Goal: Task Accomplishment & Management: Complete application form

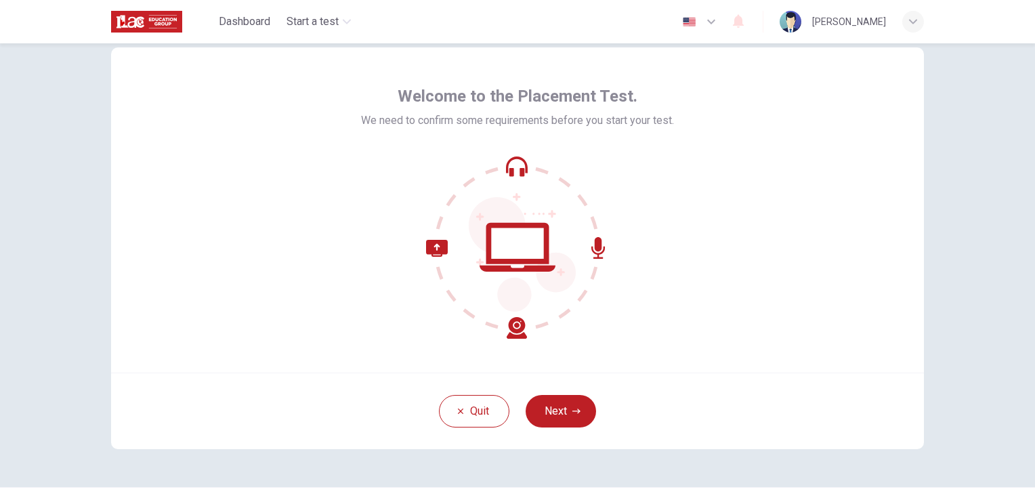
scroll to position [64, 0]
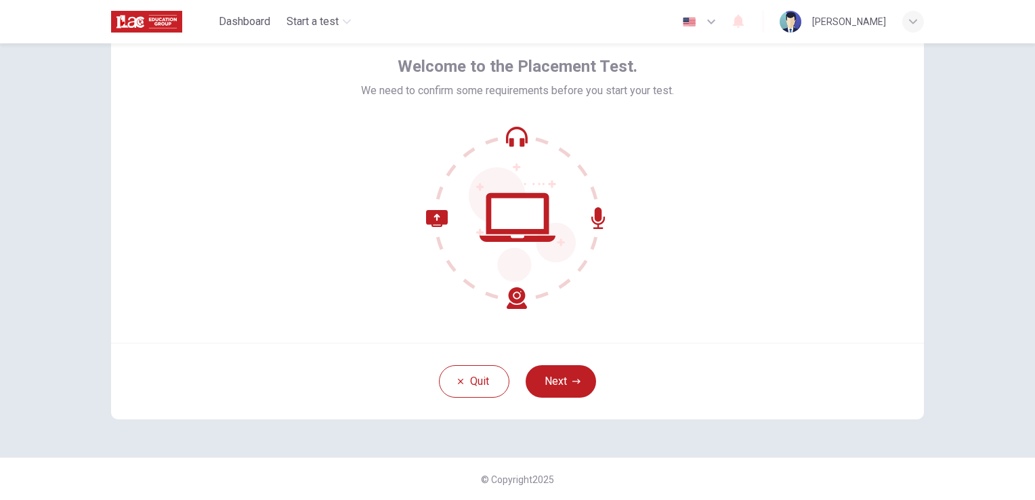
click at [539, 382] on button "Next" at bounding box center [561, 381] width 70 height 33
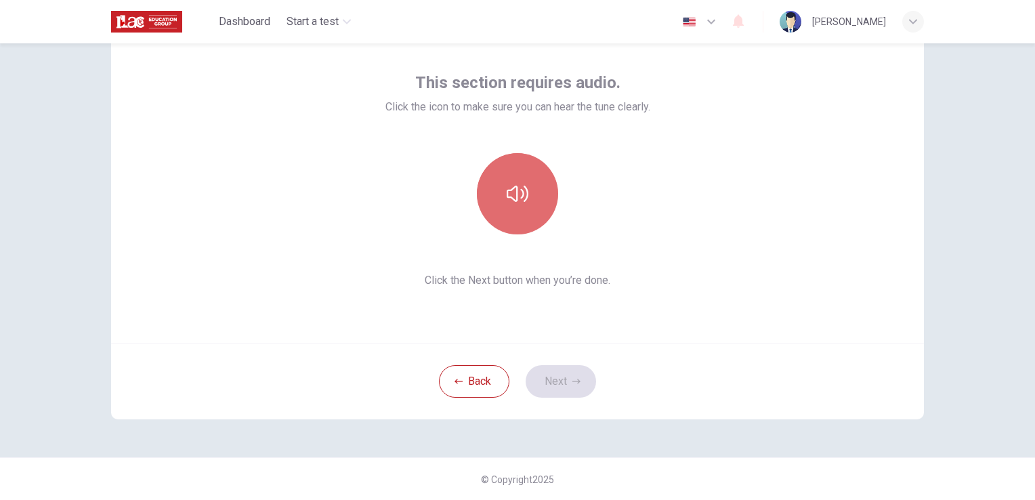
click at [501, 195] on button "button" at bounding box center [517, 193] width 81 height 81
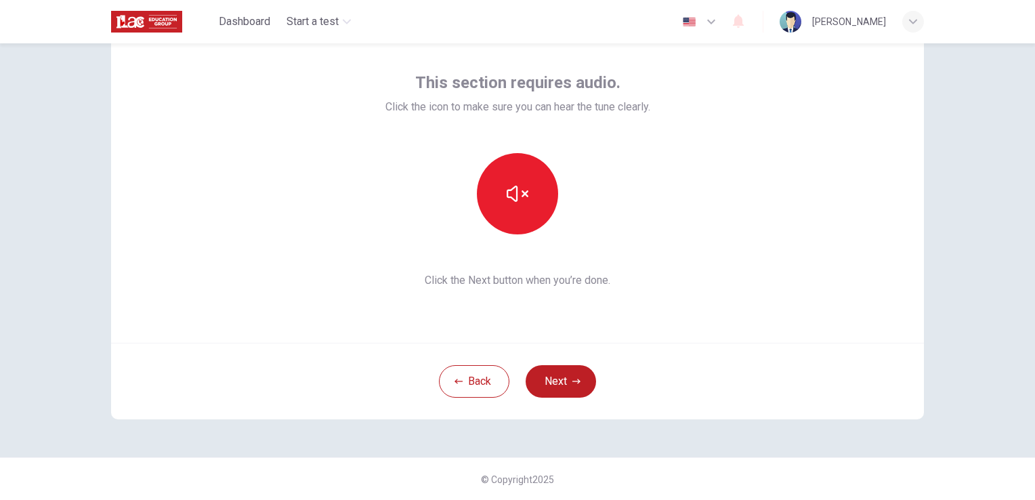
click at [689, 378] on div "Back Next" at bounding box center [517, 381] width 813 height 77
click at [575, 386] on button "Next" at bounding box center [561, 381] width 70 height 33
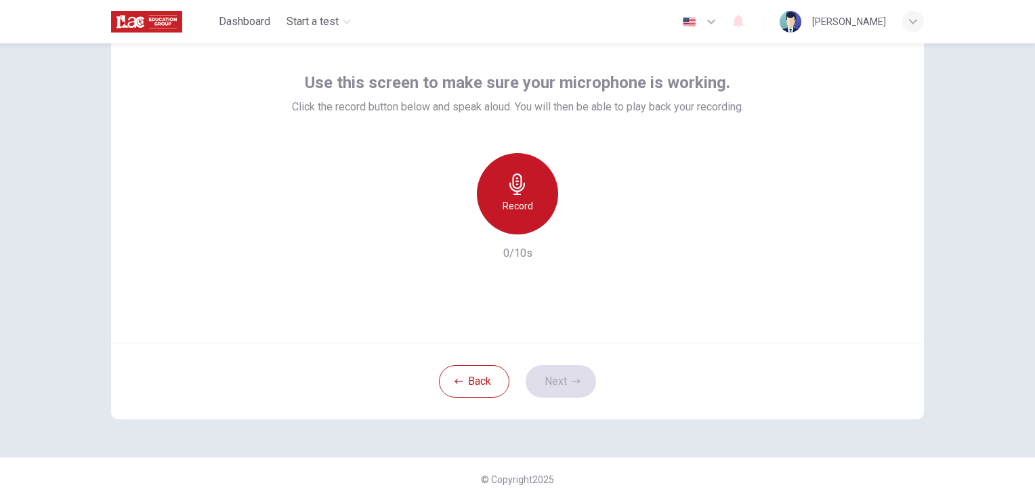
click at [510, 185] on icon "button" at bounding box center [518, 184] width 16 height 22
click at [503, 220] on div "Stop" at bounding box center [517, 193] width 81 height 81
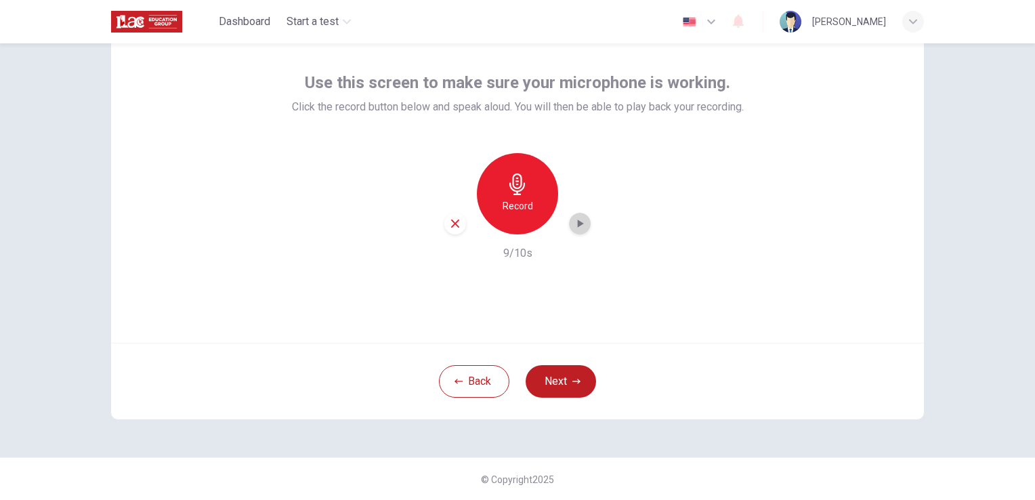
click at [575, 229] on icon "button" at bounding box center [580, 224] width 14 height 14
click at [678, 346] on div "Back Next" at bounding box center [517, 381] width 813 height 77
click at [577, 386] on button "Next" at bounding box center [561, 381] width 70 height 33
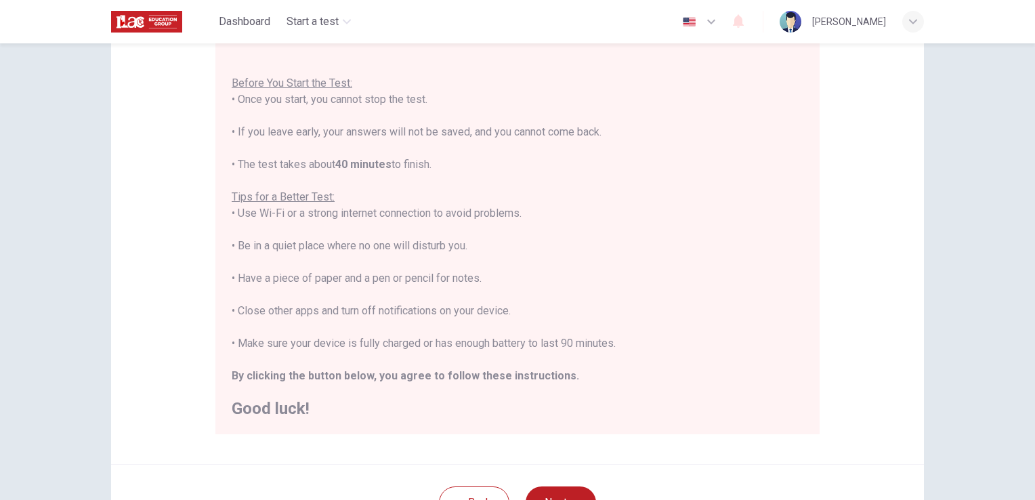
scroll to position [199, 0]
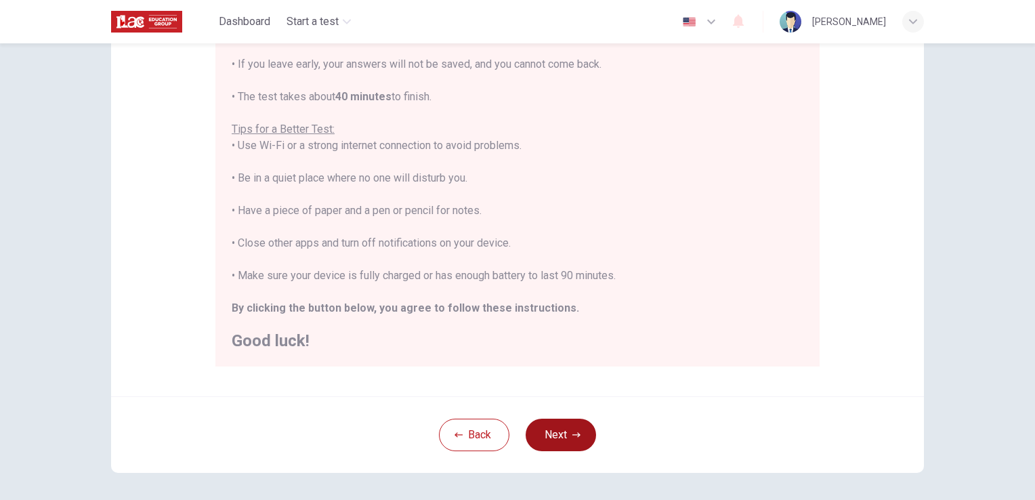
click at [577, 434] on button "Next" at bounding box center [561, 435] width 70 height 33
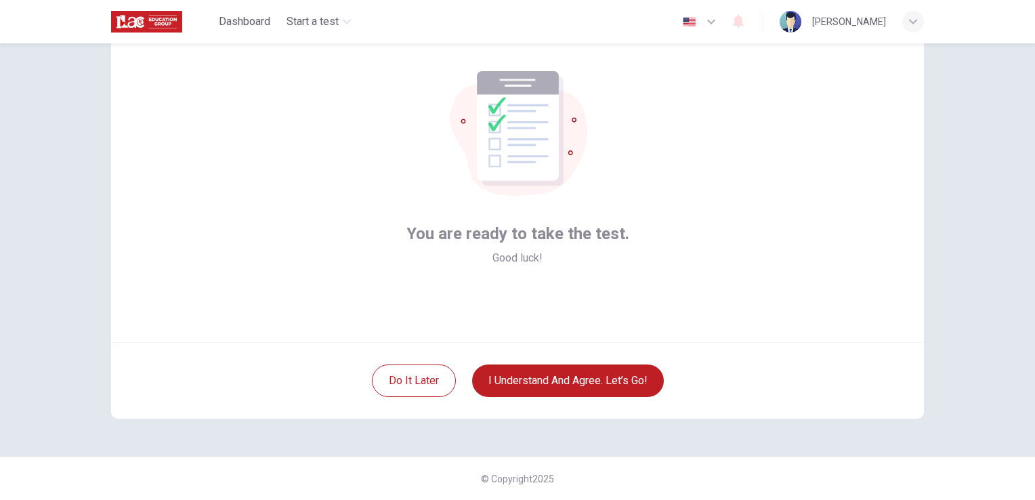
scroll to position [64, 0]
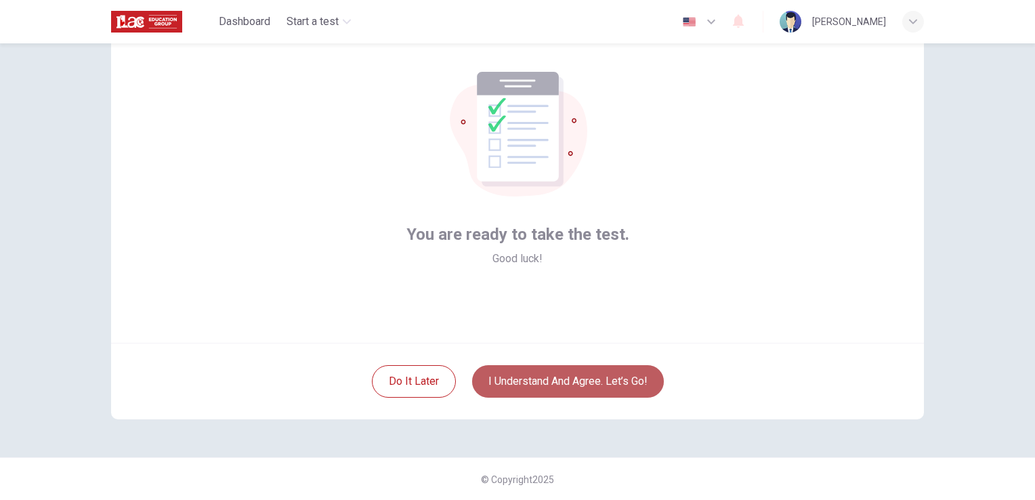
click at [580, 374] on button "I understand and agree. Let’s go!" at bounding box center [568, 381] width 192 height 33
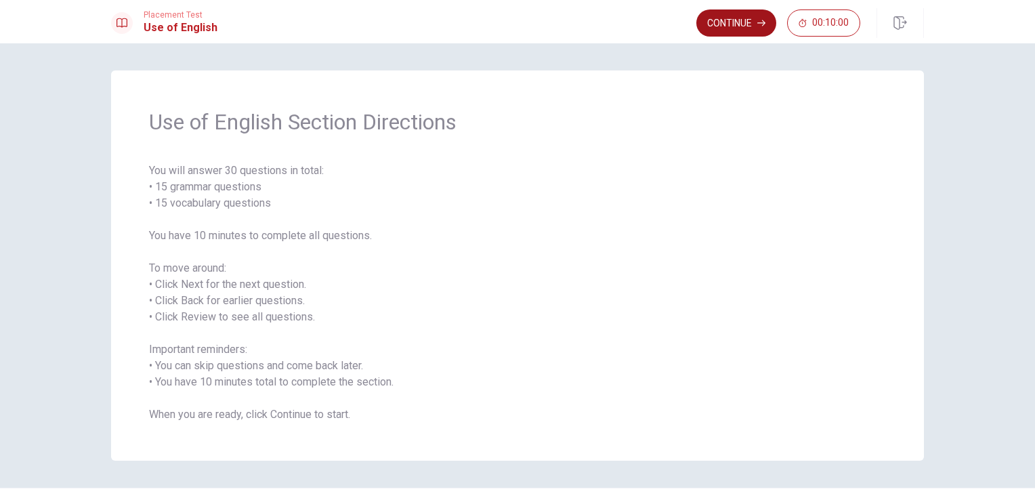
click at [740, 28] on button "Continue" at bounding box center [737, 22] width 80 height 27
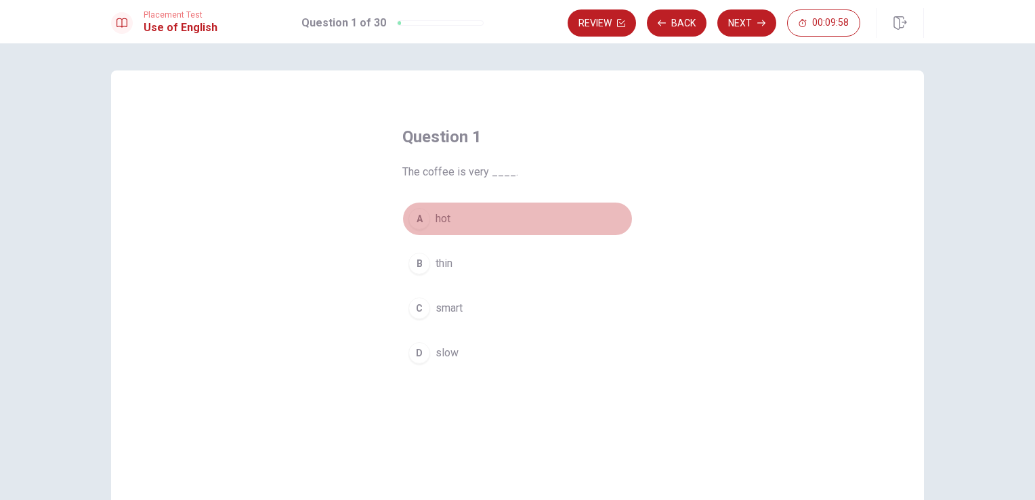
drag, startPoint x: 420, startPoint y: 219, endPoint x: 484, endPoint y: 286, distance: 93.0
click at [422, 221] on div "A" at bounding box center [420, 219] width 22 height 22
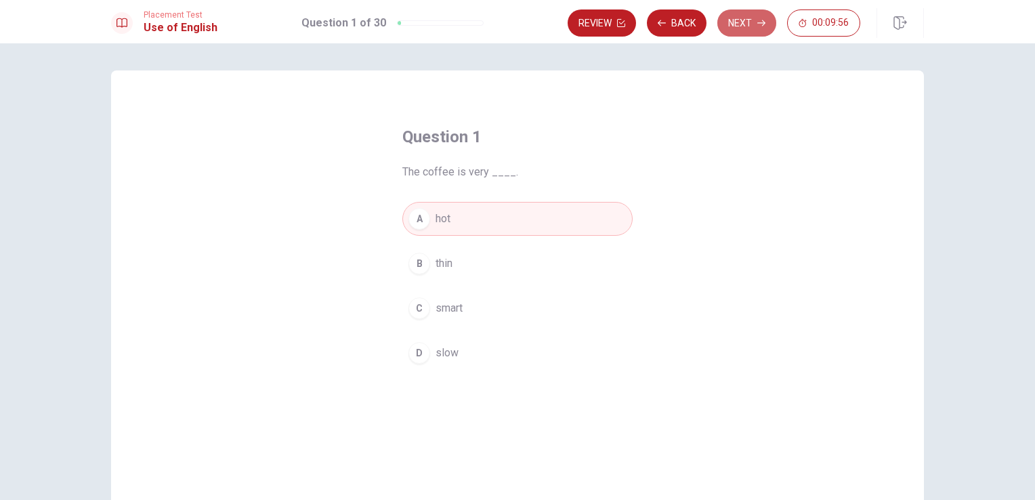
drag, startPoint x: 747, startPoint y: 14, endPoint x: 743, endPoint y: 24, distance: 11.2
click at [745, 20] on button "Next" at bounding box center [747, 22] width 59 height 27
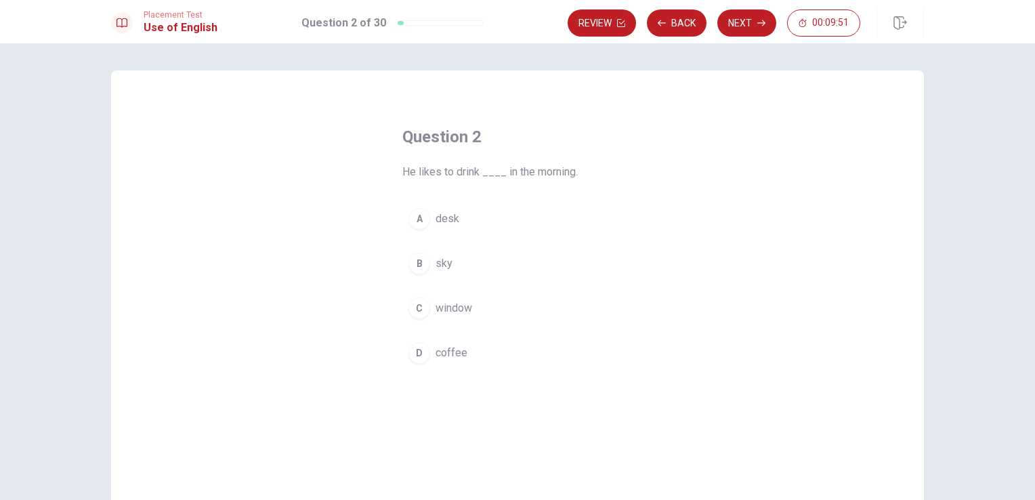
drag, startPoint x: 416, startPoint y: 350, endPoint x: 424, endPoint y: 348, distance: 8.2
click at [418, 350] on div "D" at bounding box center [420, 353] width 22 height 22
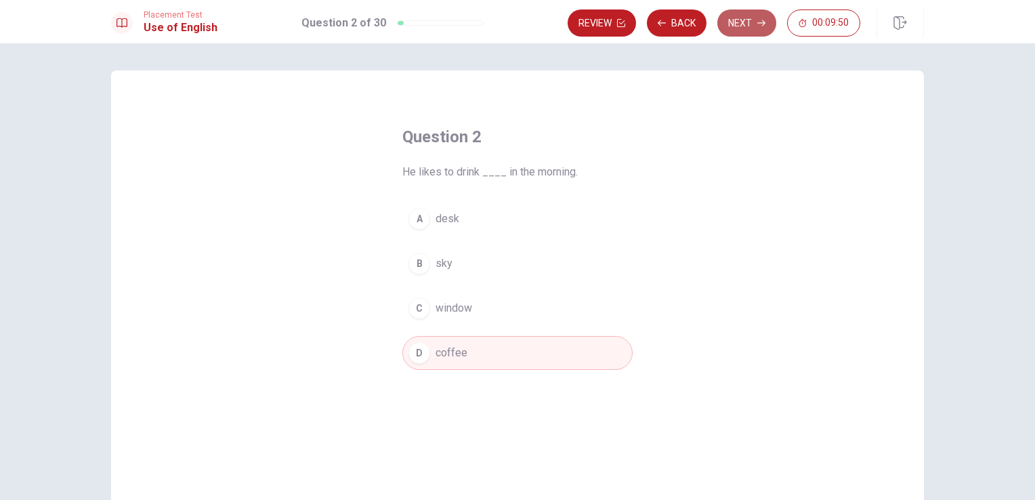
click at [727, 20] on button "Next" at bounding box center [747, 22] width 59 height 27
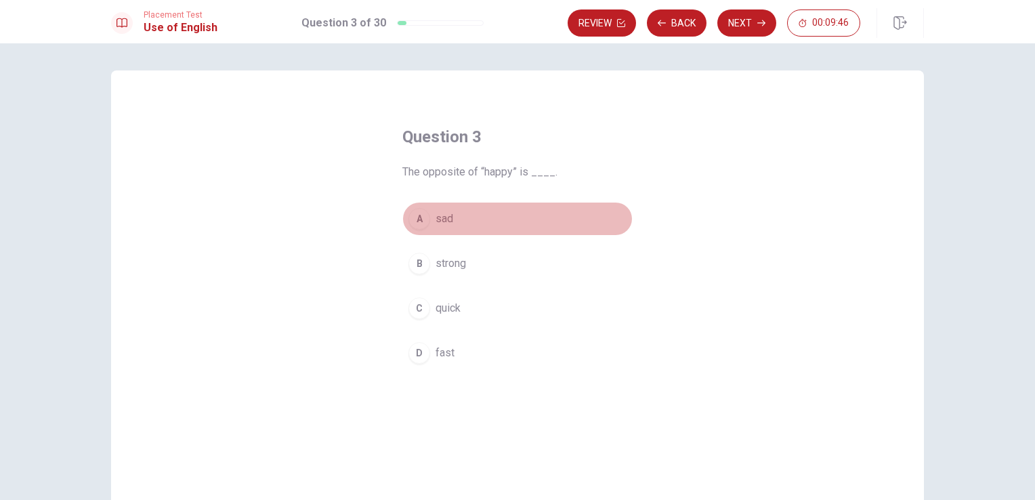
click at [421, 220] on div "A" at bounding box center [420, 219] width 22 height 22
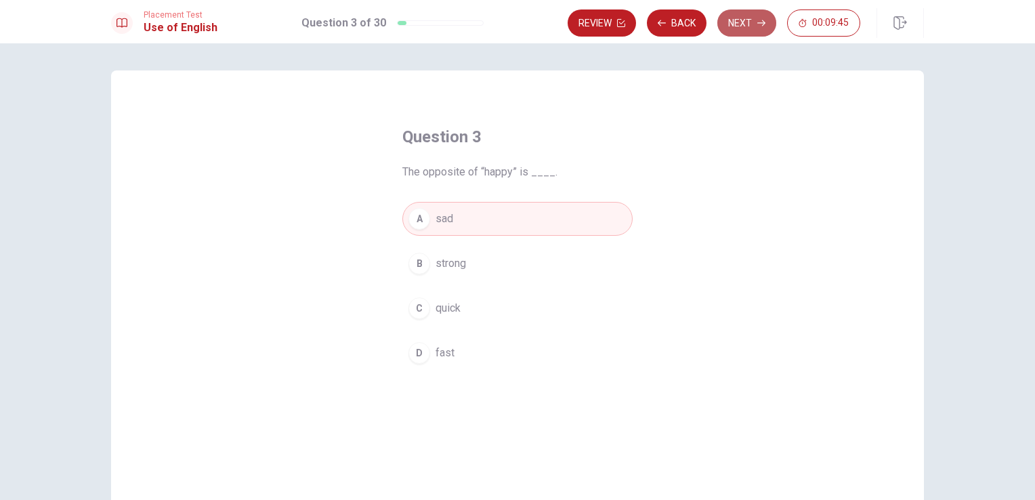
click at [740, 28] on button "Next" at bounding box center [747, 22] width 59 height 27
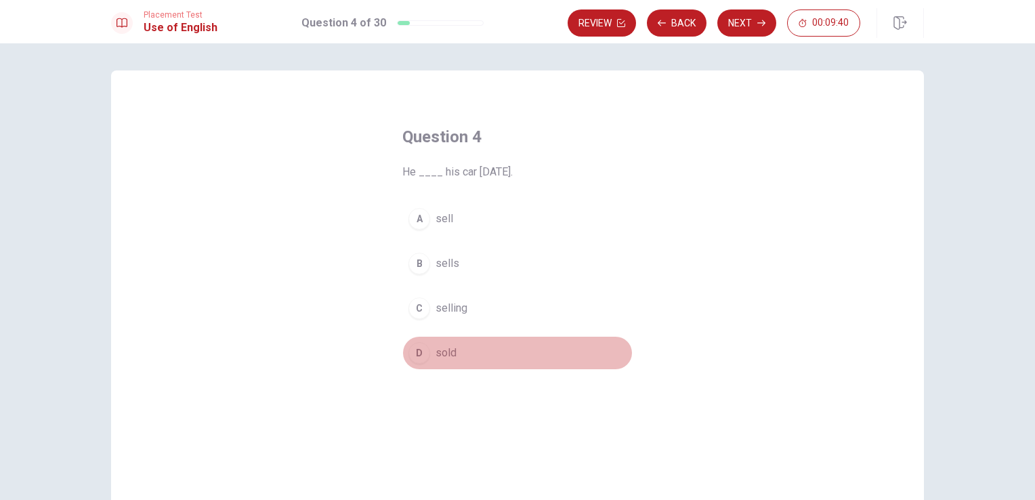
drag, startPoint x: 420, startPoint y: 355, endPoint x: 462, endPoint y: 295, distance: 73.5
click at [423, 351] on div "D" at bounding box center [420, 353] width 22 height 22
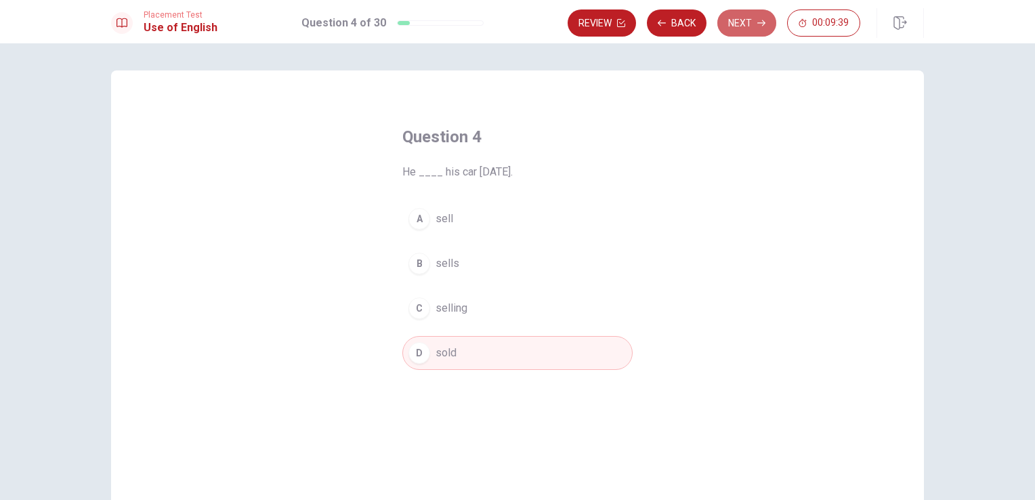
drag, startPoint x: 755, startPoint y: 15, endPoint x: 688, endPoint y: 79, distance: 92.5
click at [755, 16] on button "Next" at bounding box center [747, 22] width 59 height 27
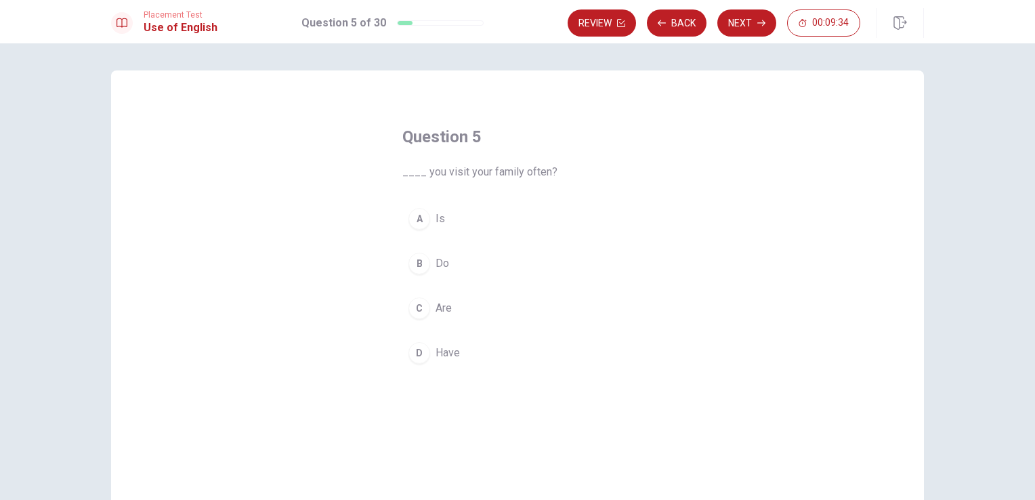
click at [417, 264] on div "B" at bounding box center [420, 264] width 22 height 22
drag, startPoint x: 744, startPoint y: 12, endPoint x: 735, endPoint y: 24, distance: 14.9
click at [744, 12] on button "Next" at bounding box center [747, 22] width 59 height 27
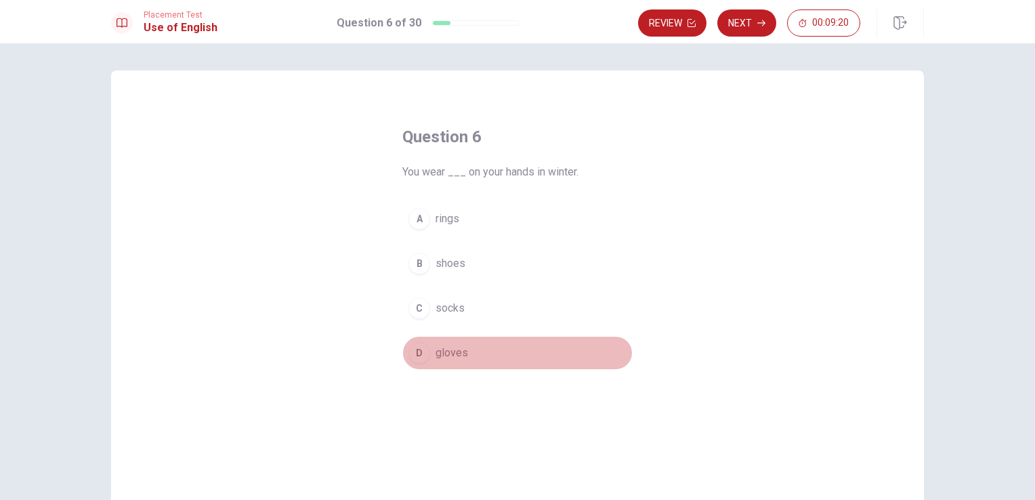
drag, startPoint x: 416, startPoint y: 350, endPoint x: 439, endPoint y: 294, distance: 60.2
click at [417, 350] on div "D" at bounding box center [420, 353] width 22 height 22
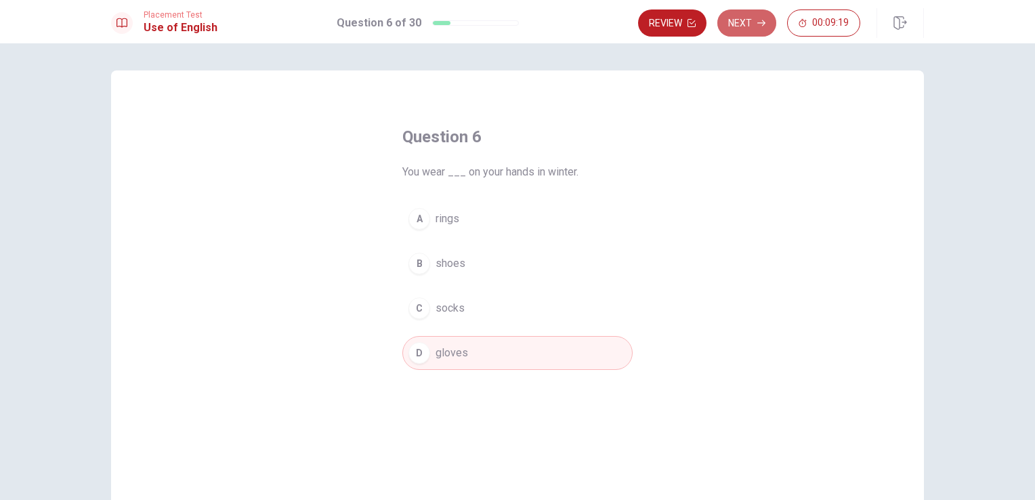
drag, startPoint x: 737, startPoint y: 29, endPoint x: 642, endPoint y: 119, distance: 131.3
click at [737, 30] on button "Next" at bounding box center [747, 22] width 59 height 27
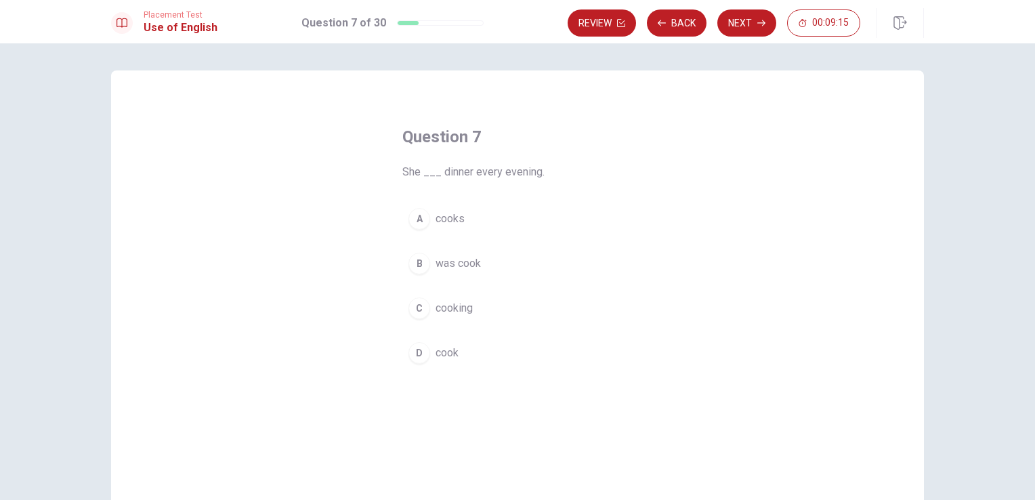
click at [417, 220] on div "A" at bounding box center [420, 219] width 22 height 22
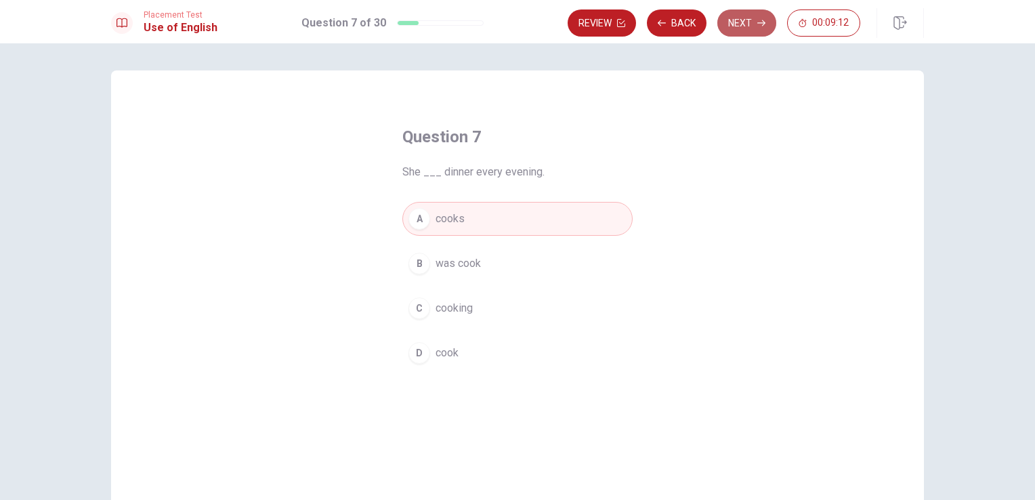
click at [737, 33] on button "Next" at bounding box center [747, 22] width 59 height 27
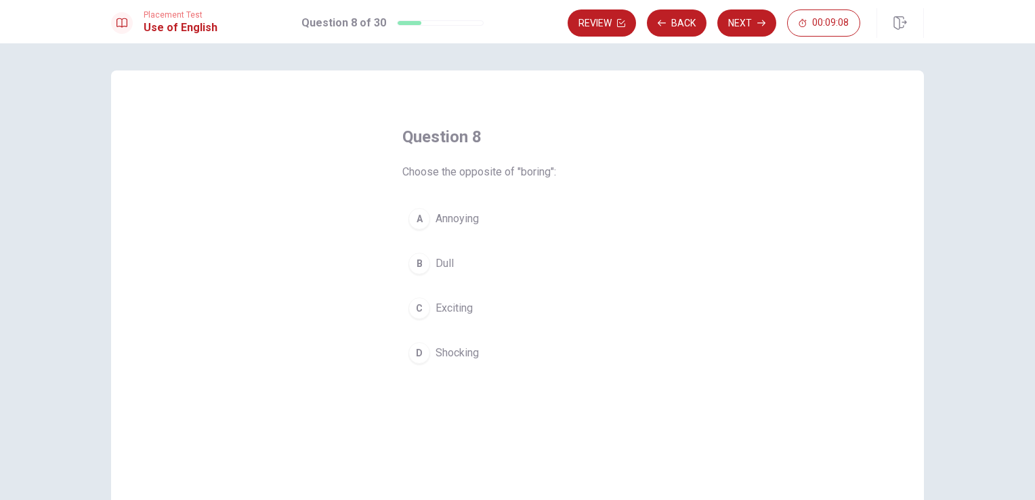
click at [418, 311] on div "C" at bounding box center [420, 308] width 22 height 22
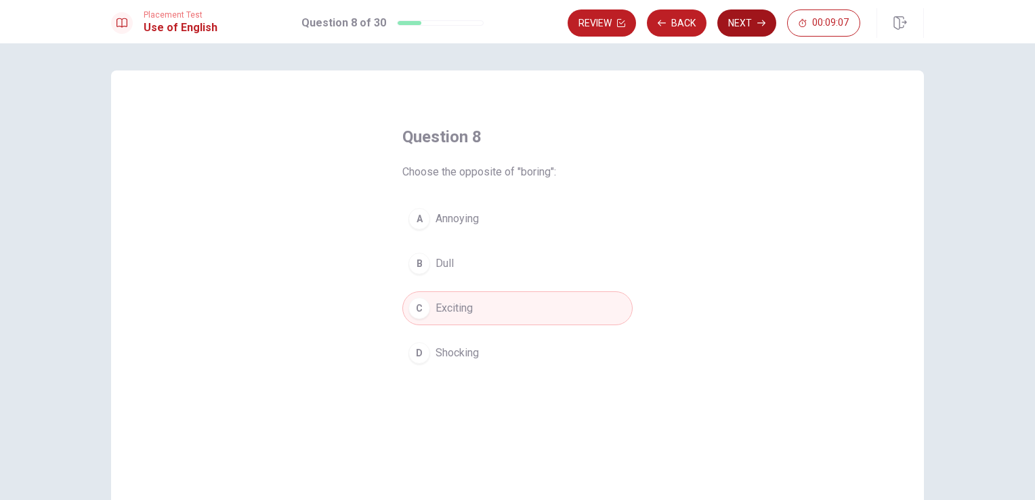
click at [737, 21] on button "Next" at bounding box center [747, 22] width 59 height 27
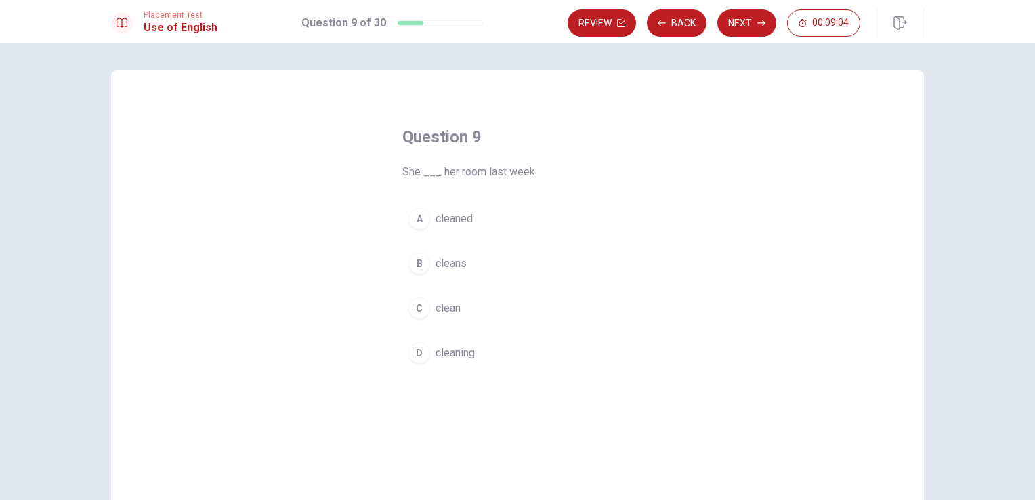
click at [419, 221] on div "A" at bounding box center [420, 219] width 22 height 22
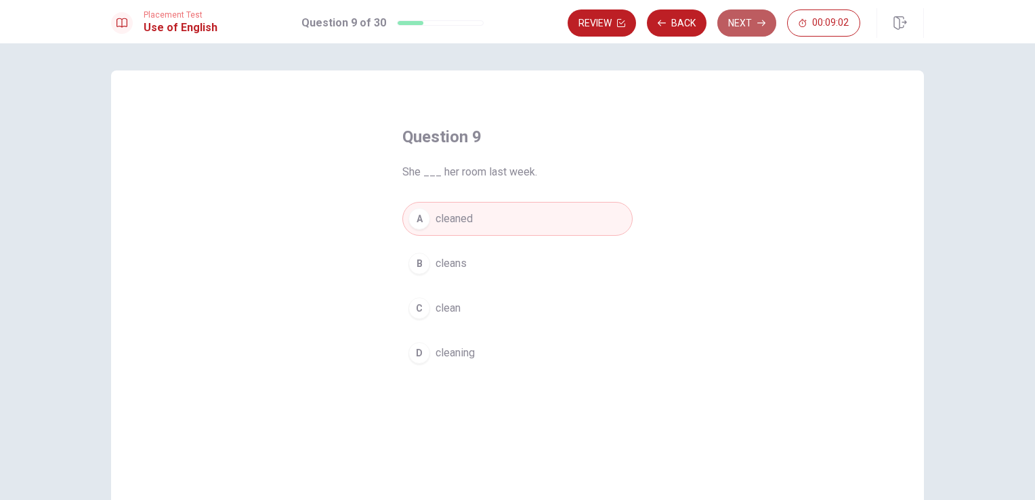
click at [759, 19] on icon "button" at bounding box center [762, 23] width 8 height 8
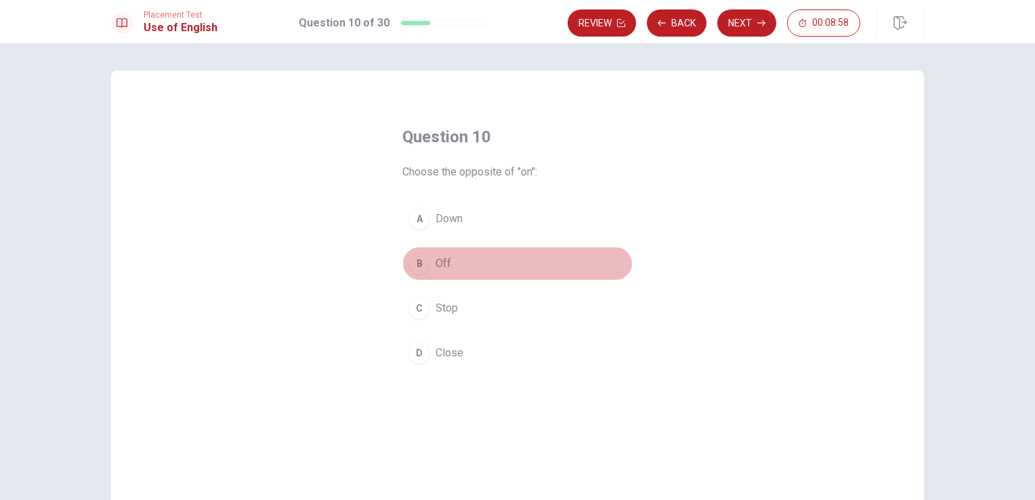
click at [417, 270] on div "B" at bounding box center [420, 264] width 22 height 22
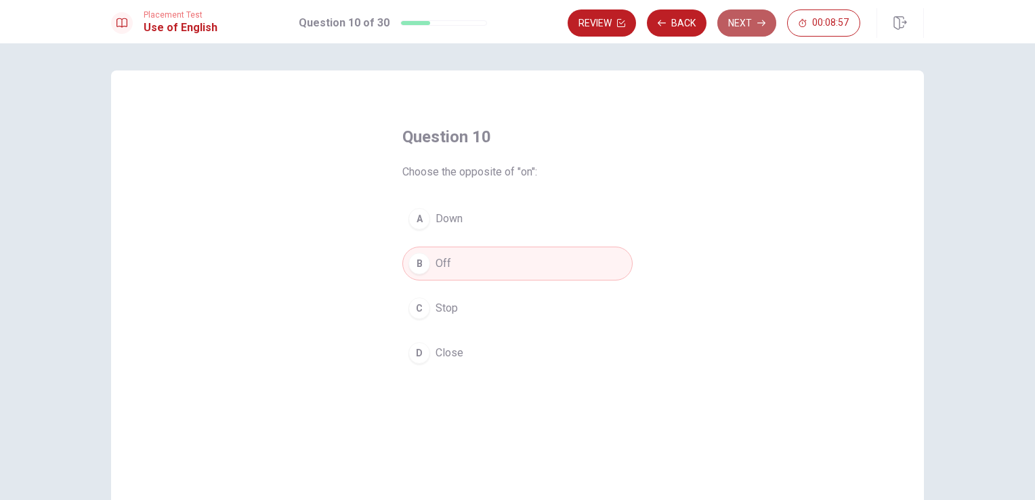
click at [767, 18] on button "Next" at bounding box center [747, 22] width 59 height 27
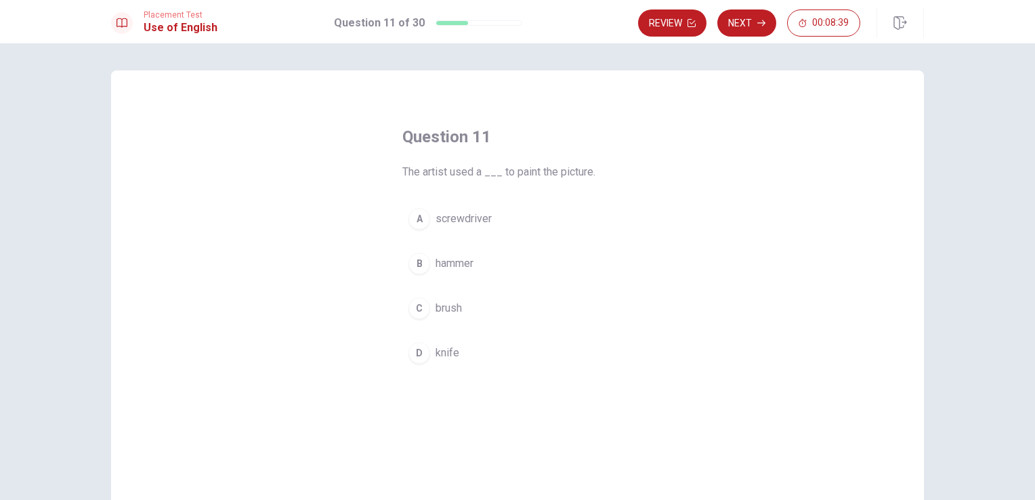
click at [417, 308] on div "C" at bounding box center [420, 308] width 22 height 22
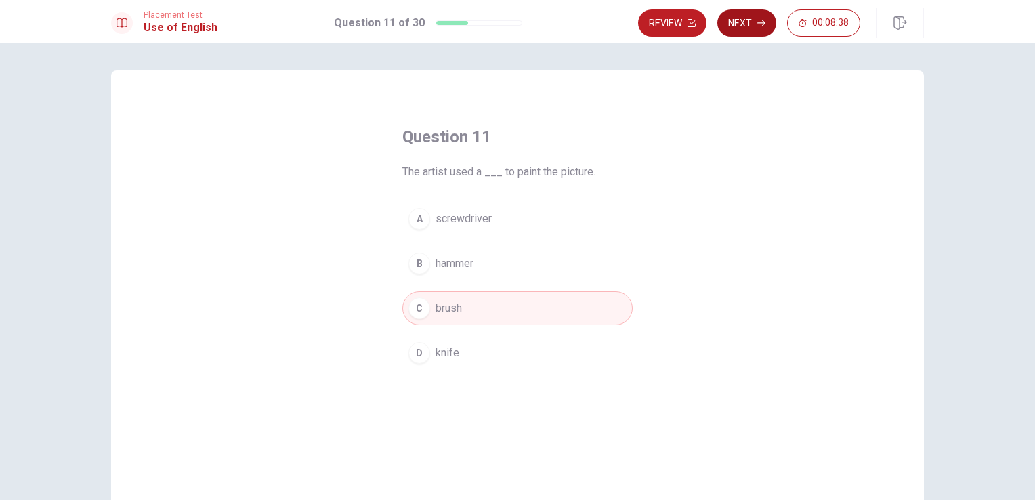
click at [741, 30] on button "Next" at bounding box center [747, 22] width 59 height 27
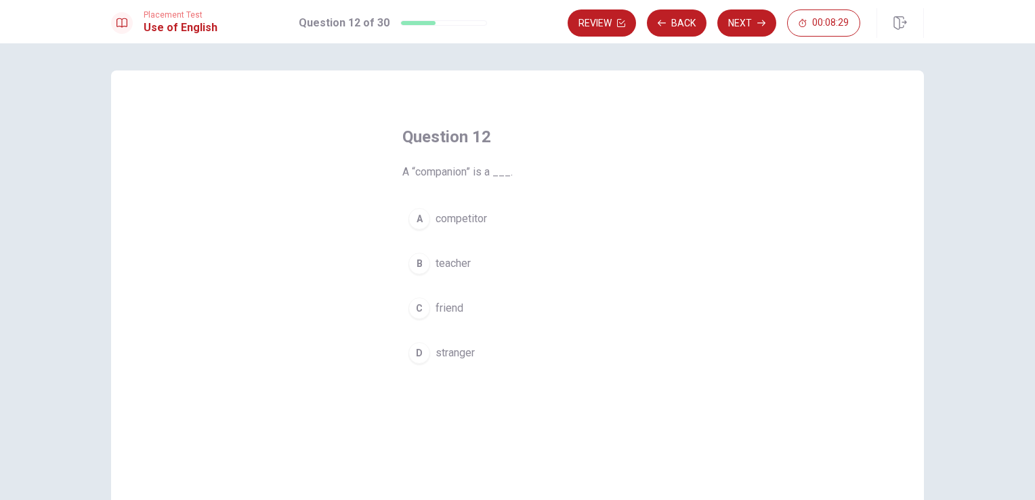
click at [417, 310] on div "C" at bounding box center [420, 308] width 22 height 22
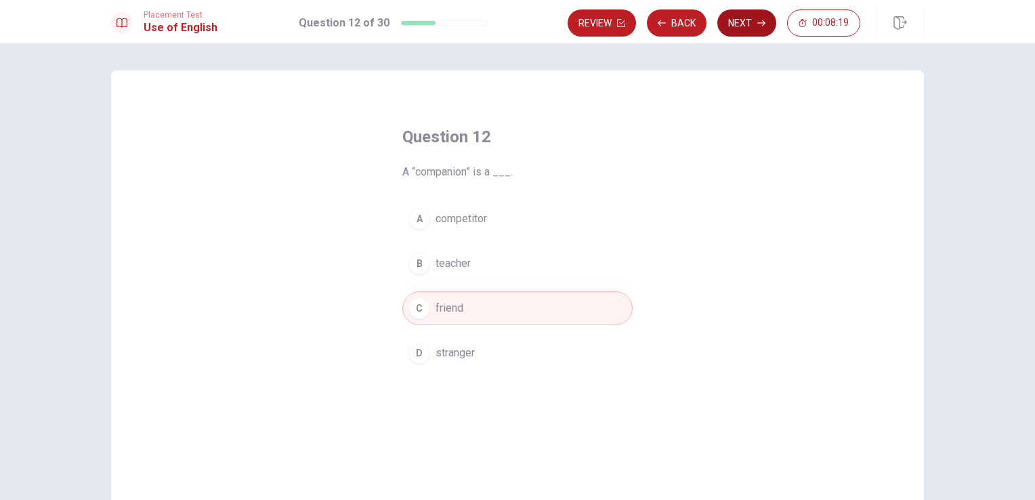
click at [737, 20] on button "Next" at bounding box center [747, 22] width 59 height 27
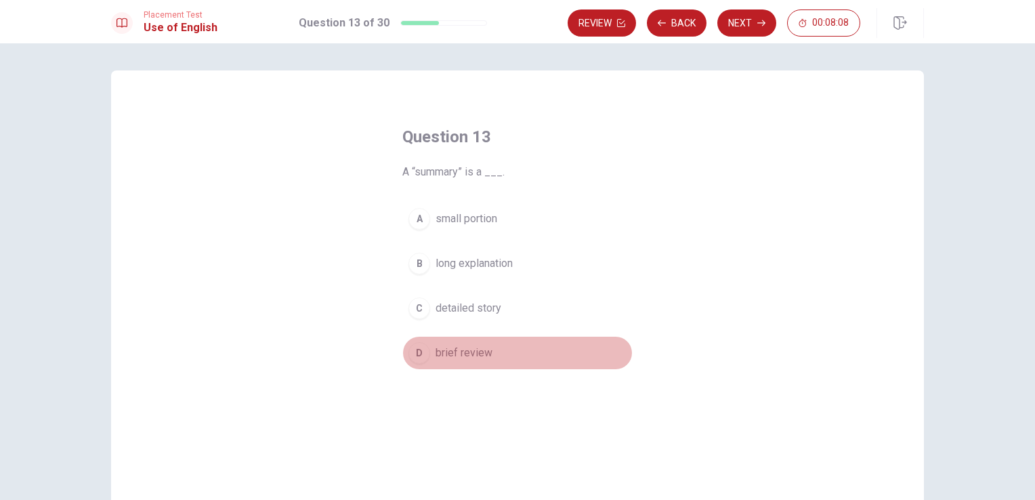
click at [421, 356] on div "D" at bounding box center [420, 353] width 22 height 22
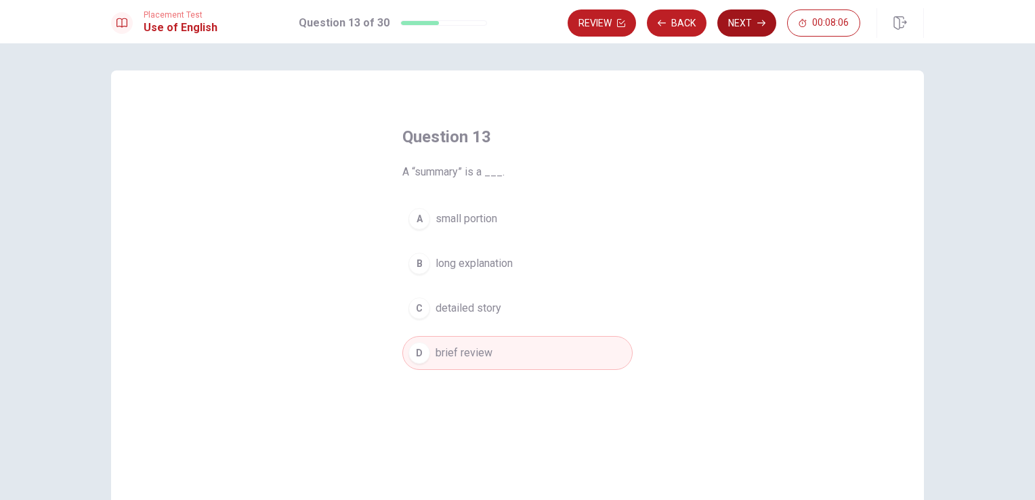
click at [734, 24] on button "Next" at bounding box center [747, 22] width 59 height 27
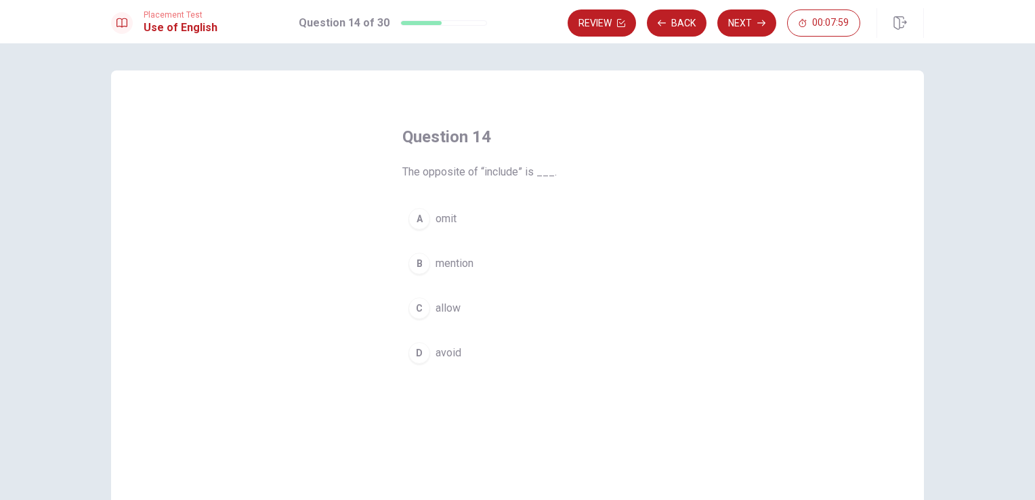
click at [421, 219] on div "A" at bounding box center [420, 219] width 22 height 22
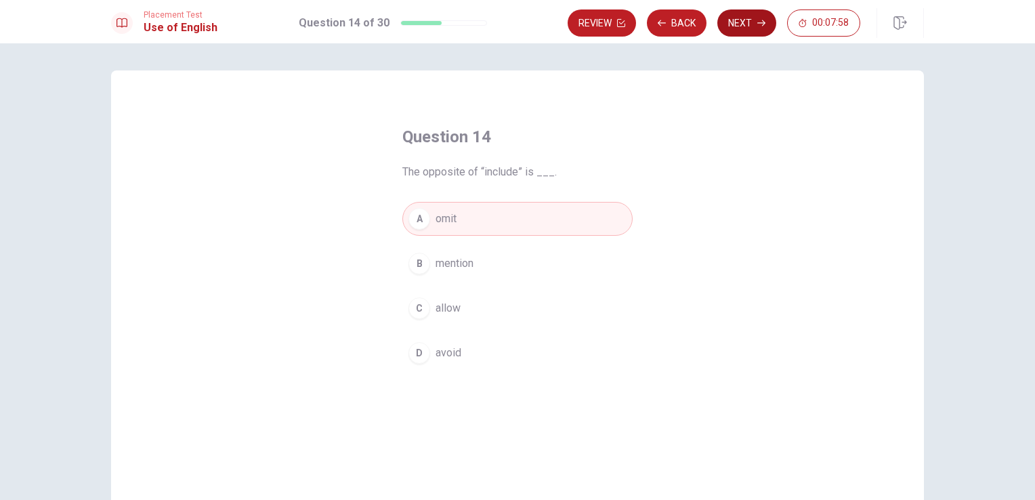
click at [737, 21] on button "Next" at bounding box center [747, 22] width 59 height 27
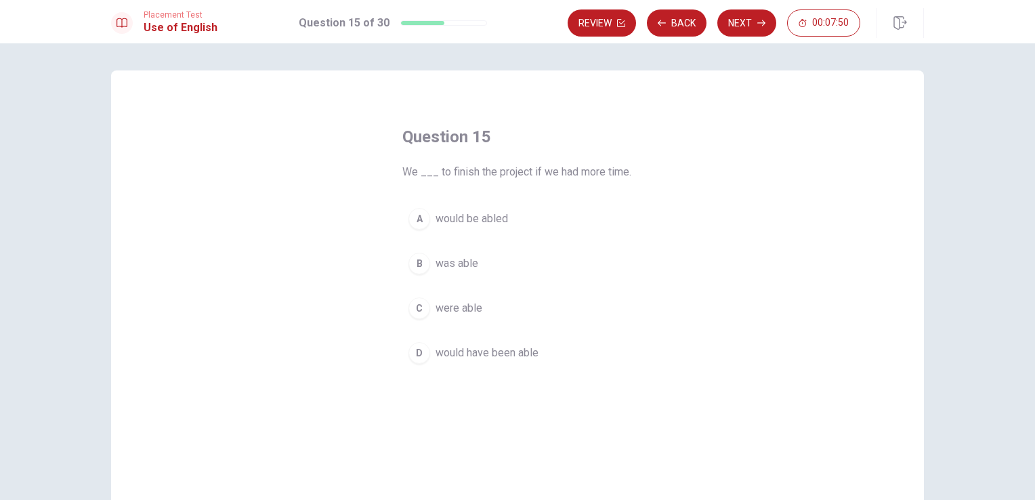
click at [420, 226] on div "A" at bounding box center [420, 219] width 22 height 22
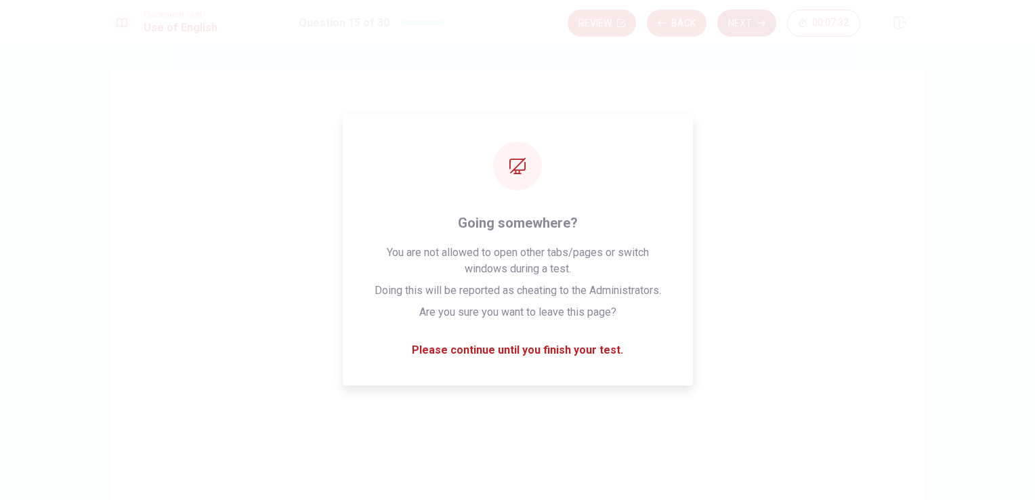
click at [745, 24] on button "Next" at bounding box center [747, 22] width 59 height 27
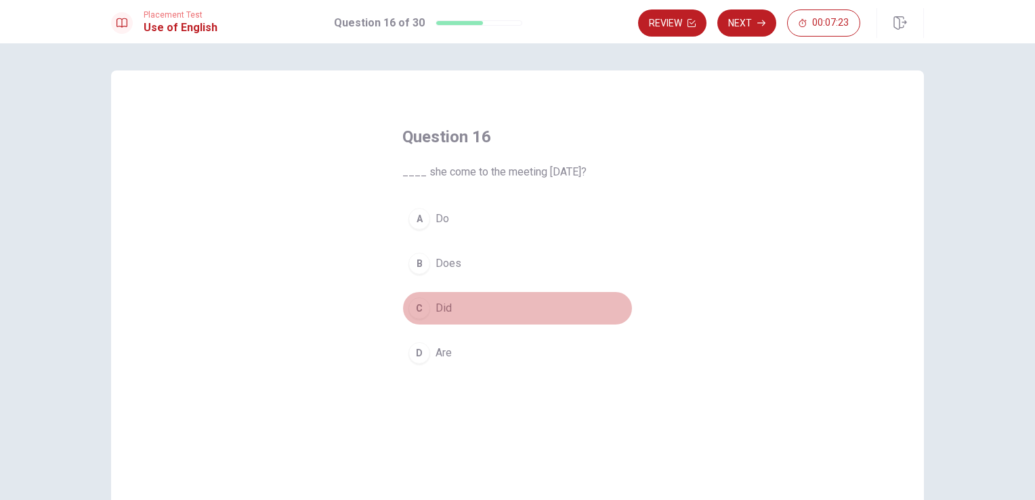
click at [428, 308] on button "C Did" at bounding box center [518, 308] width 230 height 34
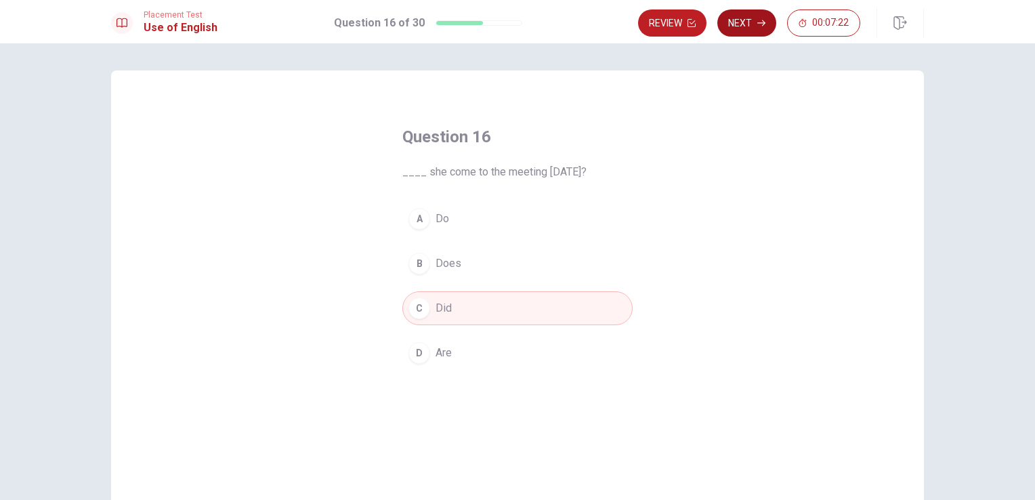
click at [767, 14] on button "Next" at bounding box center [747, 22] width 59 height 27
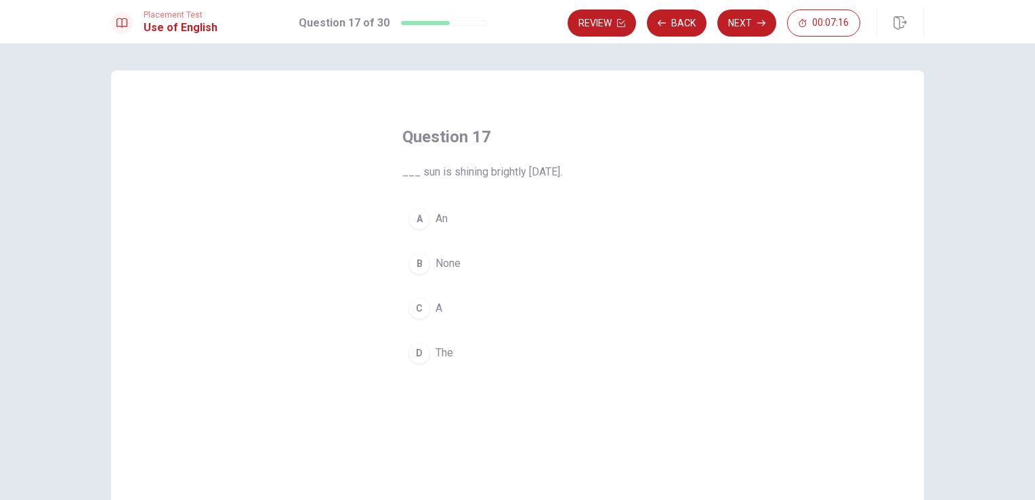
click at [420, 358] on div "D" at bounding box center [420, 353] width 22 height 22
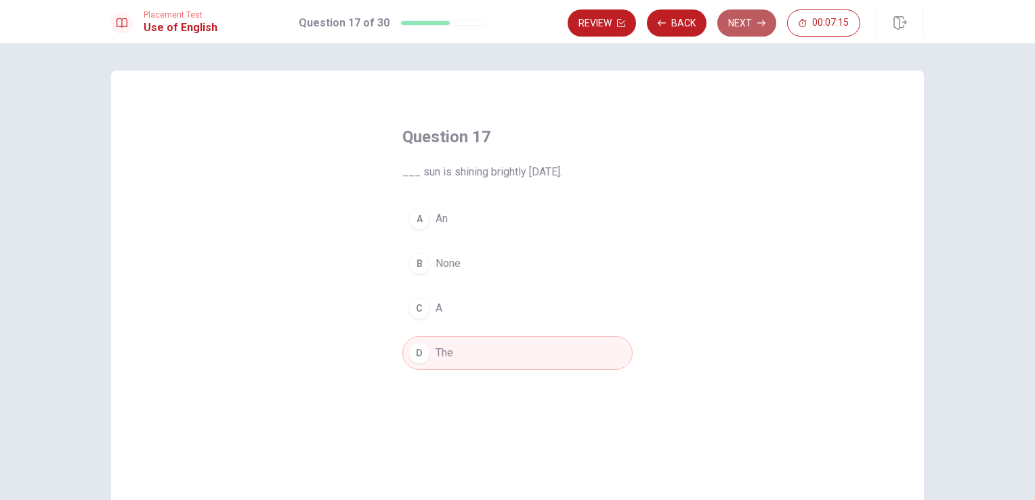
click at [742, 19] on button "Next" at bounding box center [747, 22] width 59 height 27
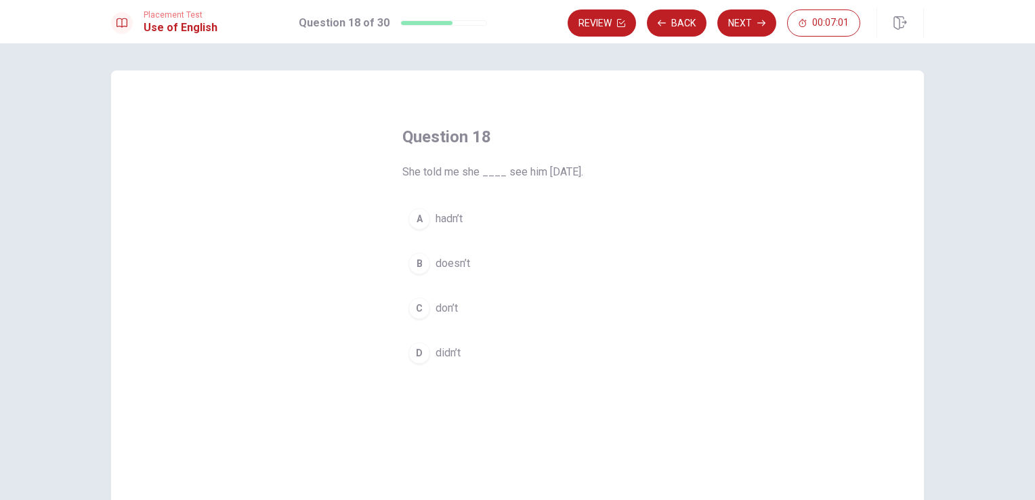
click at [456, 222] on span "hadn’t" at bounding box center [449, 219] width 27 height 16
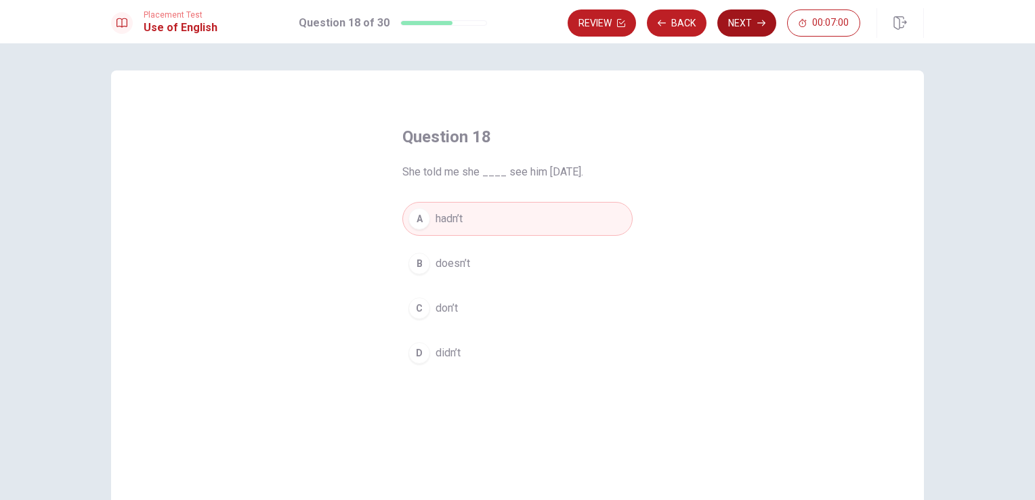
click at [751, 21] on button "Next" at bounding box center [747, 22] width 59 height 27
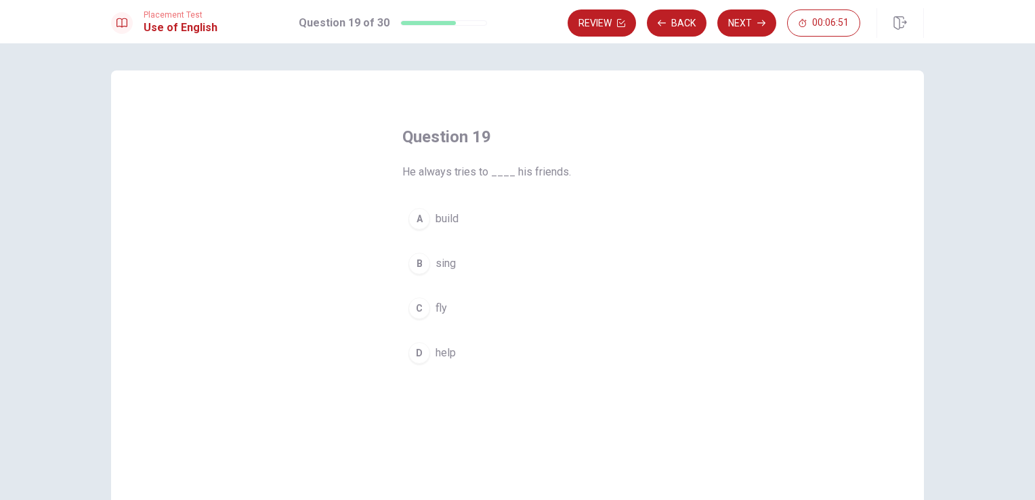
click at [437, 353] on span "help" at bounding box center [446, 353] width 20 height 16
click at [733, 21] on button "Next" at bounding box center [747, 22] width 59 height 27
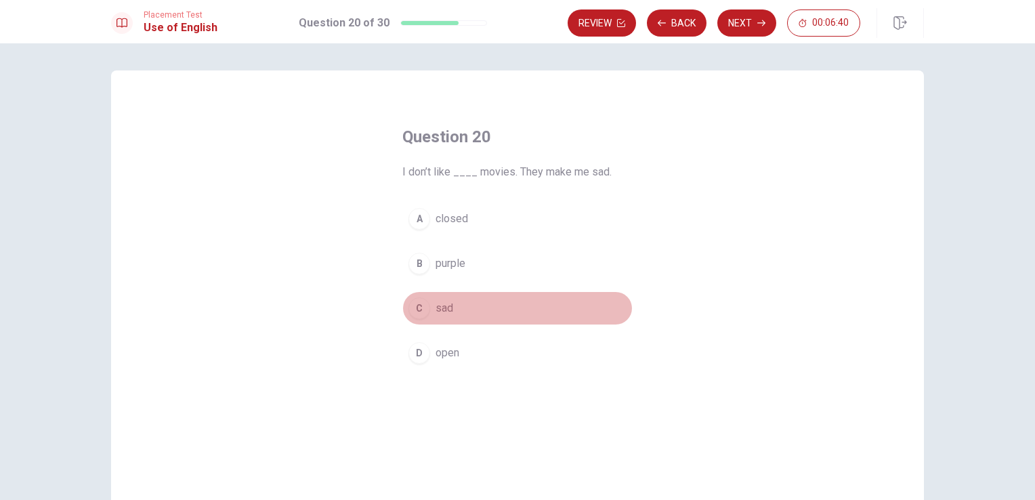
click at [426, 306] on div "C" at bounding box center [420, 308] width 22 height 22
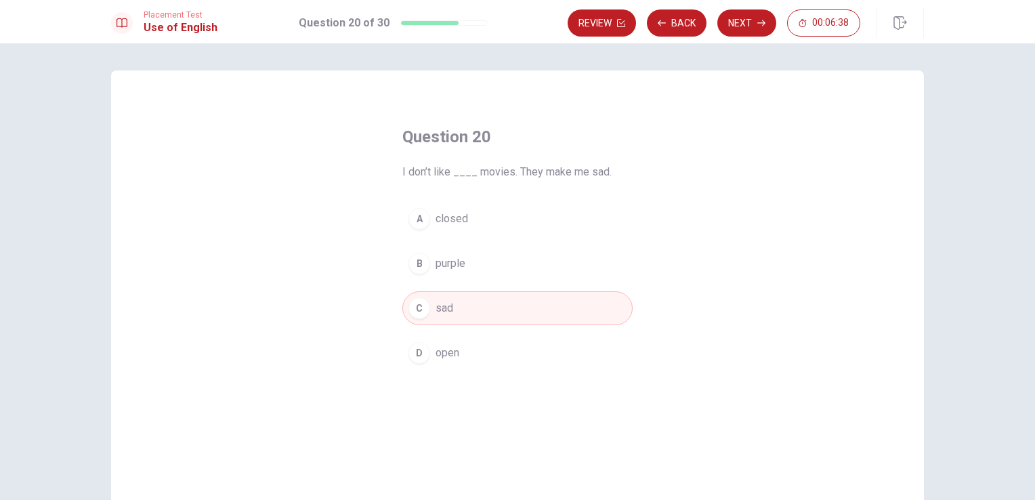
click at [736, 16] on button "Next" at bounding box center [747, 22] width 59 height 27
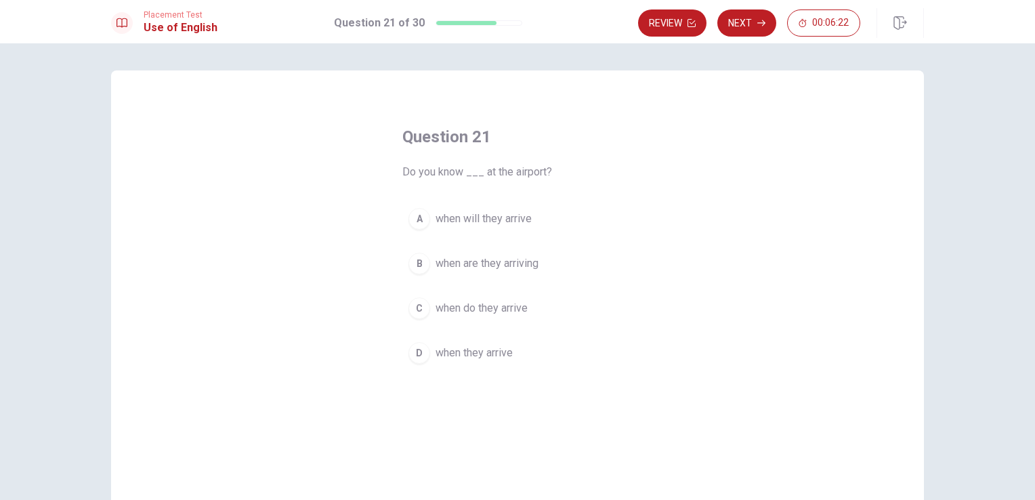
click at [489, 220] on span "when will they arrive" at bounding box center [484, 219] width 96 height 16
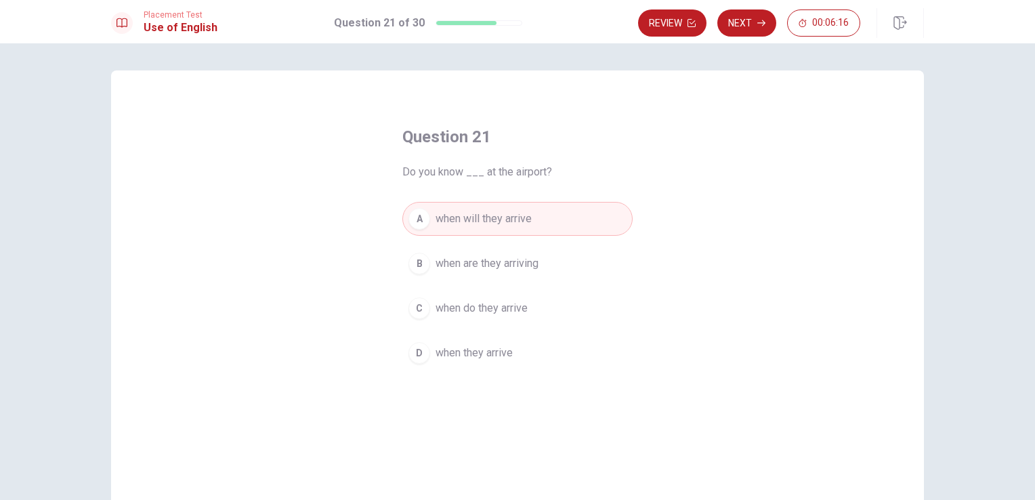
drag, startPoint x: 482, startPoint y: 343, endPoint x: 494, endPoint y: 339, distance: 12.2
click at [484, 343] on button "D when they arrive" at bounding box center [518, 353] width 230 height 34
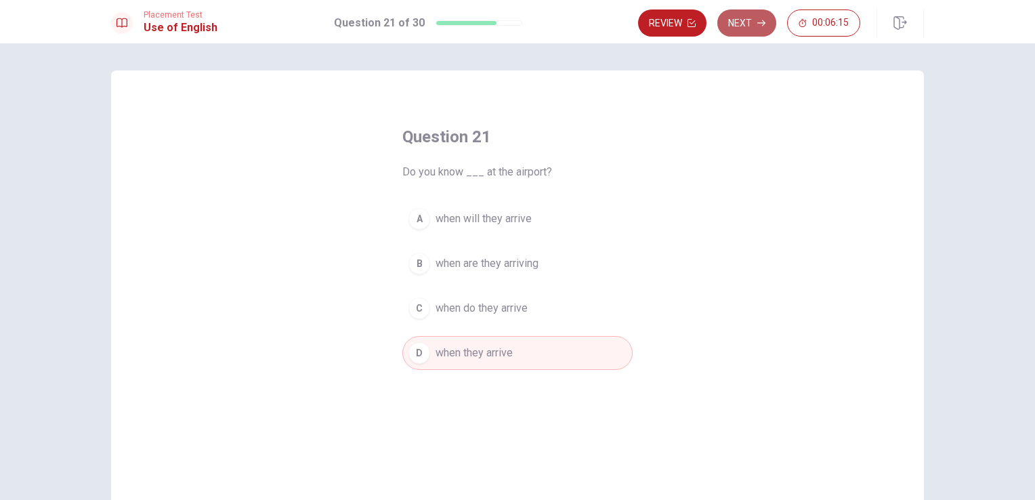
click at [757, 24] on button "Next" at bounding box center [747, 22] width 59 height 27
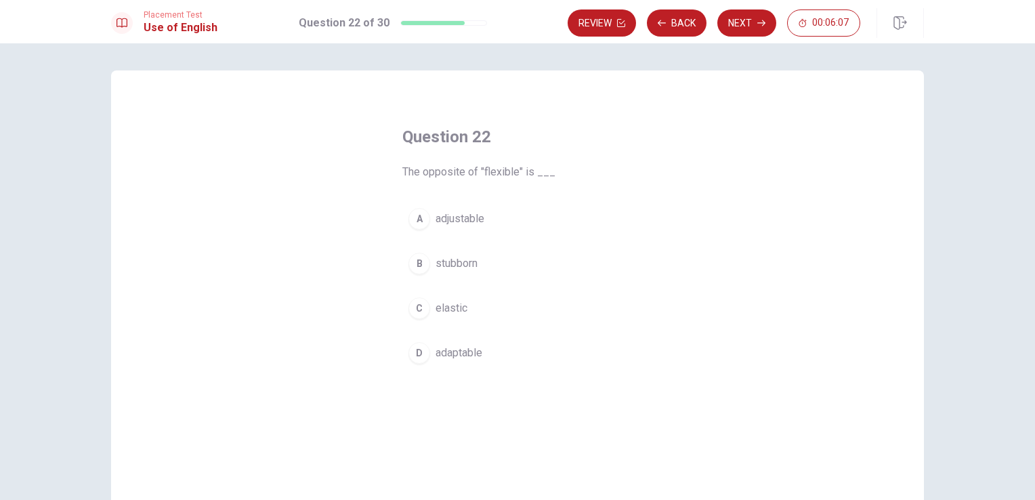
drag, startPoint x: 469, startPoint y: 262, endPoint x: 482, endPoint y: 257, distance: 14.0
click at [471, 262] on span "stubborn" at bounding box center [457, 263] width 42 height 16
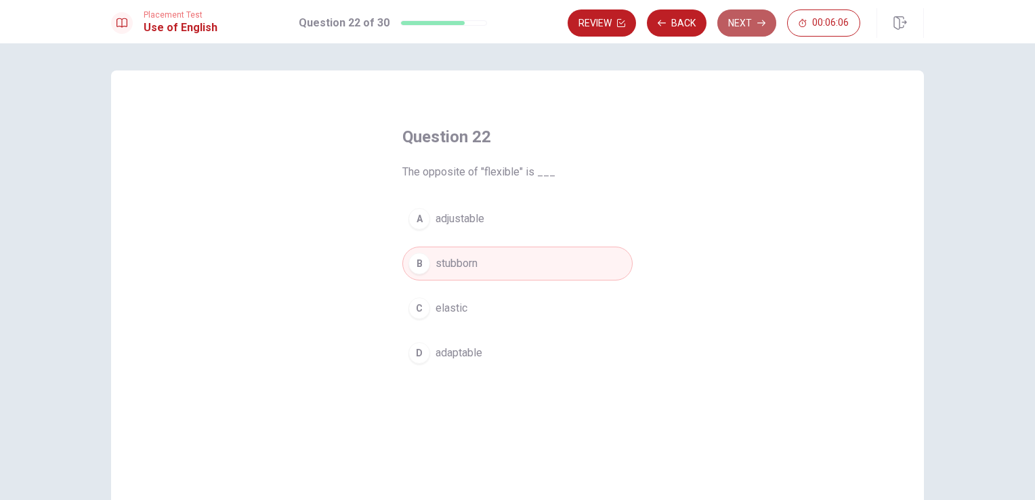
click at [739, 27] on button "Next" at bounding box center [747, 22] width 59 height 27
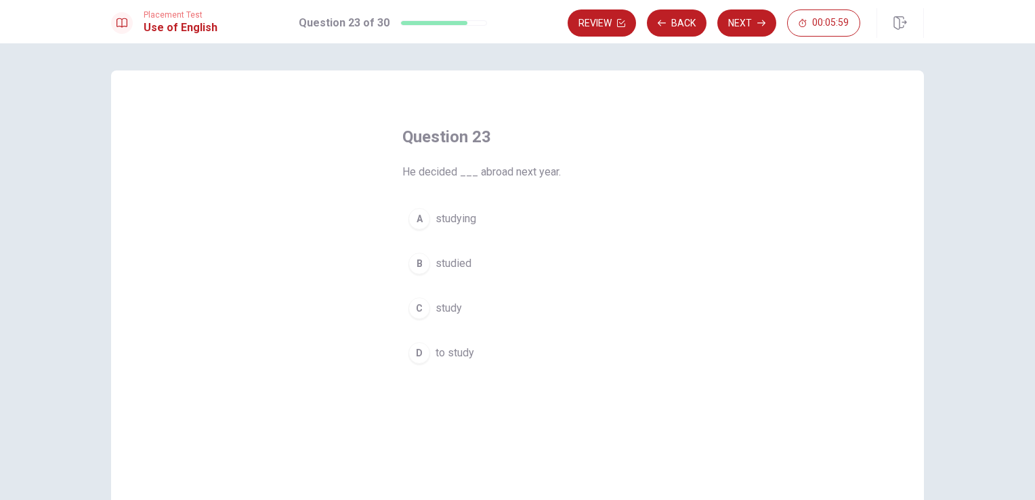
drag, startPoint x: 415, startPoint y: 344, endPoint x: 430, endPoint y: 329, distance: 21.1
click at [415, 344] on div "D" at bounding box center [420, 353] width 22 height 22
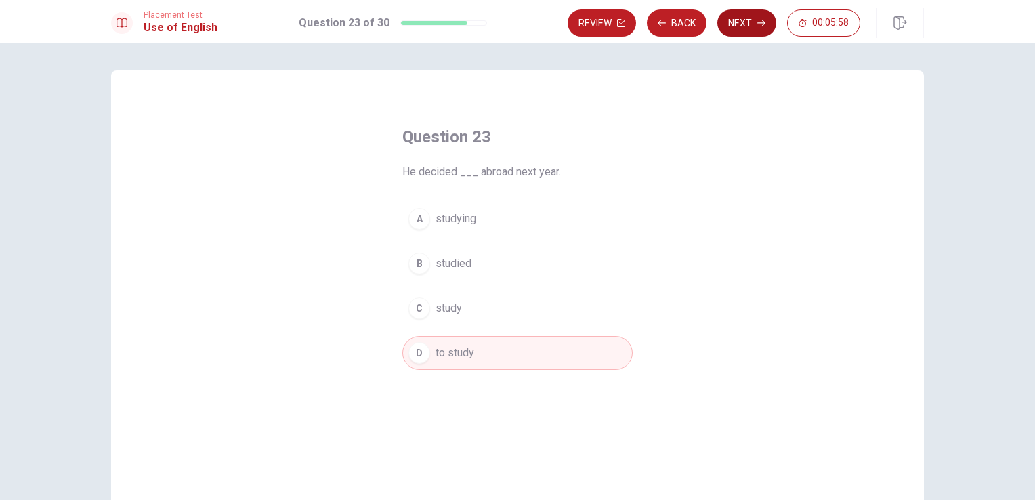
click at [758, 29] on button "Next" at bounding box center [747, 22] width 59 height 27
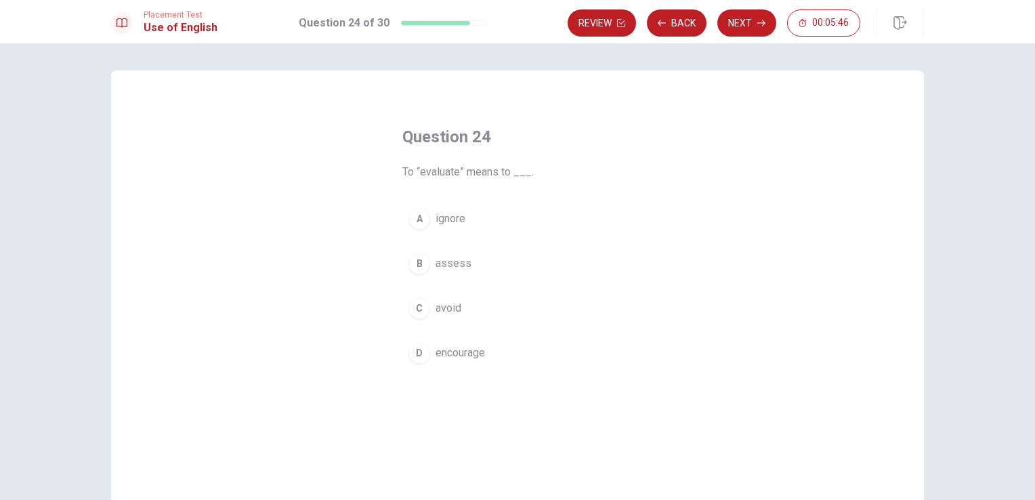
click at [453, 272] on button "B assess" at bounding box center [518, 264] width 230 height 34
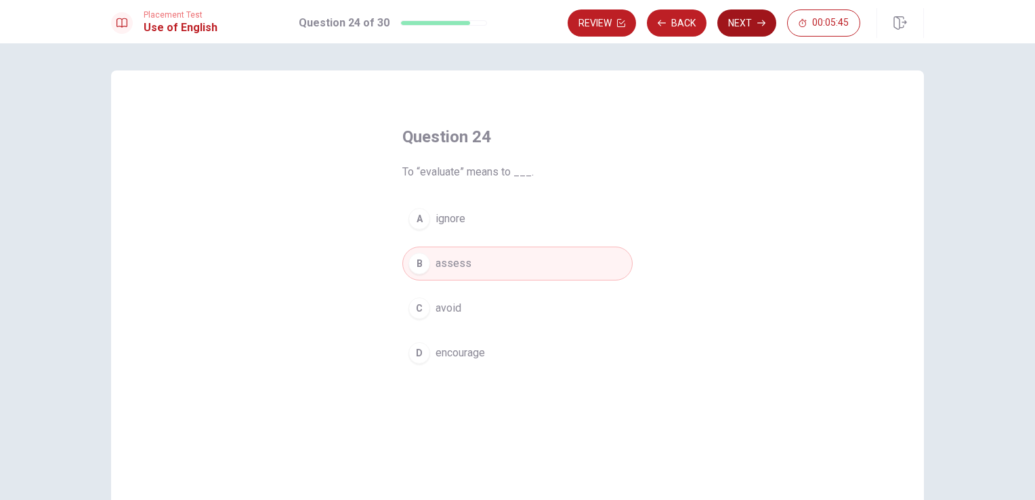
click at [756, 10] on button "Next" at bounding box center [747, 22] width 59 height 27
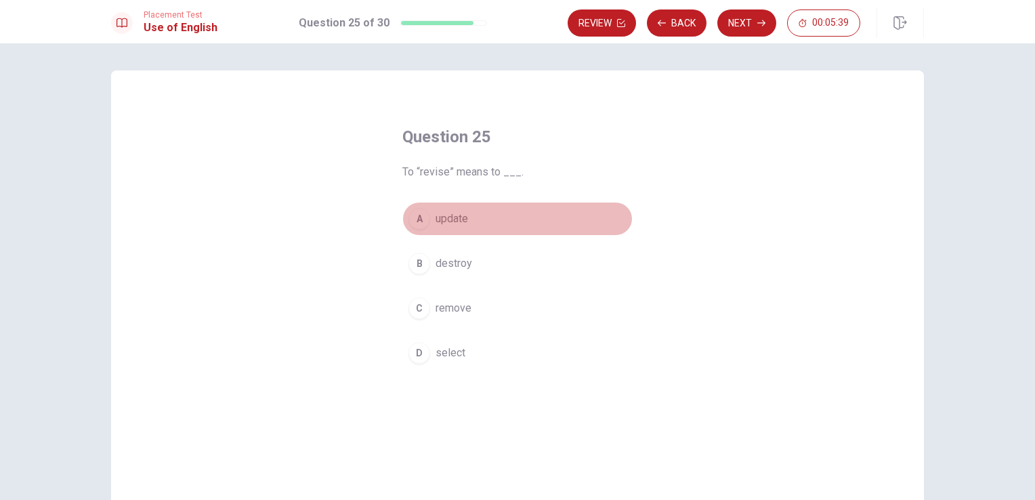
drag, startPoint x: 461, startPoint y: 228, endPoint x: 472, endPoint y: 223, distance: 12.5
click at [466, 226] on button "A update" at bounding box center [518, 219] width 230 height 34
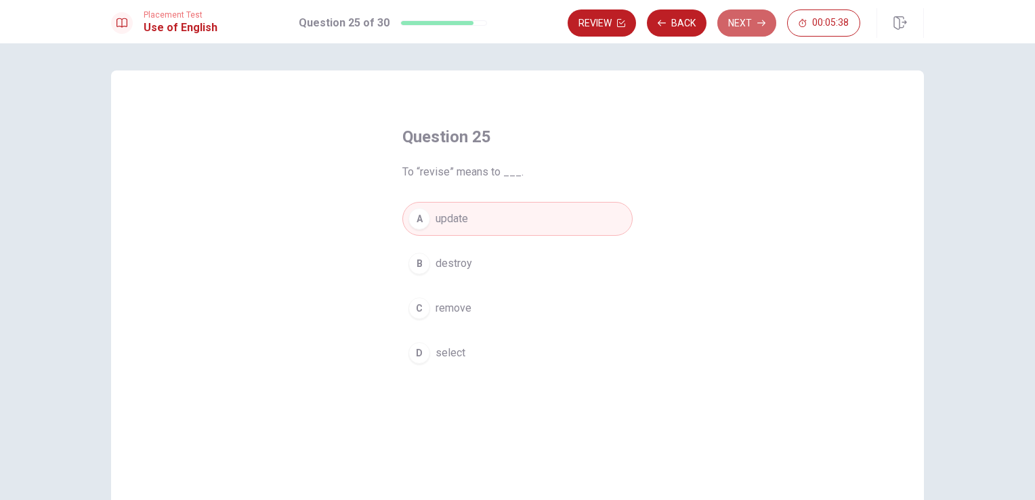
click at [760, 34] on button "Next" at bounding box center [747, 22] width 59 height 27
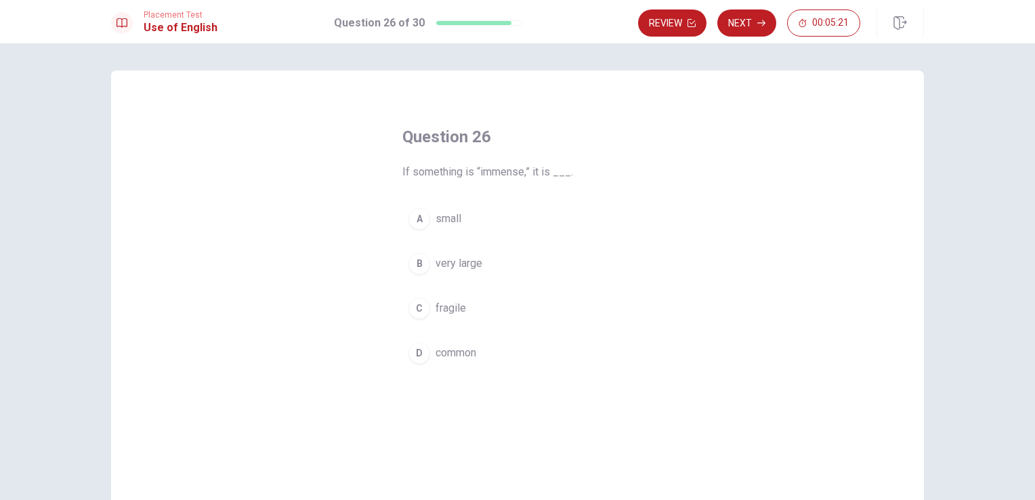
click at [431, 310] on button "C fragile" at bounding box center [518, 308] width 230 height 34
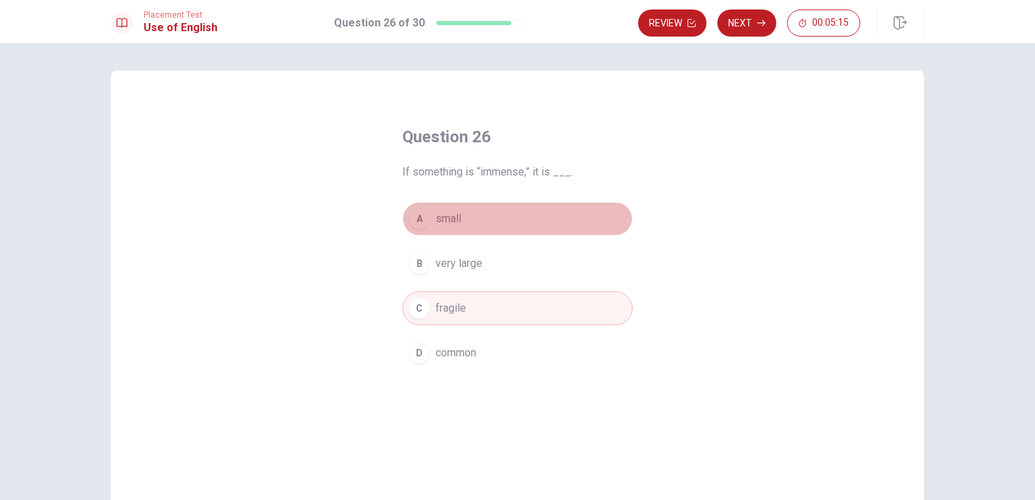
drag, startPoint x: 442, startPoint y: 210, endPoint x: 511, endPoint y: 179, distance: 75.8
click at [445, 210] on button "A small" at bounding box center [518, 219] width 230 height 34
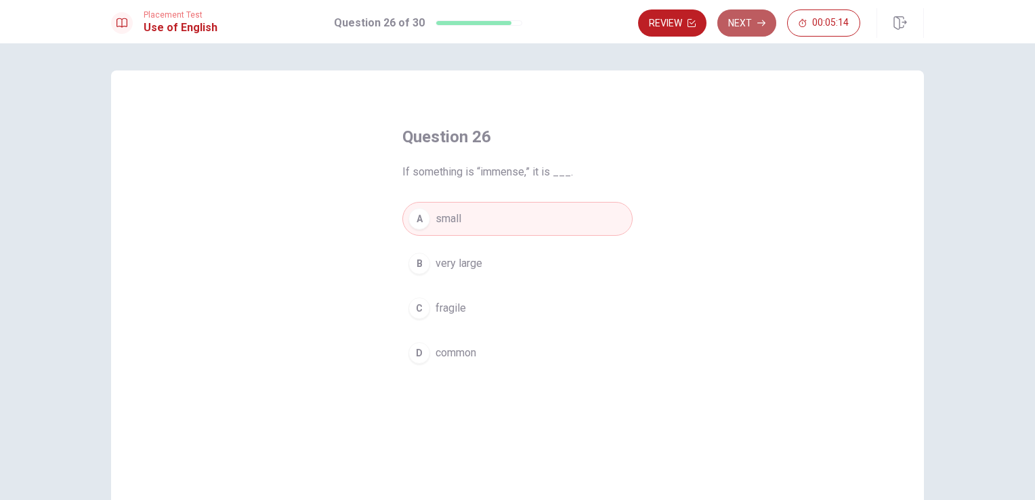
click at [754, 28] on button "Next" at bounding box center [747, 22] width 59 height 27
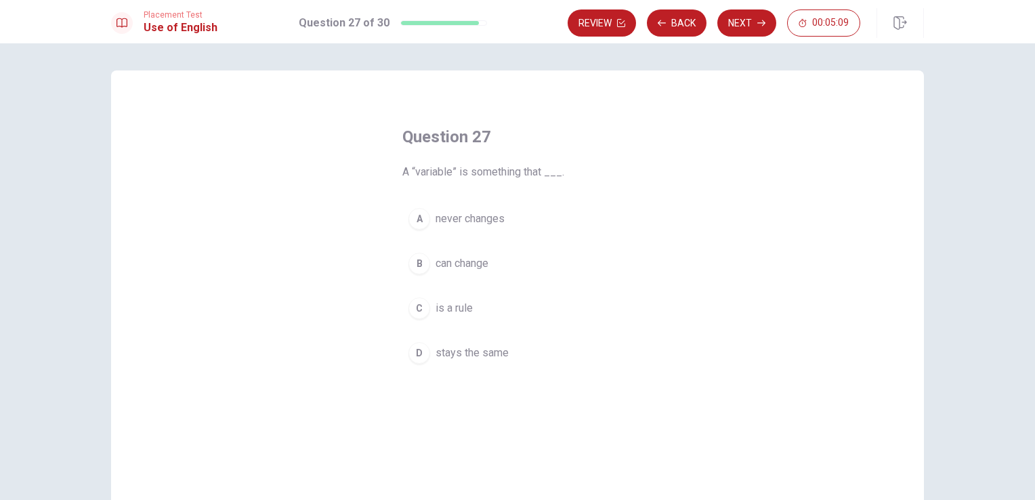
click at [463, 261] on span "can change" at bounding box center [462, 263] width 53 height 16
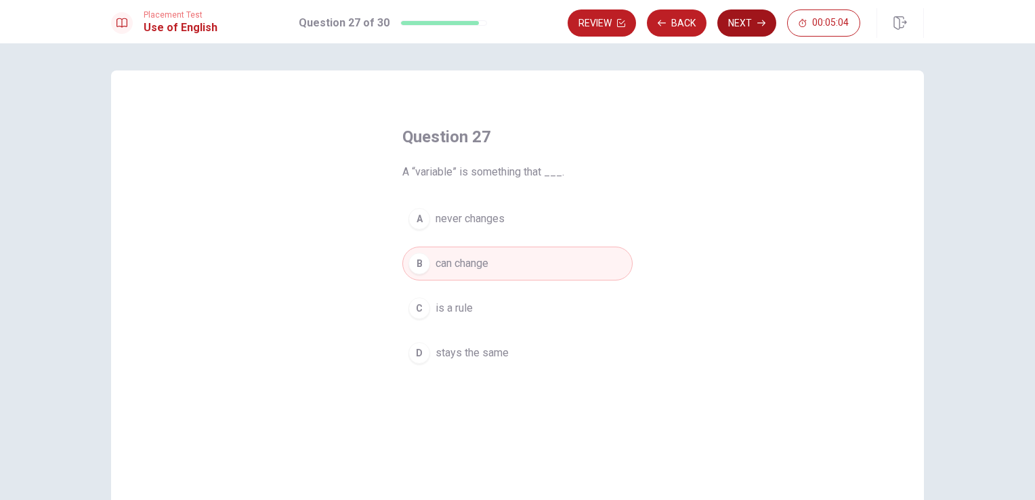
click at [763, 26] on icon "button" at bounding box center [762, 23] width 8 height 8
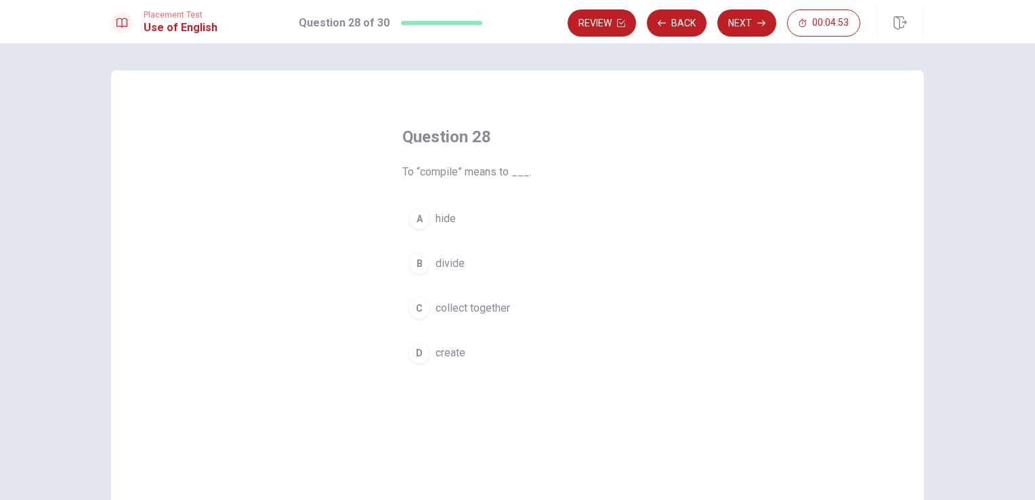
click at [445, 352] on span "create" at bounding box center [451, 353] width 30 height 16
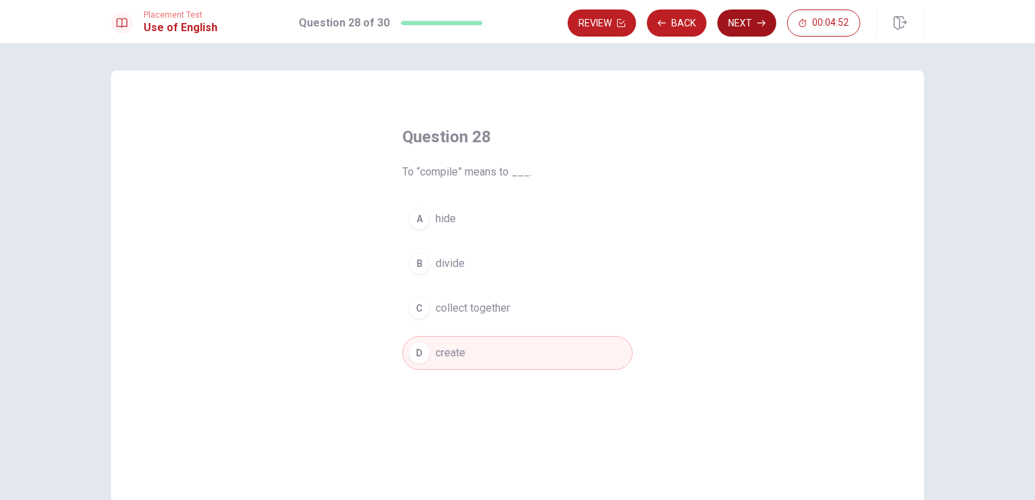
click at [758, 24] on icon "button" at bounding box center [762, 23] width 8 height 8
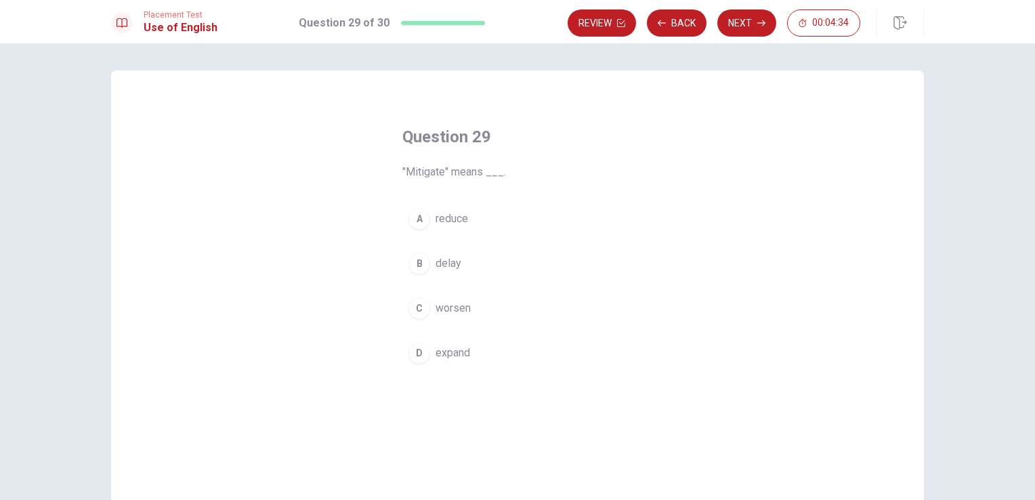
click at [461, 224] on span "reduce" at bounding box center [452, 219] width 33 height 16
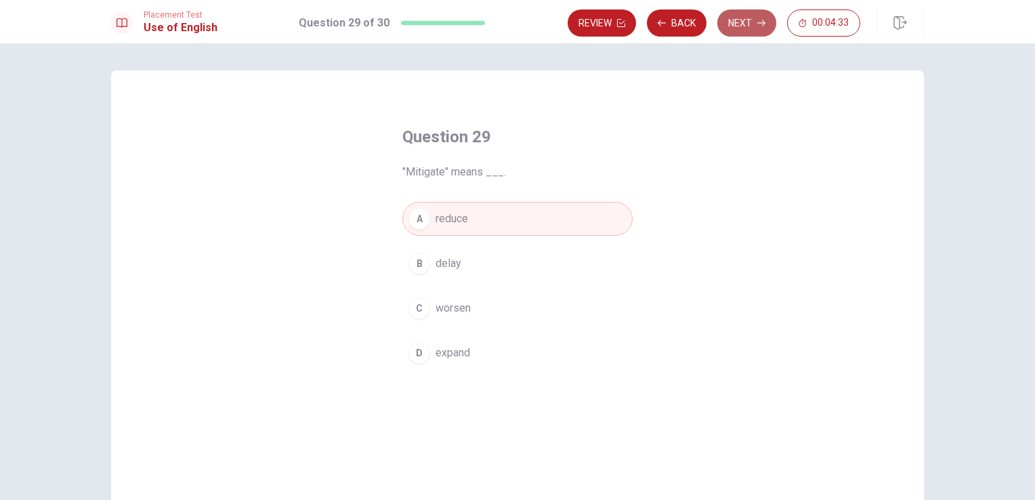
click at [743, 15] on button "Next" at bounding box center [747, 22] width 59 height 27
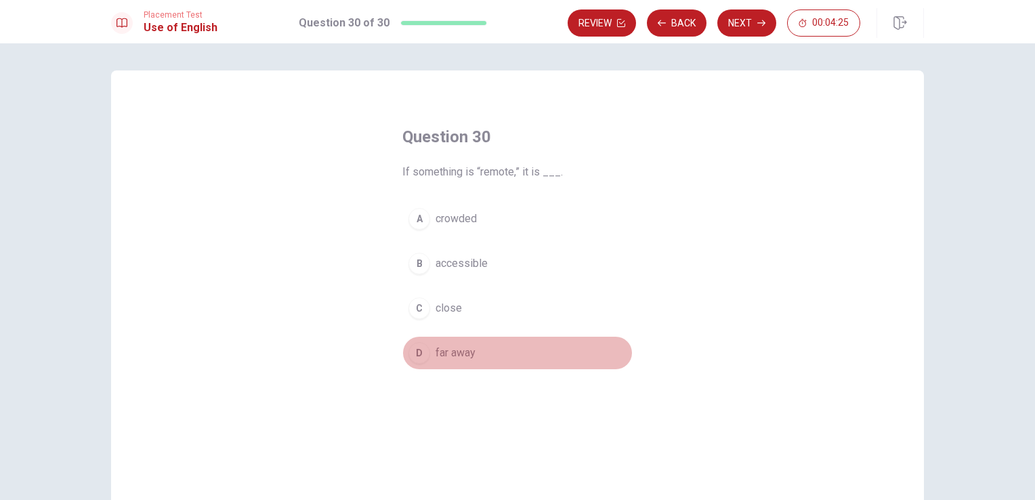
drag, startPoint x: 447, startPoint y: 356, endPoint x: 464, endPoint y: 329, distance: 32.0
click at [449, 354] on span "far away" at bounding box center [456, 353] width 40 height 16
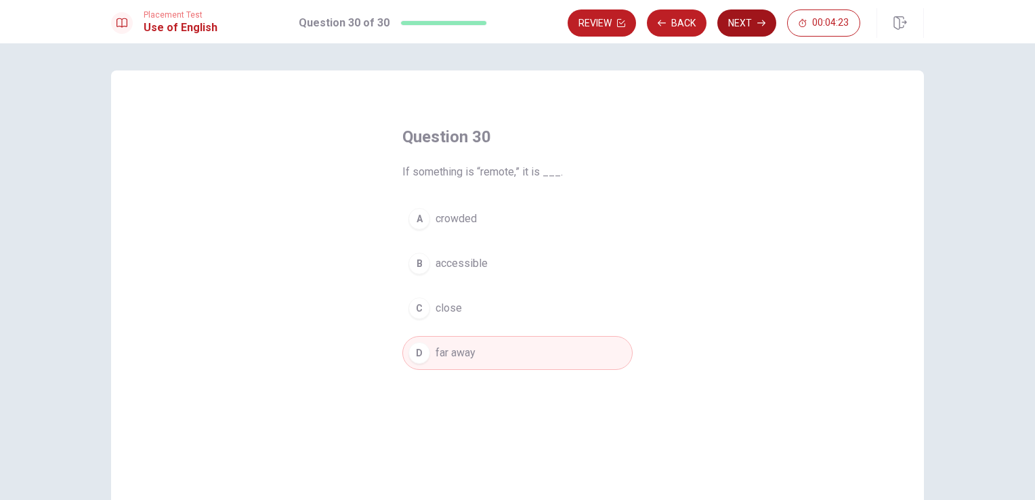
click at [746, 31] on button "Next" at bounding box center [747, 22] width 59 height 27
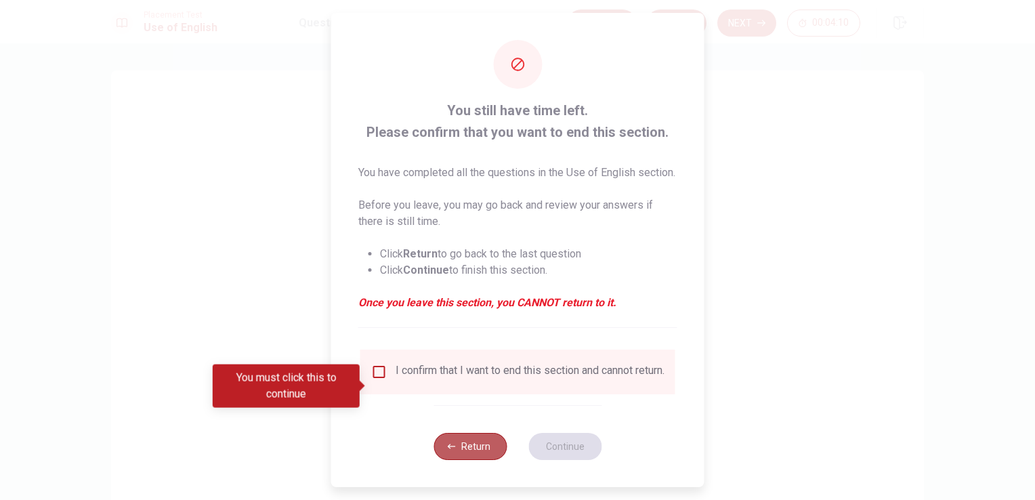
click at [457, 460] on button "Return" at bounding box center [470, 446] width 73 height 27
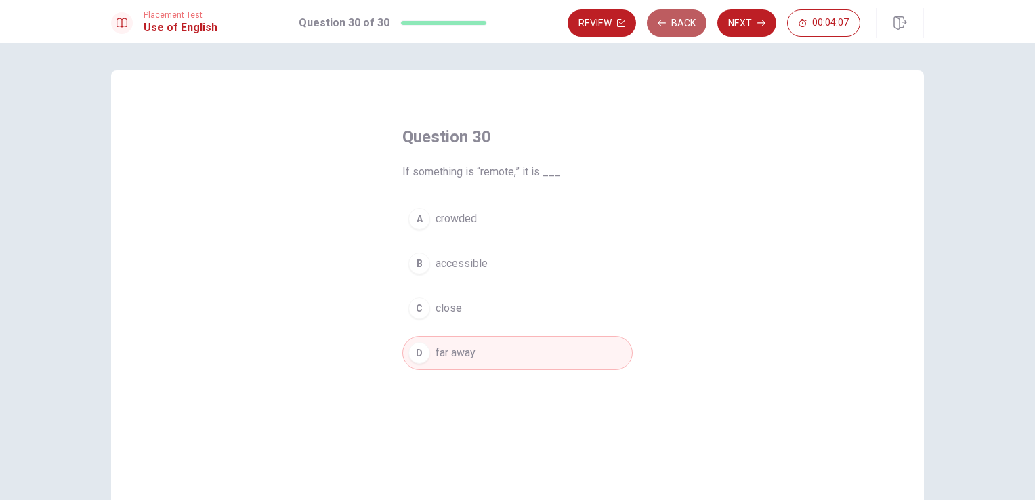
click at [679, 23] on button "Back" at bounding box center [677, 22] width 60 height 27
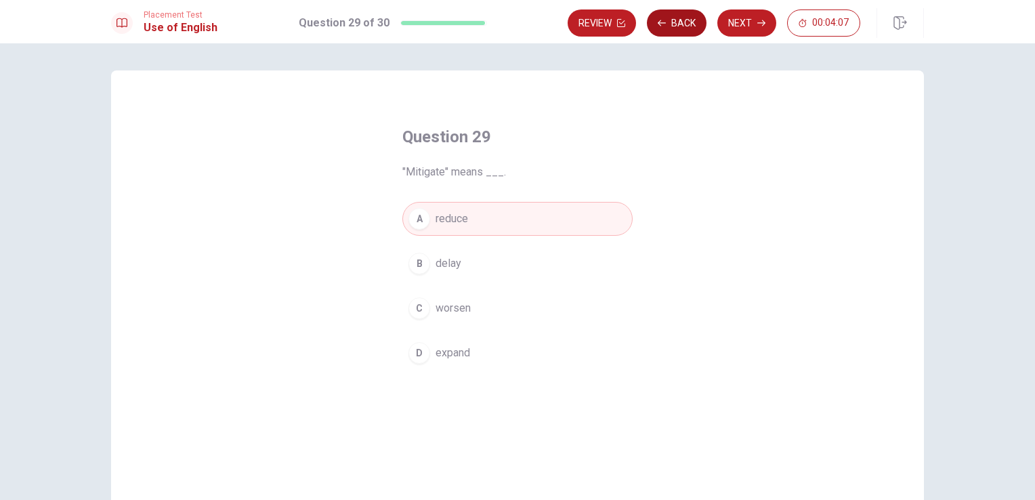
click at [679, 23] on button "Back" at bounding box center [677, 22] width 60 height 27
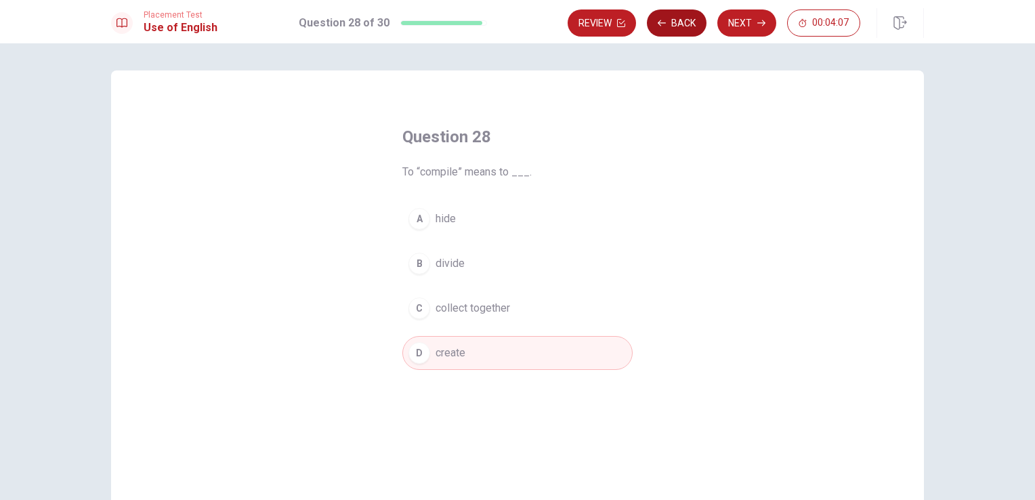
click at [679, 23] on button "Back" at bounding box center [677, 22] width 60 height 27
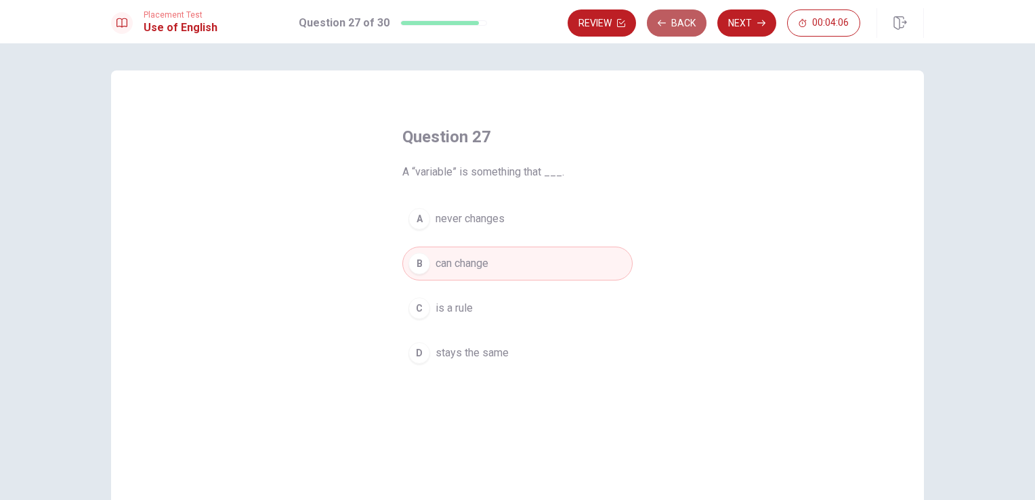
click at [680, 23] on button "Back" at bounding box center [677, 22] width 60 height 27
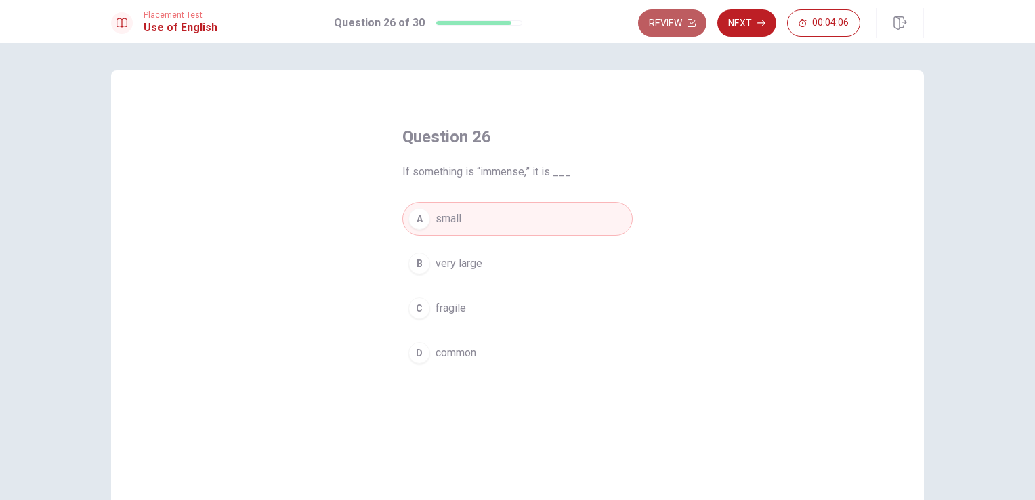
click at [680, 23] on button "Review" at bounding box center [672, 22] width 68 height 27
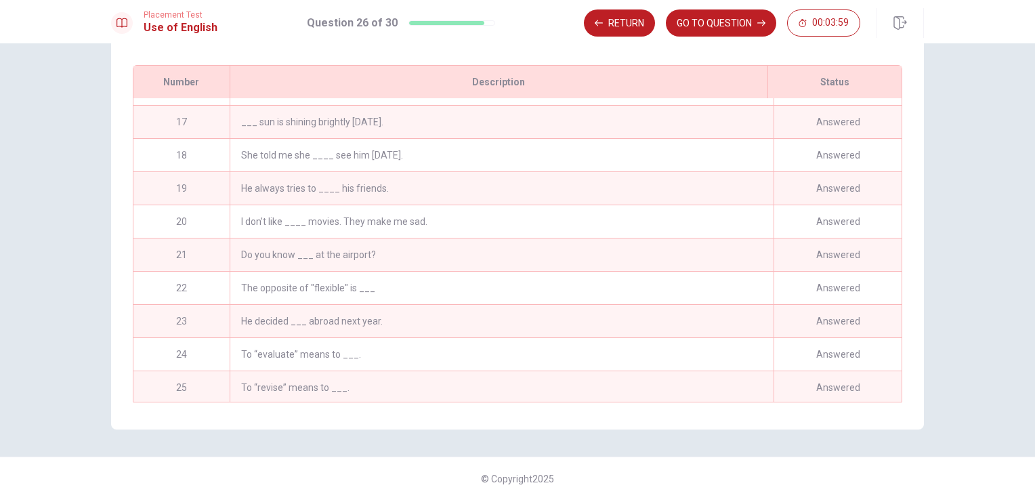
scroll to position [491, 0]
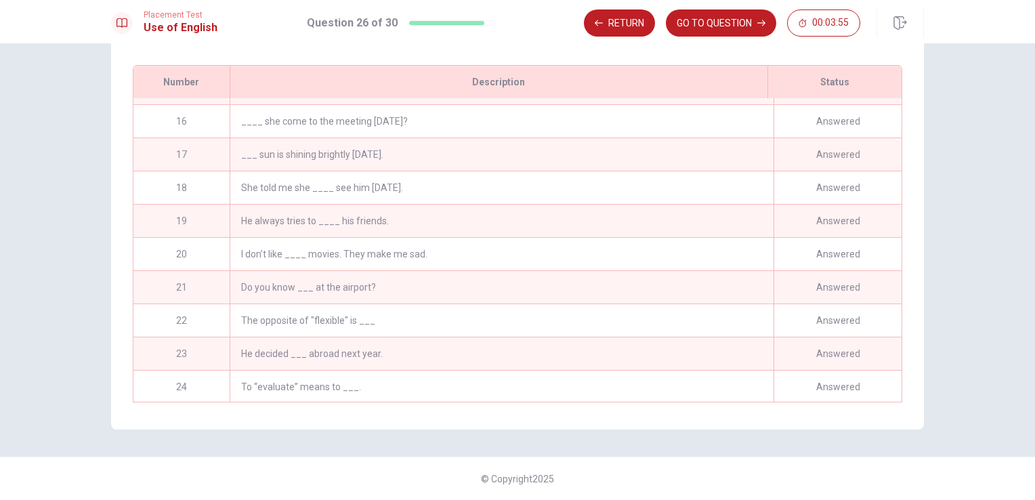
click at [424, 250] on div "I don’t like ____ movies. They make me sad." at bounding box center [502, 254] width 544 height 33
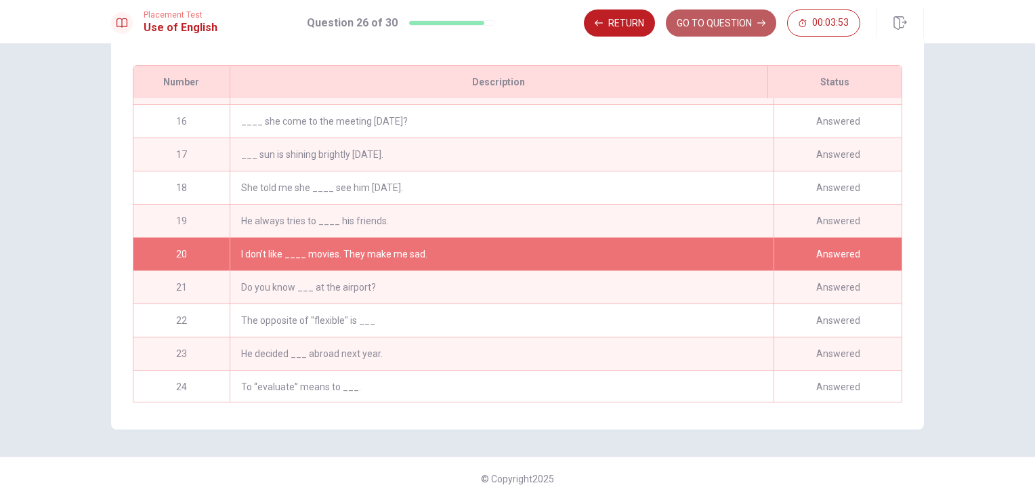
click at [707, 30] on button "GO TO QUESTION" at bounding box center [721, 22] width 110 height 27
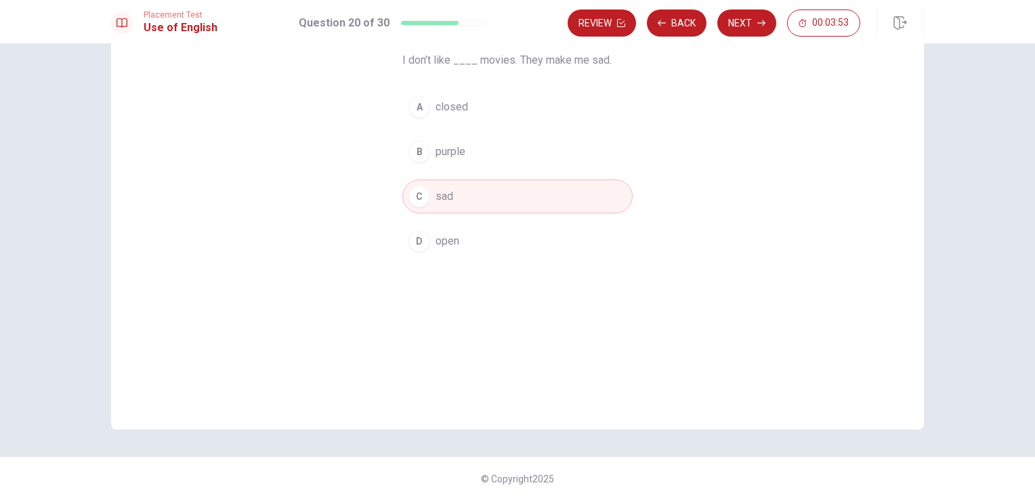
scroll to position [111, 0]
click at [482, 108] on button "A closed" at bounding box center [518, 108] width 230 height 34
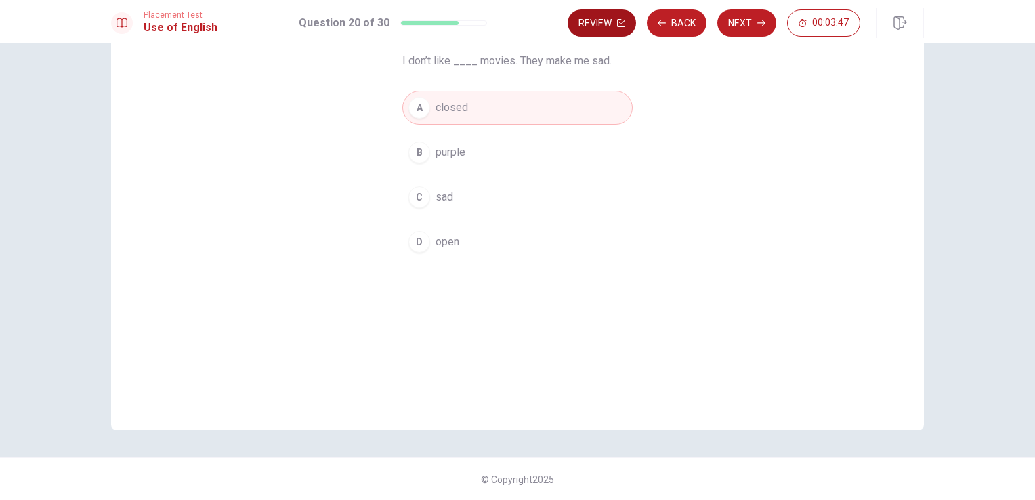
click at [607, 31] on button "Review" at bounding box center [602, 22] width 68 height 27
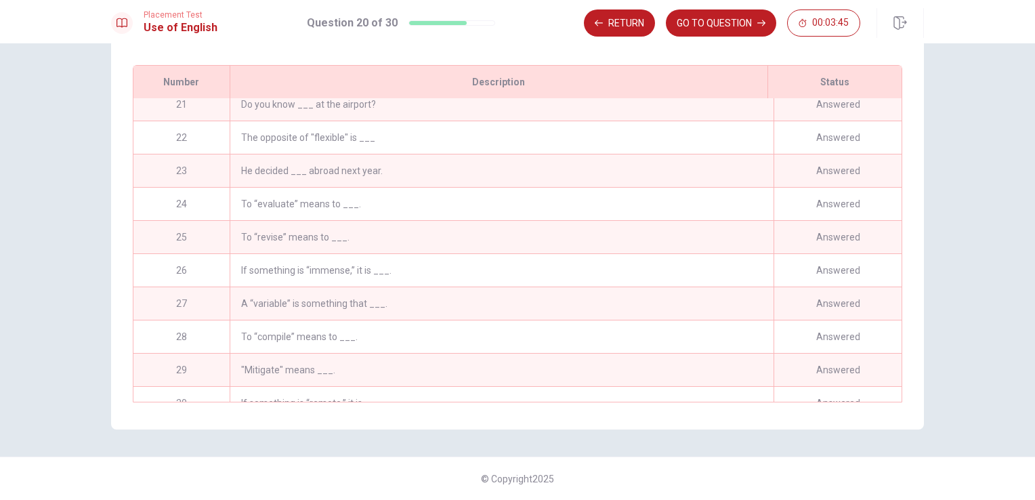
scroll to position [695, 0]
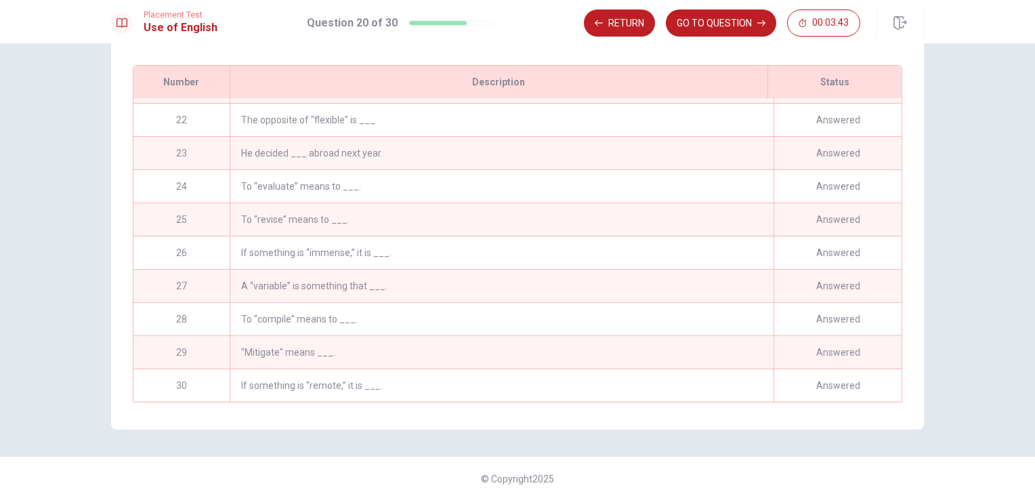
drag, startPoint x: 392, startPoint y: 374, endPoint x: 401, endPoint y: 372, distance: 9.7
click at [396, 373] on div "If something is “remote,” it is ___." at bounding box center [502, 385] width 544 height 33
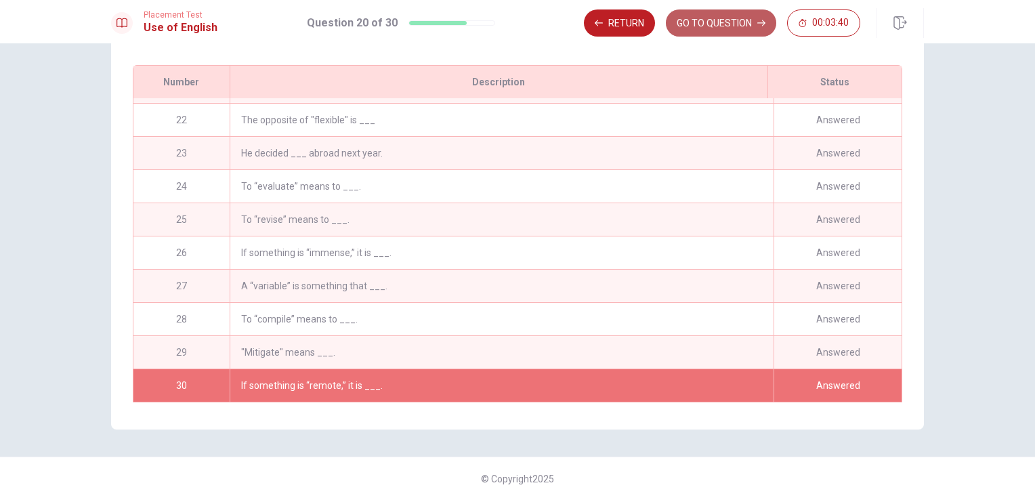
click at [736, 12] on button "GO TO QUESTION" at bounding box center [721, 22] width 110 height 27
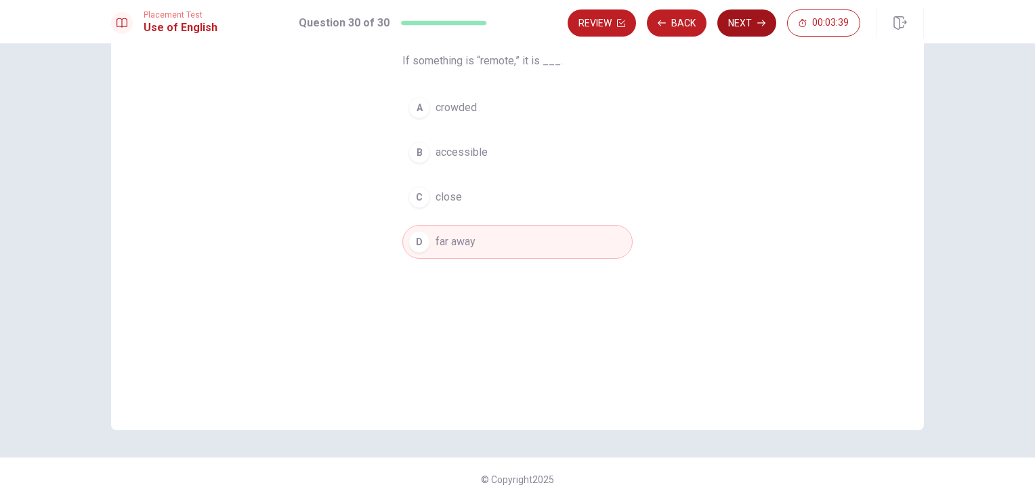
click at [756, 31] on button "Next" at bounding box center [747, 22] width 59 height 27
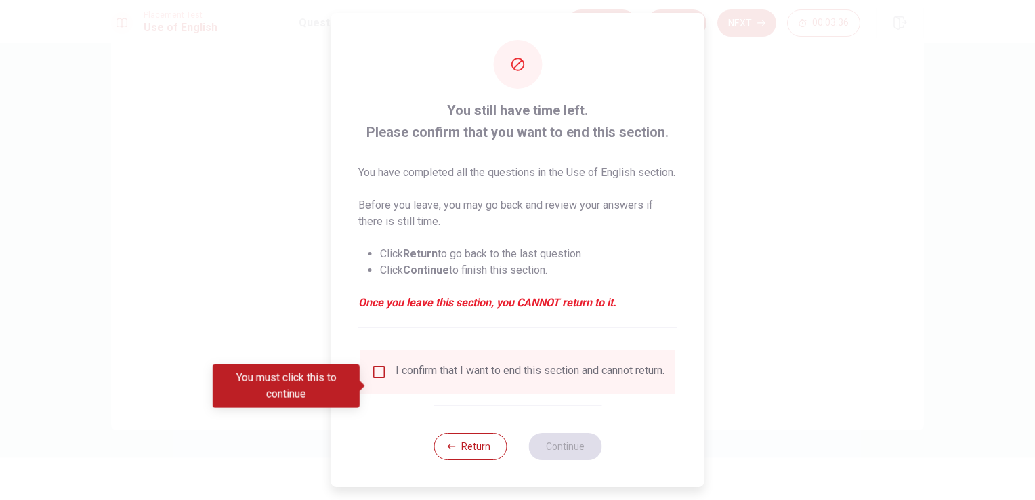
click at [388, 380] on div "I confirm that I want to end this section and cannot return." at bounding box center [517, 372] width 293 height 16
click at [375, 380] on input "You must click this to continue" at bounding box center [379, 372] width 16 height 16
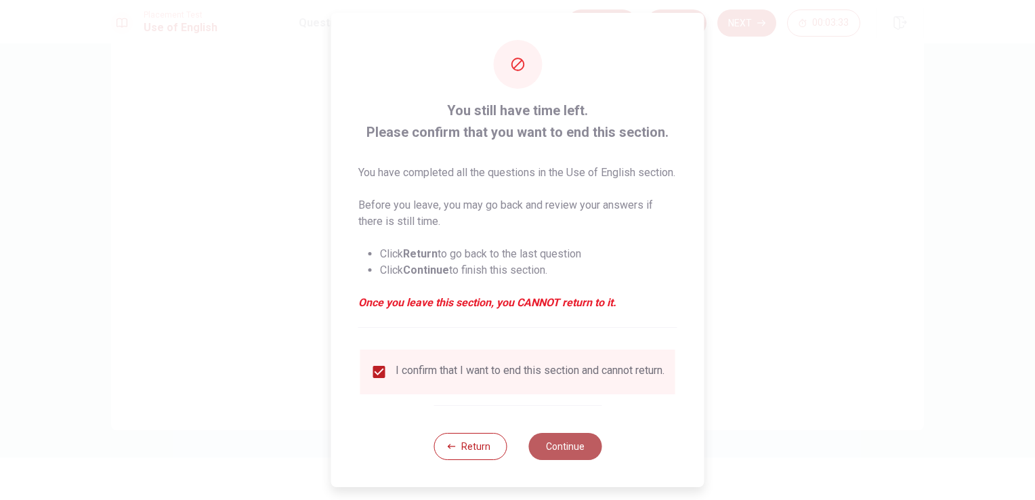
click at [546, 460] on button "Continue" at bounding box center [565, 446] width 73 height 27
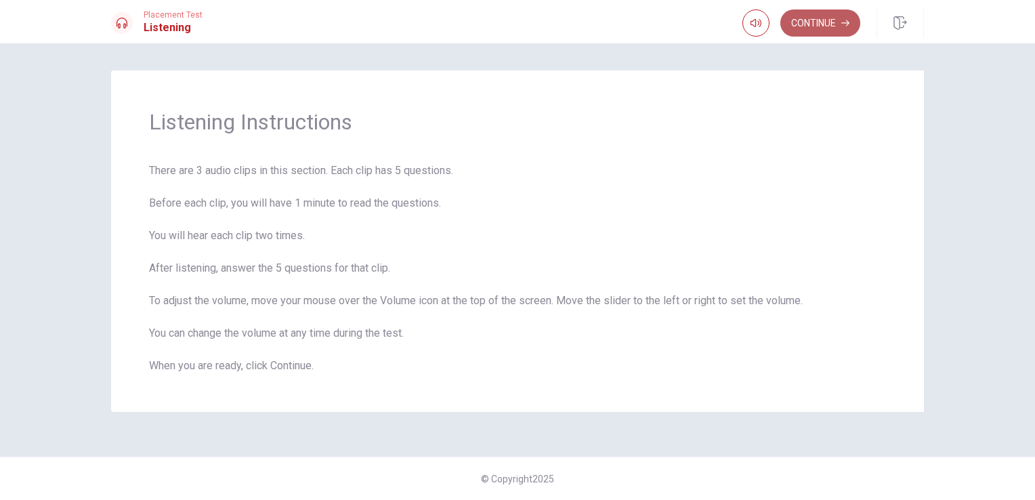
click at [804, 23] on button "Continue" at bounding box center [821, 22] width 80 height 27
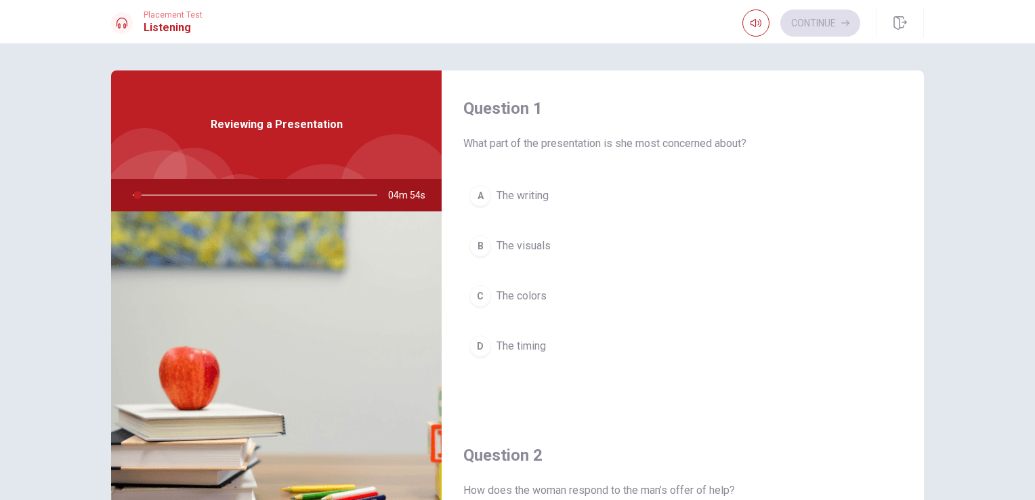
click at [753, 16] on button "button" at bounding box center [756, 22] width 27 height 27
type input "3"
type input "0.4"
click at [751, 53] on span at bounding box center [755, 48] width 50 height 19
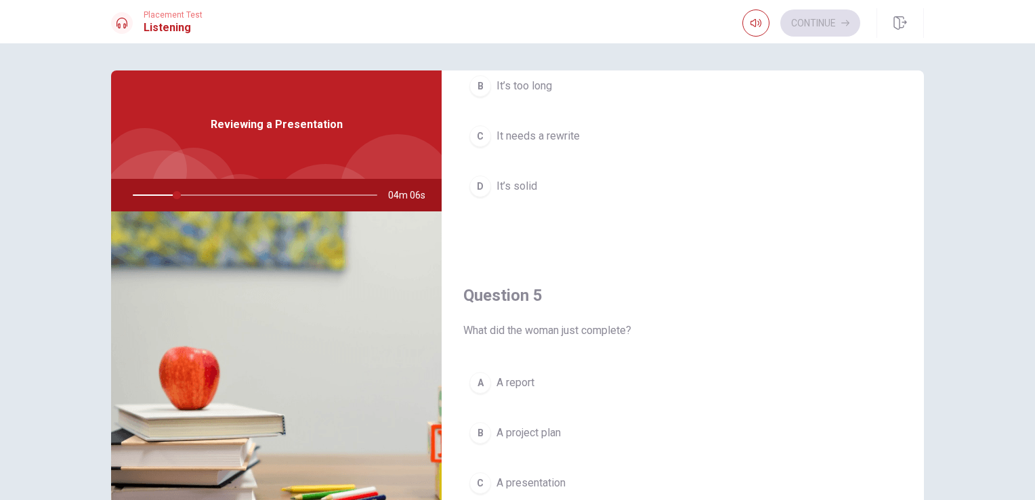
scroll to position [1258, 0]
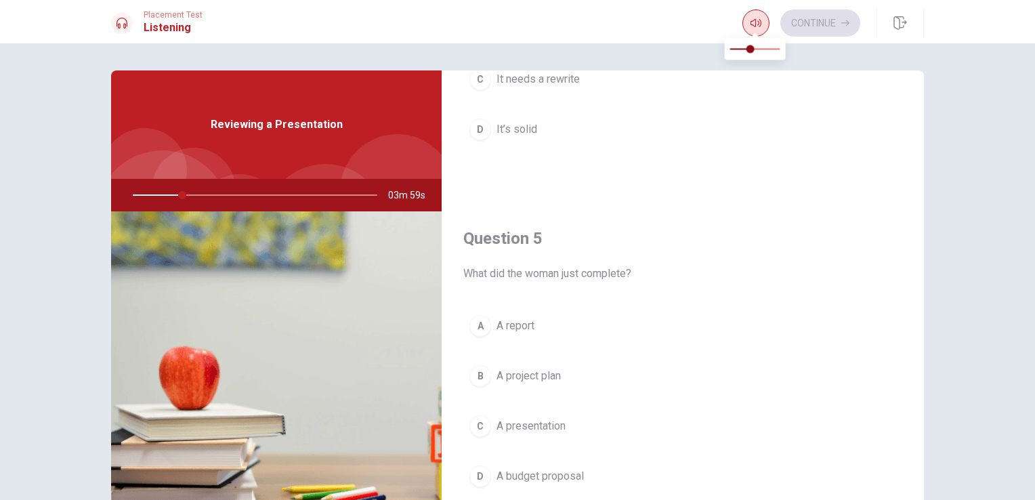
click at [757, 22] on icon "button" at bounding box center [756, 23] width 11 height 11
type input "21"
type input "0.2"
click at [738, 47] on span at bounding box center [740, 49] width 8 height 8
click at [634, 259] on div "Question 5 What did the woman just complete?" at bounding box center [682, 255] width 439 height 54
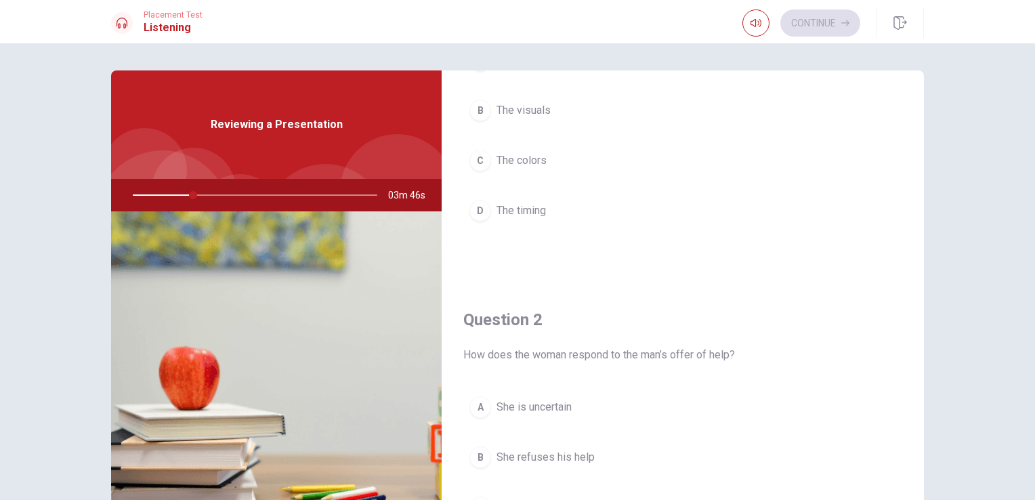
scroll to position [0, 0]
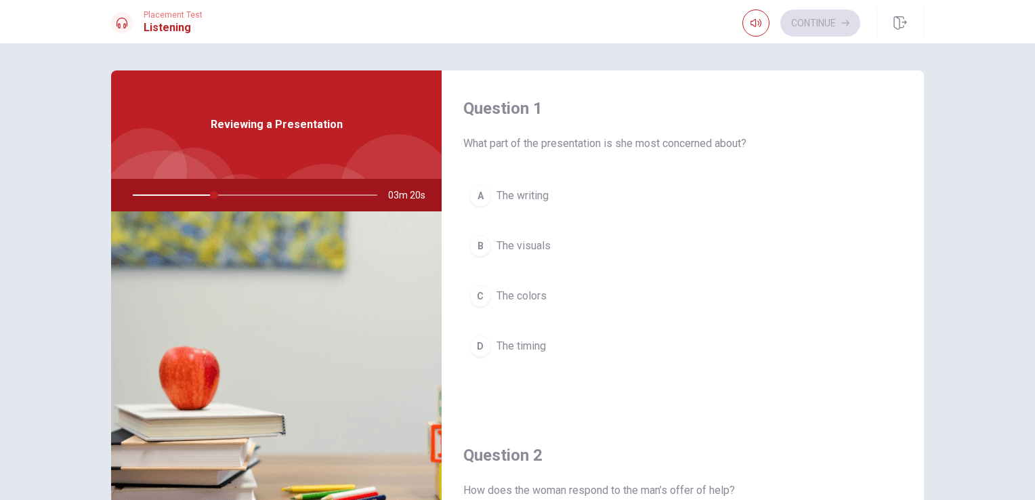
click at [541, 253] on span "The visuals" at bounding box center [524, 246] width 54 height 16
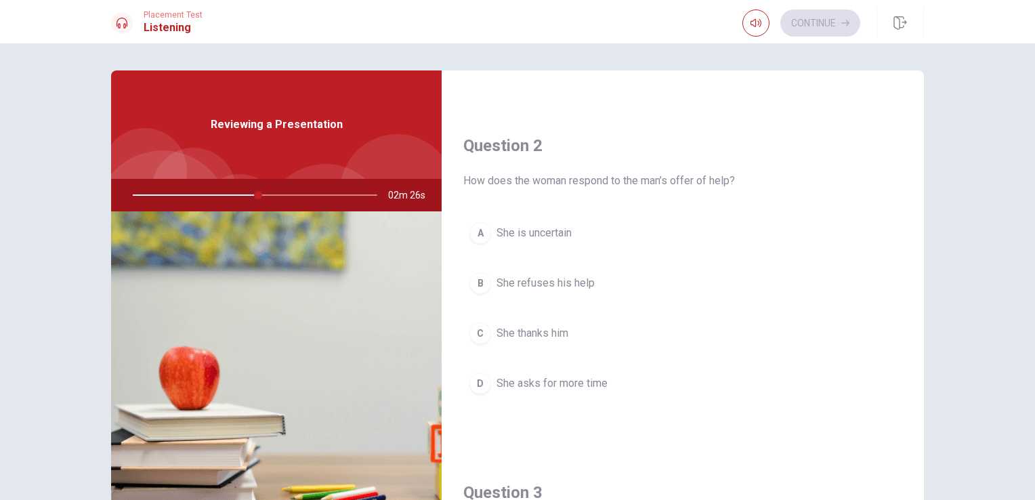
scroll to position [309, 0]
click at [554, 332] on span "She thanks him" at bounding box center [533, 334] width 72 height 16
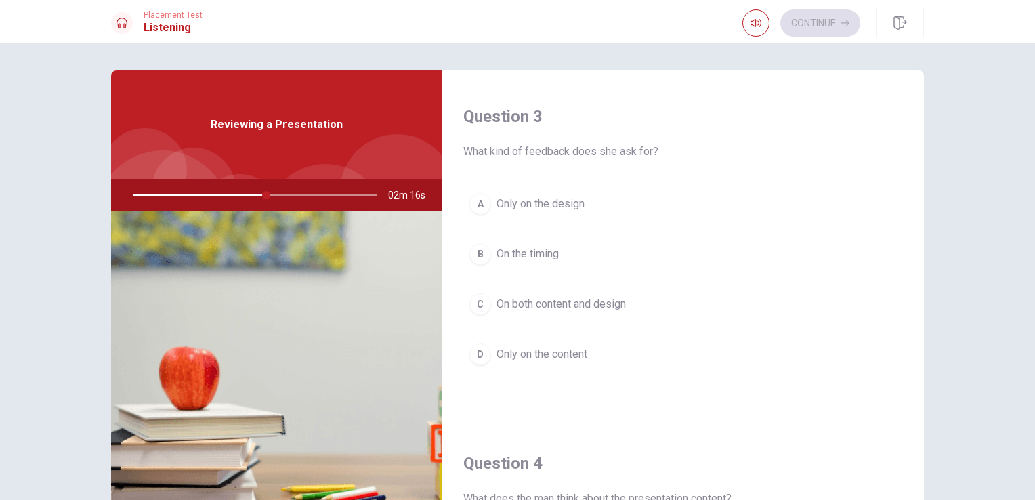
scroll to position [716, 0]
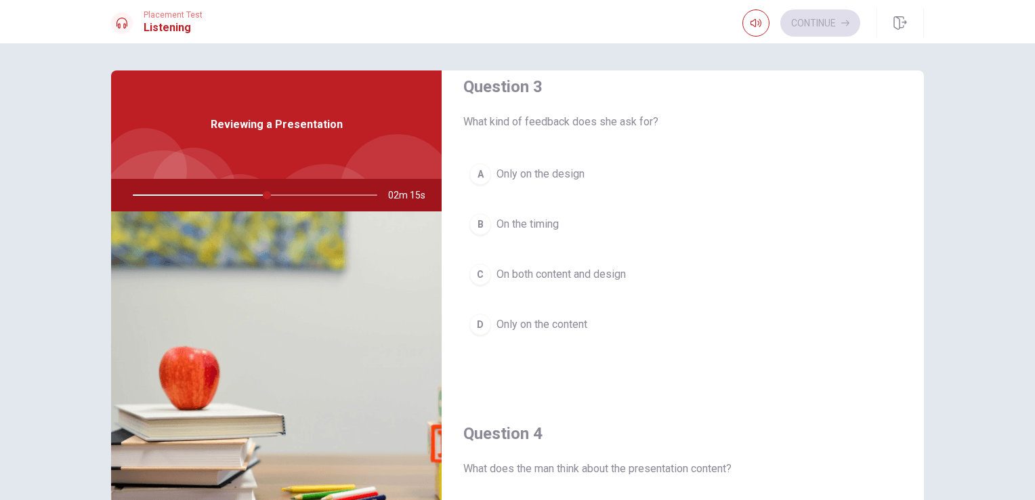
click at [585, 269] on span "On both content and design" at bounding box center [561, 274] width 129 height 16
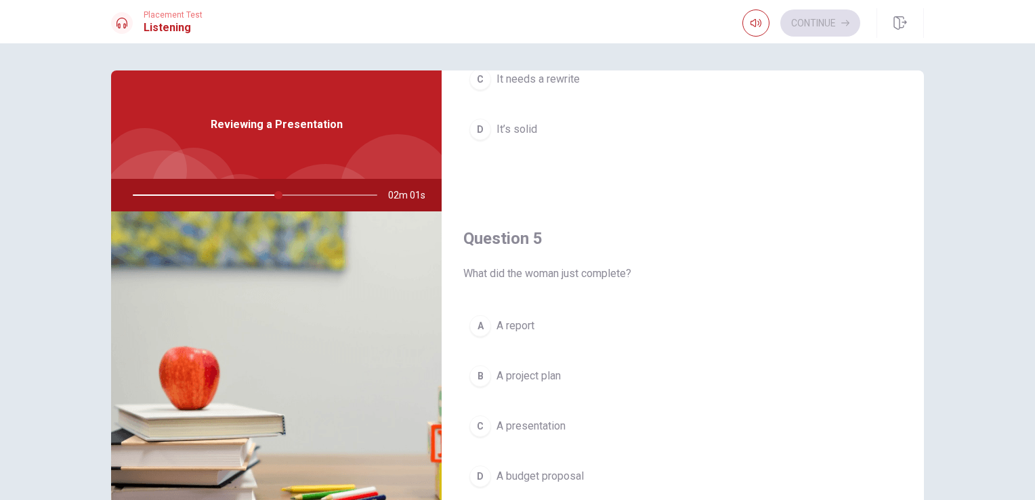
scroll to position [68, 0]
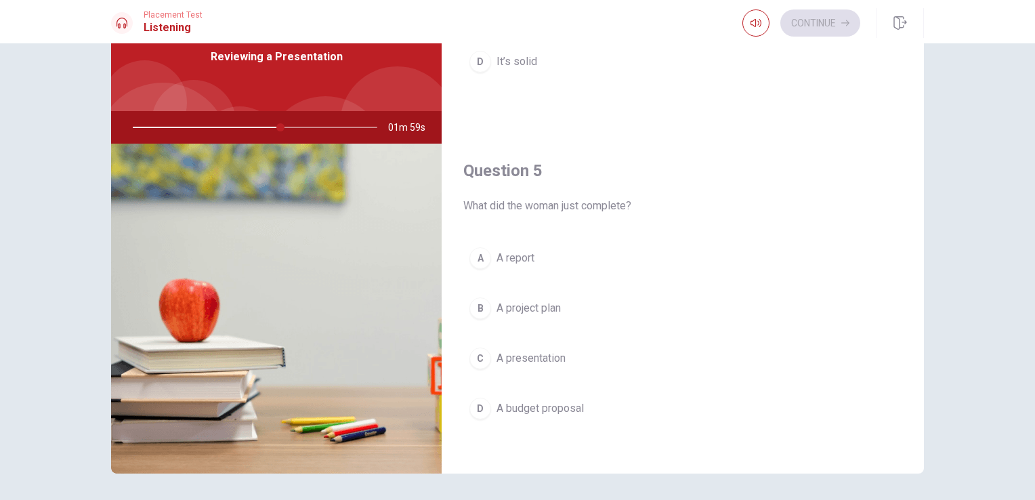
click at [561, 351] on span "A presentation" at bounding box center [531, 358] width 69 height 16
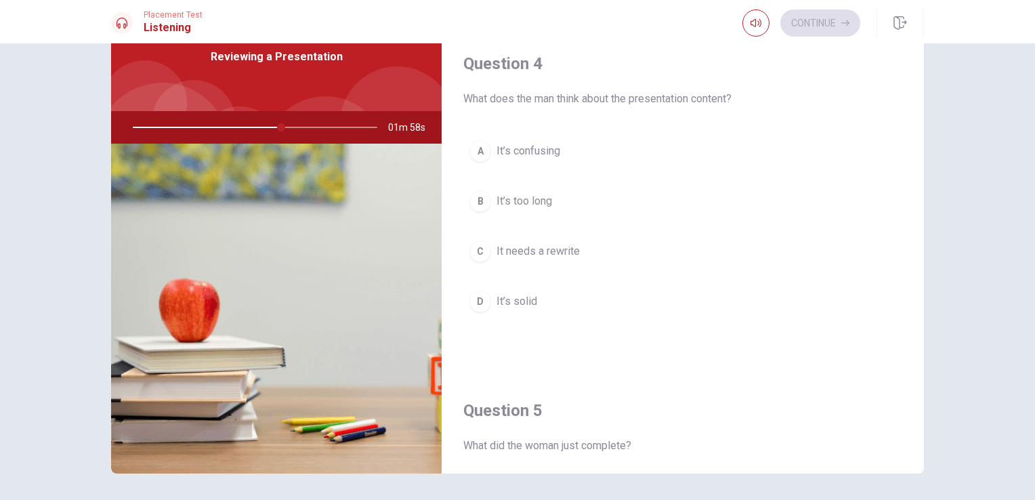
scroll to position [987, 0]
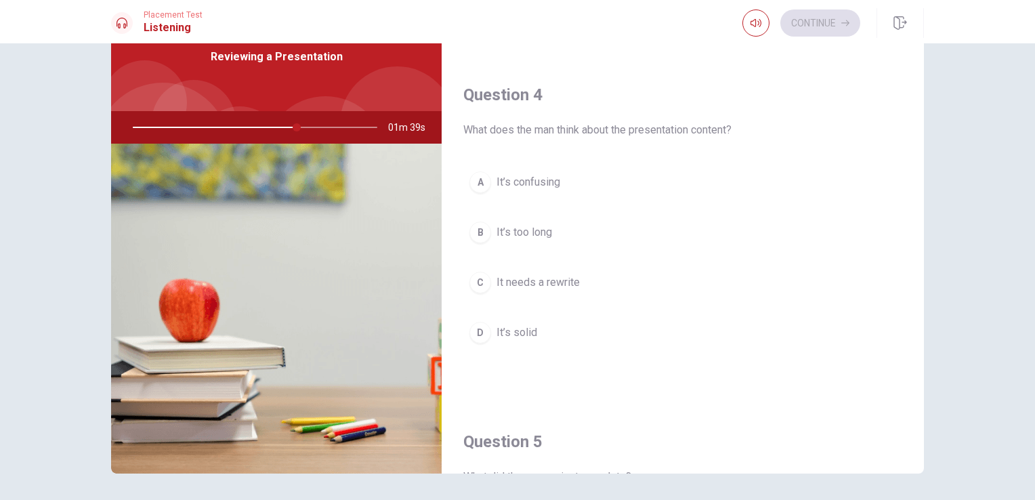
click at [561, 330] on button "D It’s solid" at bounding box center [682, 333] width 439 height 34
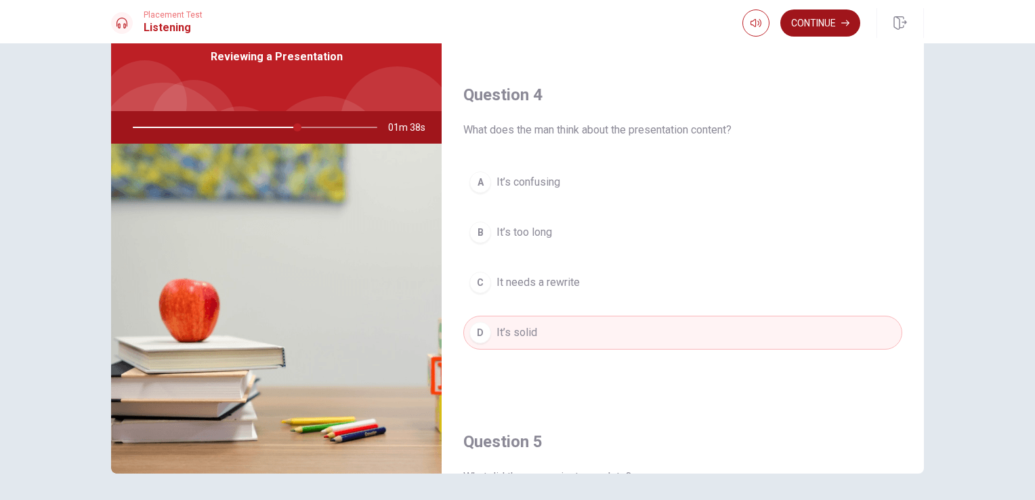
click at [794, 24] on button "Continue" at bounding box center [821, 22] width 80 height 27
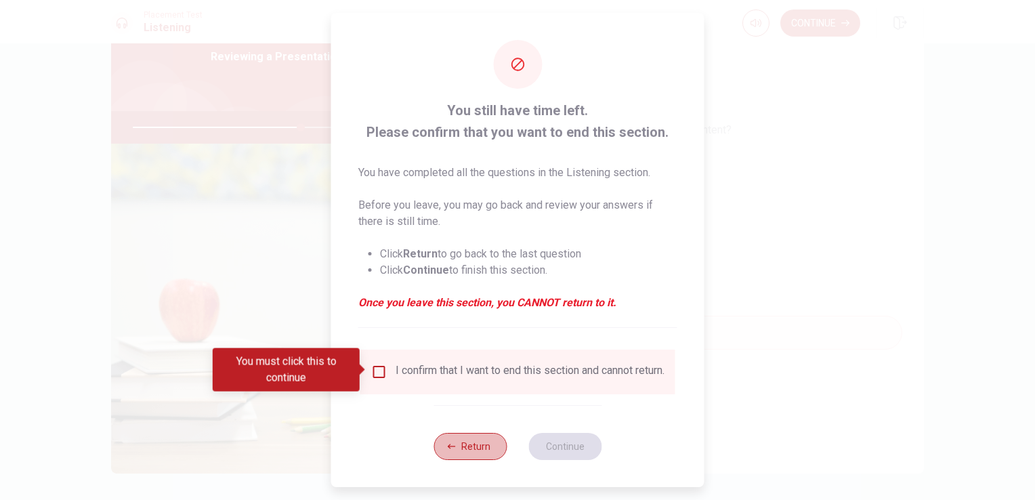
drag, startPoint x: 458, startPoint y: 459, endPoint x: 443, endPoint y: 429, distance: 33.3
click at [456, 455] on button "Return" at bounding box center [470, 446] width 73 height 27
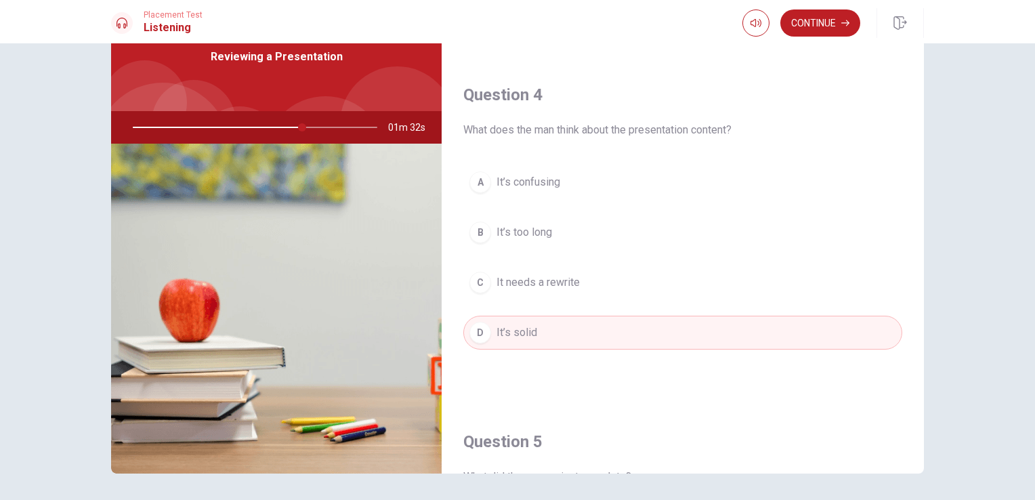
click at [259, 126] on div at bounding box center [253, 127] width 272 height 33
drag, startPoint x: 300, startPoint y: 126, endPoint x: 259, endPoint y: 127, distance: 40.7
click at [259, 127] on div at bounding box center [253, 127] width 272 height 33
drag, startPoint x: 351, startPoint y: 121, endPoint x: 358, endPoint y: 126, distance: 8.8
click at [352, 123] on div at bounding box center [253, 127] width 272 height 33
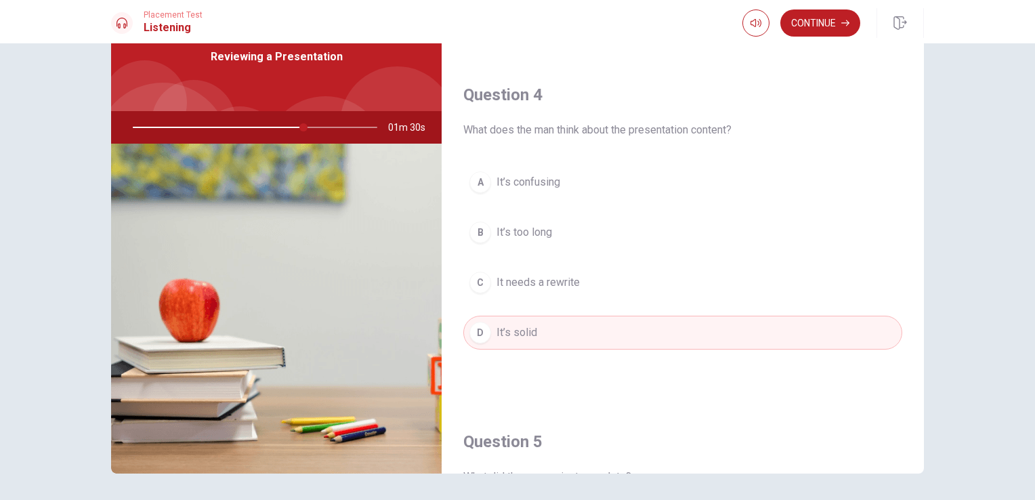
click at [368, 131] on div at bounding box center [253, 127] width 272 height 33
click at [814, 28] on button "Continue" at bounding box center [821, 22] width 80 height 27
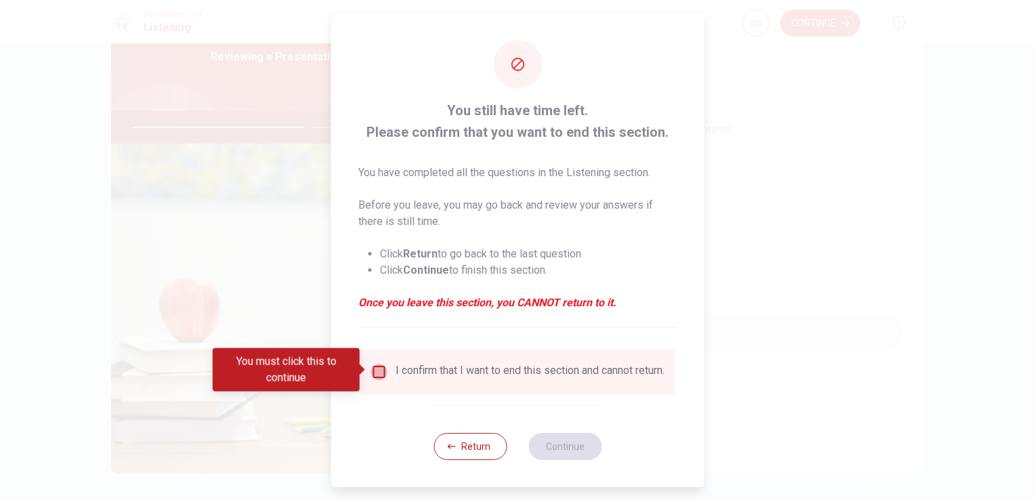
click at [379, 367] on input "You must click this to continue" at bounding box center [379, 372] width 16 height 16
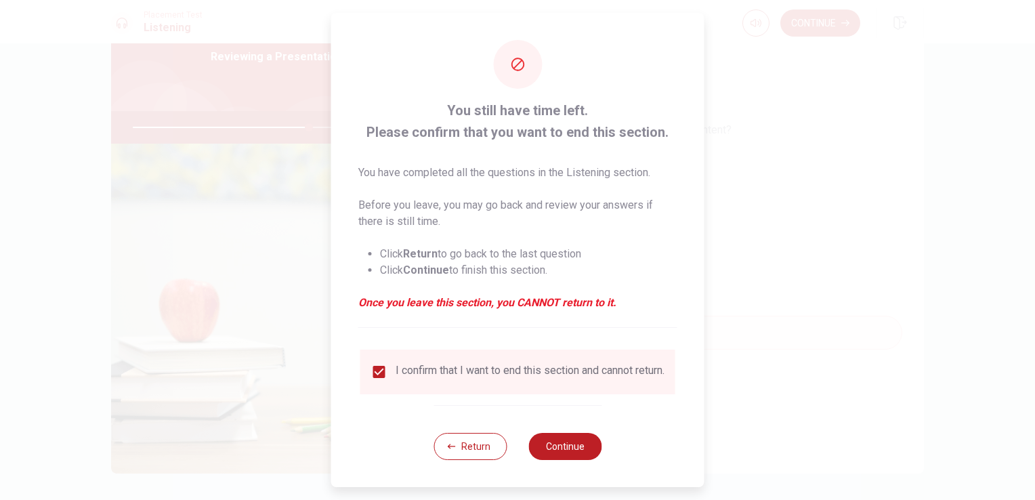
drag, startPoint x: 548, startPoint y: 450, endPoint x: 533, endPoint y: 439, distance: 18.4
click at [546, 449] on button "Continue" at bounding box center [565, 446] width 73 height 27
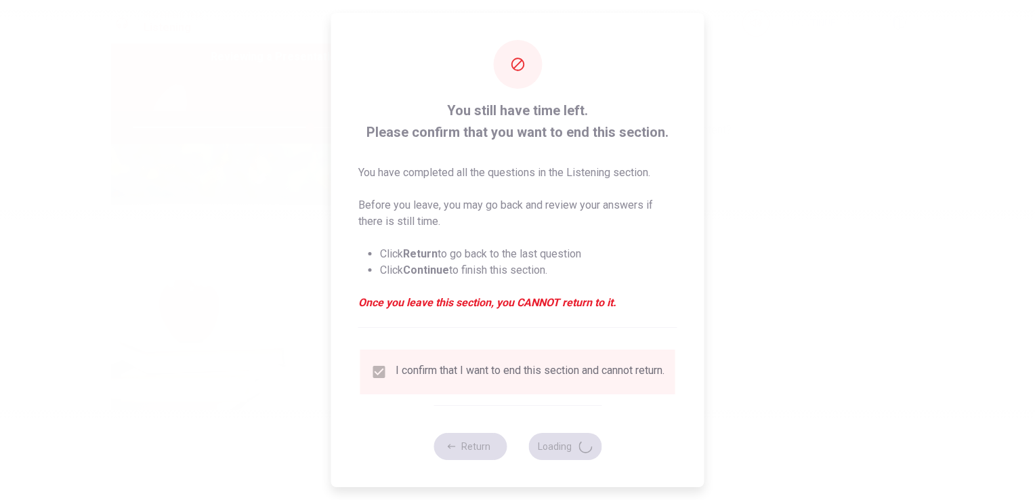
type input "73"
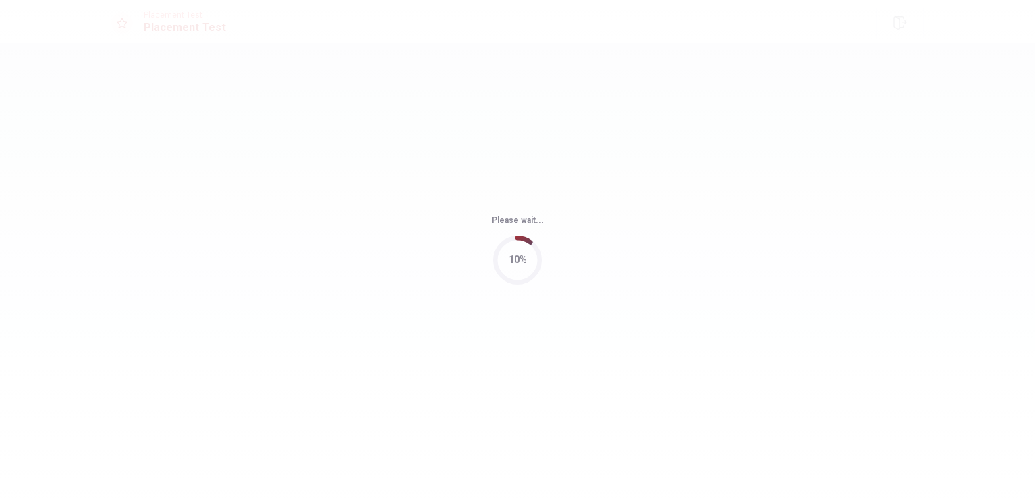
scroll to position [0, 0]
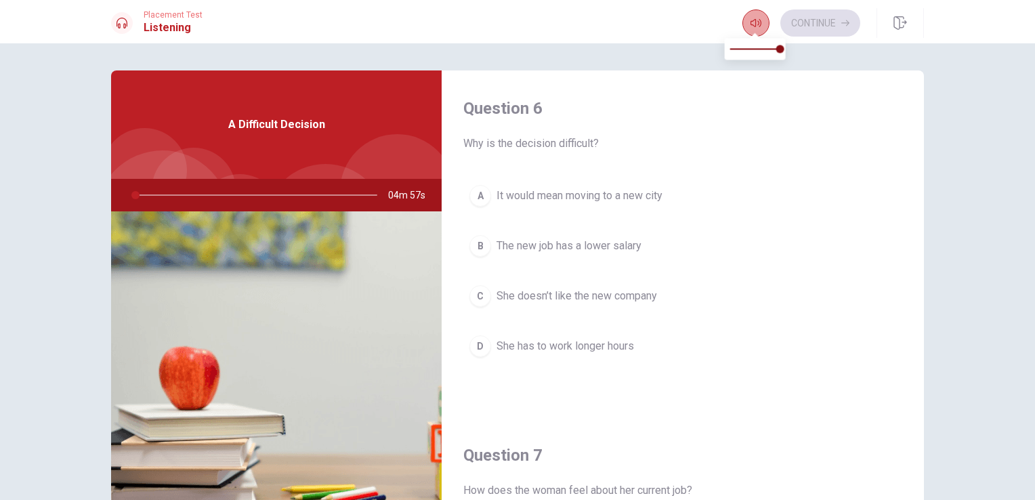
click at [749, 30] on button "button" at bounding box center [756, 22] width 27 height 27
type input "1"
type input "0.4"
click at [751, 53] on span at bounding box center [755, 48] width 50 height 19
click at [745, 29] on button "button" at bounding box center [756, 22] width 27 height 27
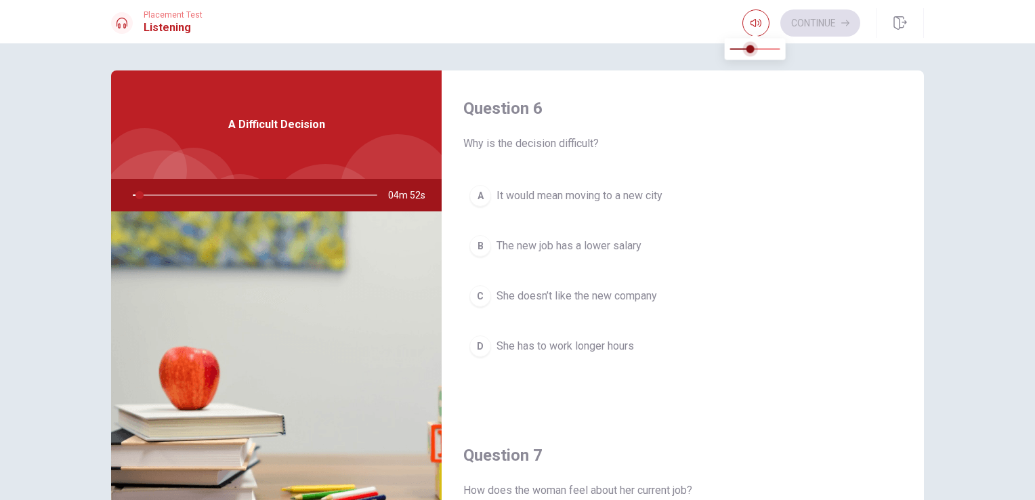
type input "3"
type input "0.2"
click at [746, 48] on span at bounding box center [750, 49] width 8 height 8
click at [617, 209] on button "A It would mean moving to a new city" at bounding box center [682, 196] width 439 height 34
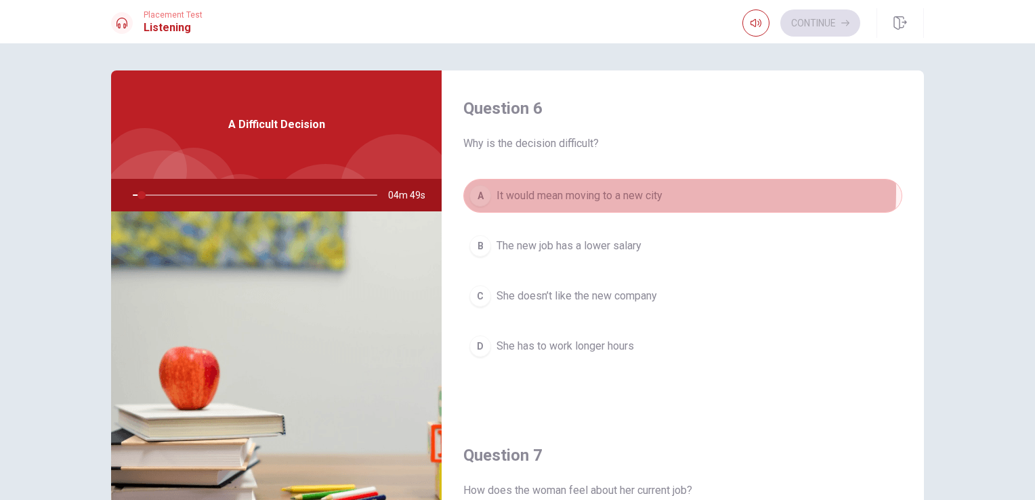
click at [569, 192] on span "It would mean moving to a new city" at bounding box center [580, 196] width 166 height 16
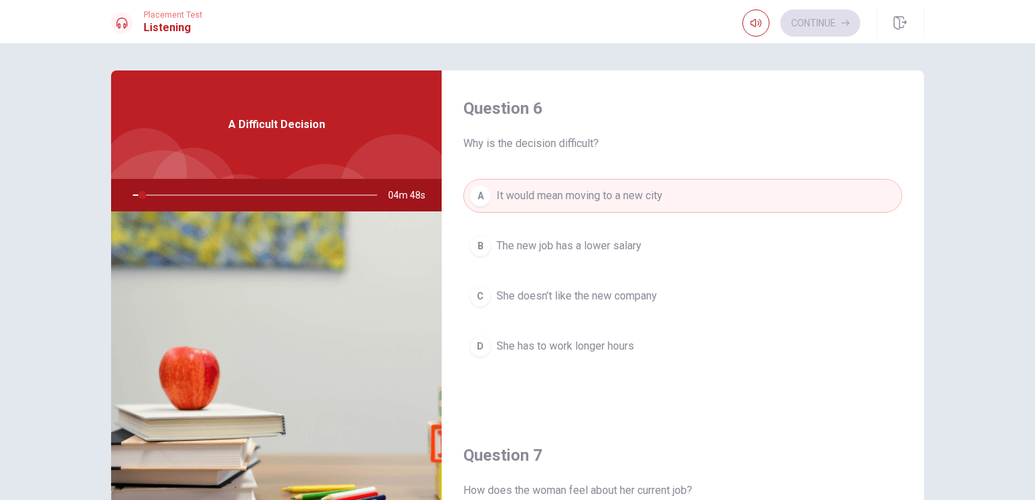
click at [640, 146] on span "Why is the decision difficult?" at bounding box center [682, 144] width 439 height 16
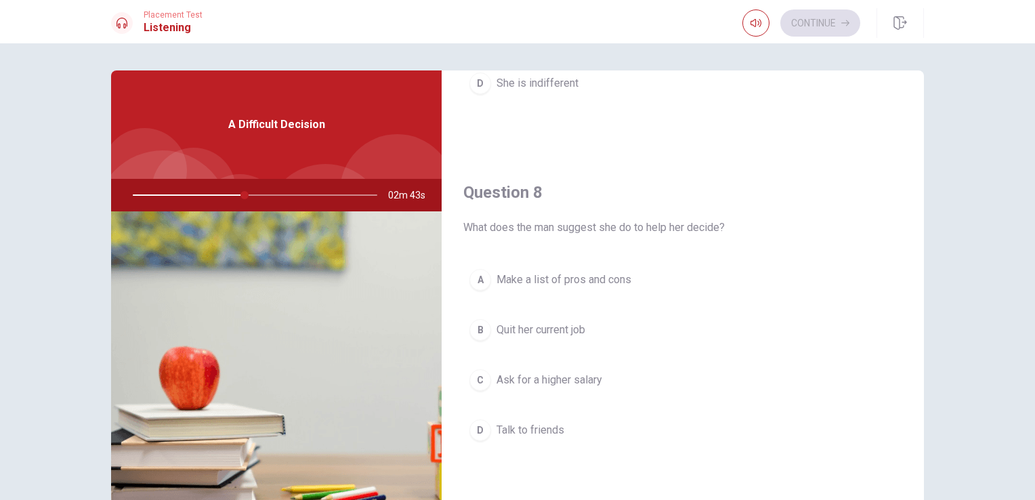
scroll to position [949, 0]
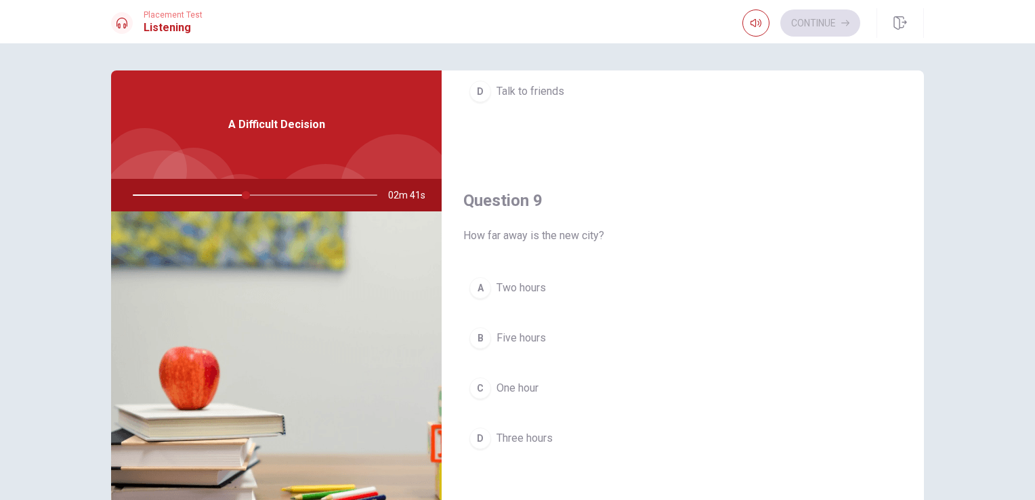
drag, startPoint x: 533, startPoint y: 438, endPoint x: 518, endPoint y: 423, distance: 21.1
click at [531, 434] on span "Three hours" at bounding box center [525, 438] width 56 height 16
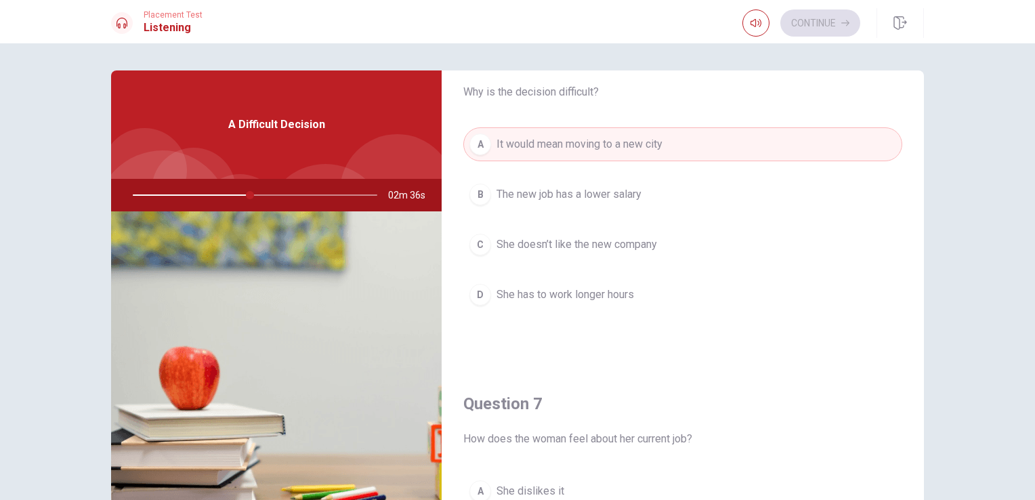
scroll to position [38, 0]
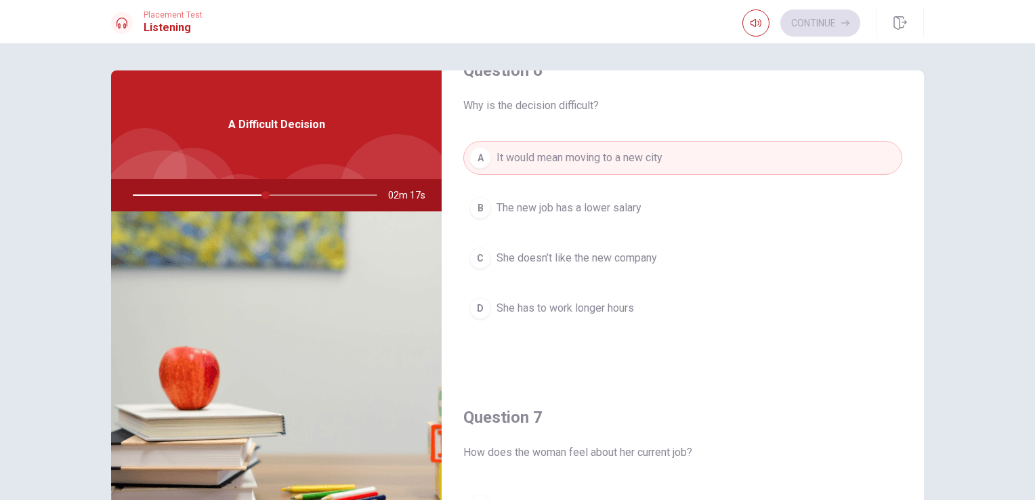
click at [611, 309] on span "She has to work longer hours" at bounding box center [566, 308] width 138 height 16
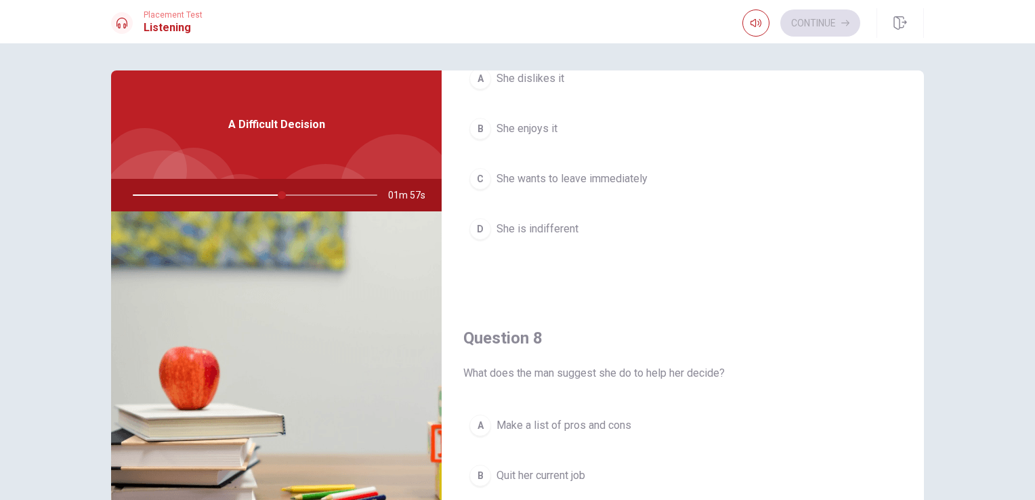
scroll to position [648, 0]
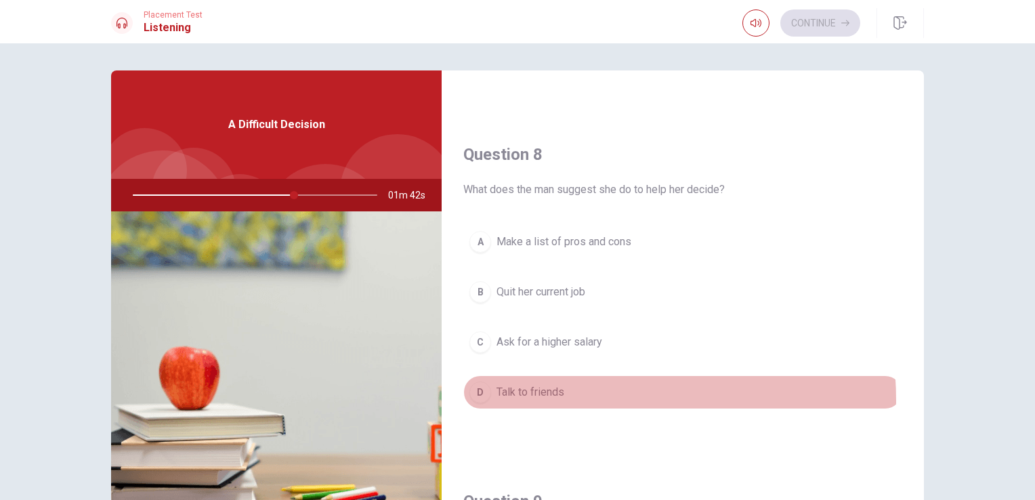
drag, startPoint x: 550, startPoint y: 397, endPoint x: 562, endPoint y: 362, distance: 37.3
click at [549, 396] on button "D Talk to friends" at bounding box center [682, 392] width 439 height 34
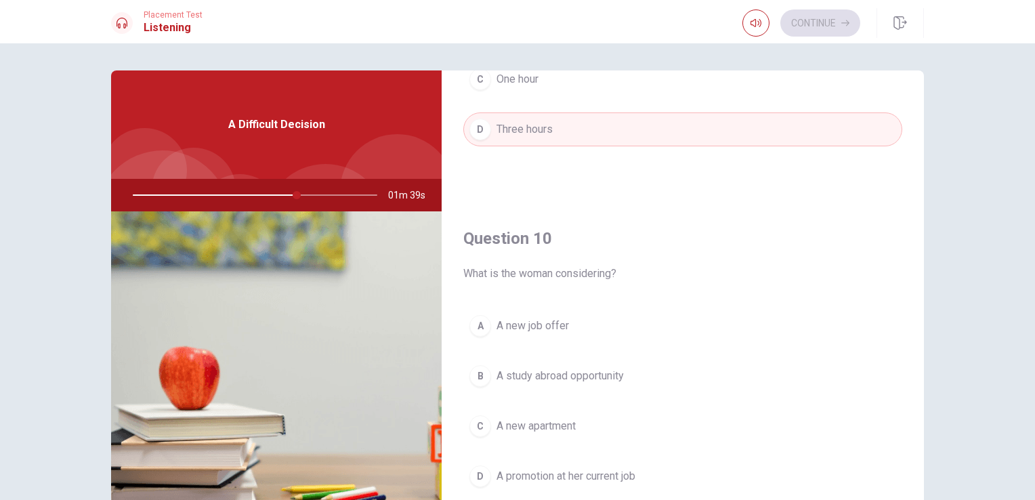
scroll to position [68, 0]
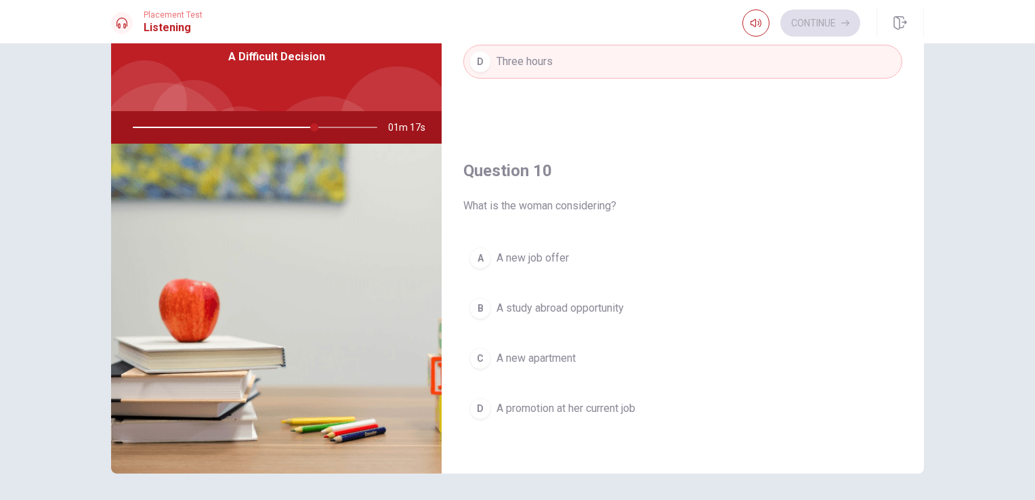
click at [573, 256] on button "A A new job offer" at bounding box center [682, 258] width 439 height 34
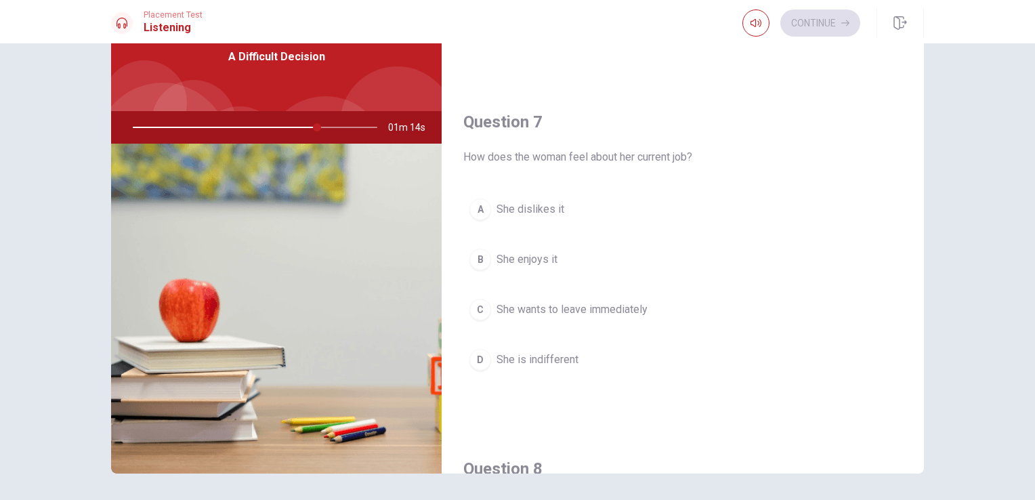
scroll to position [241, 0]
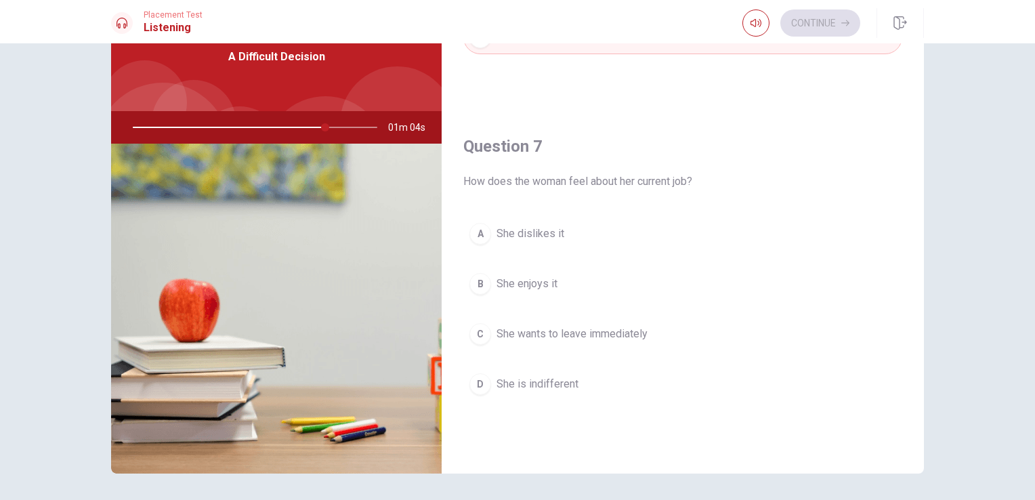
drag, startPoint x: 544, startPoint y: 386, endPoint x: 548, endPoint y: 375, distance: 11.6
click at [544, 384] on span "She is indifferent" at bounding box center [538, 384] width 82 height 16
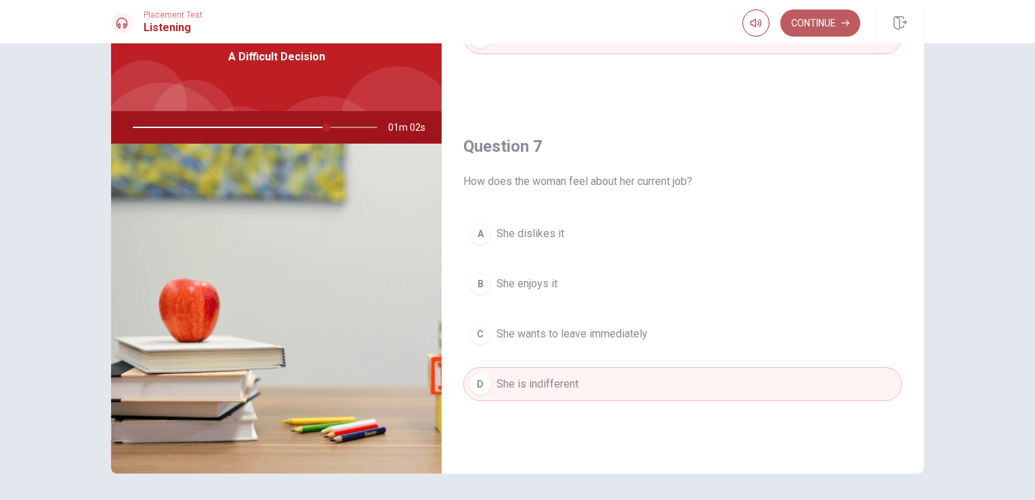
click at [810, 20] on button "Continue" at bounding box center [821, 22] width 80 height 27
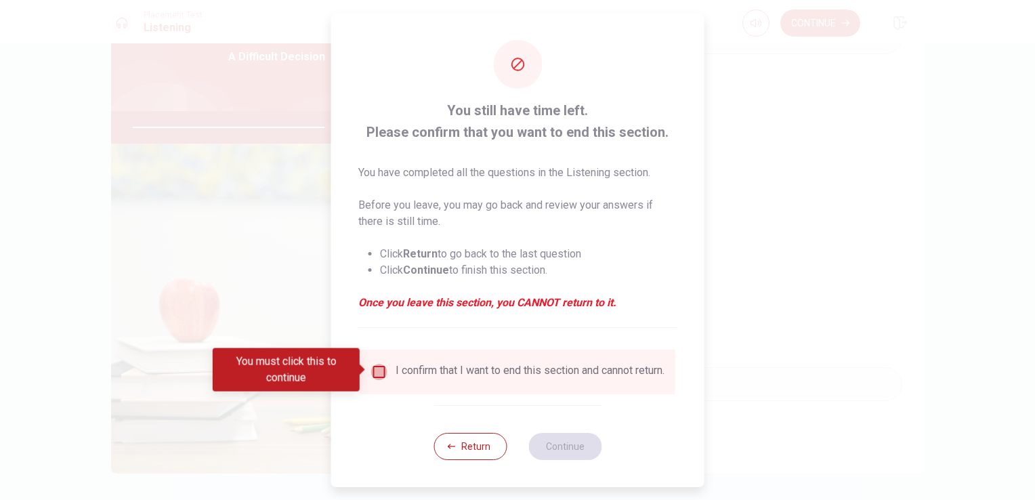
drag, startPoint x: 378, startPoint y: 374, endPoint x: 409, endPoint y: 364, distance: 32.8
click at [382, 372] on input "You must click this to continue" at bounding box center [379, 372] width 16 height 16
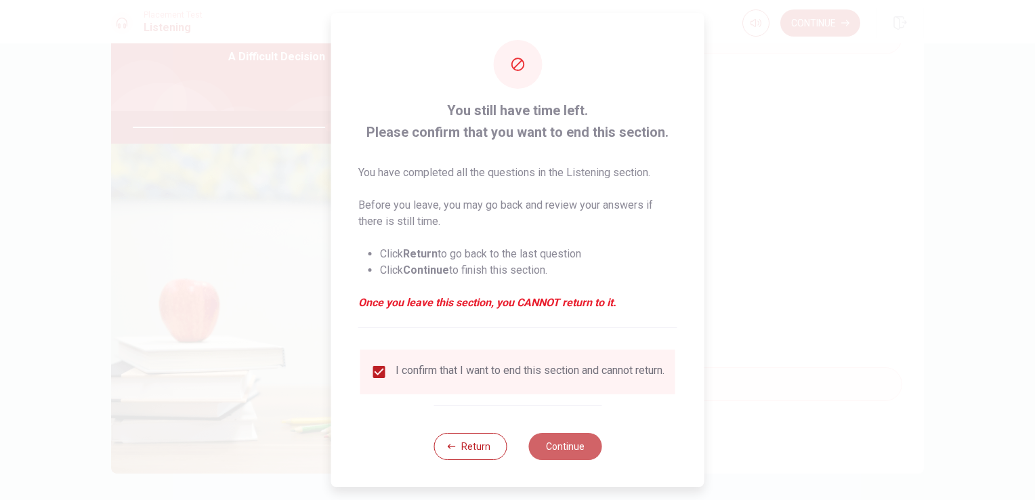
drag, startPoint x: 558, startPoint y: 445, endPoint x: 538, endPoint y: 413, distance: 37.2
click at [557, 443] on button "Continue" at bounding box center [565, 446] width 73 height 27
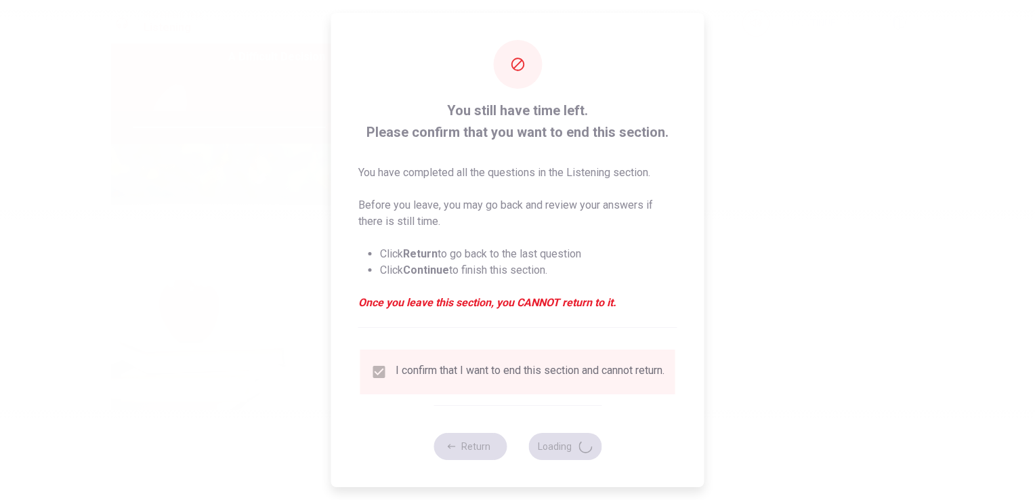
type input "81"
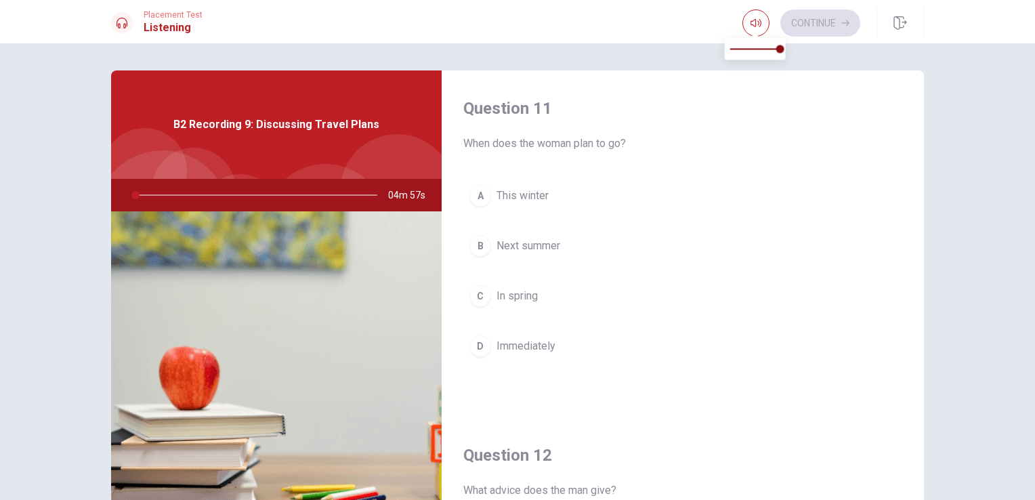
type input "1"
type input "0.2"
click at [743, 50] on span at bounding box center [755, 48] width 50 height 19
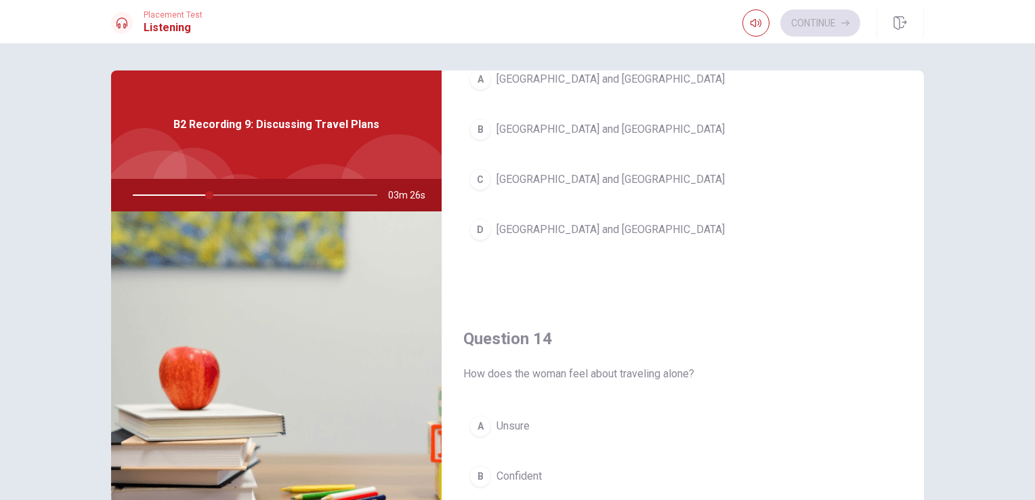
scroll to position [813, 0]
click at [532, 226] on span "[GEOGRAPHIC_DATA] and [GEOGRAPHIC_DATA]" at bounding box center [611, 227] width 228 height 16
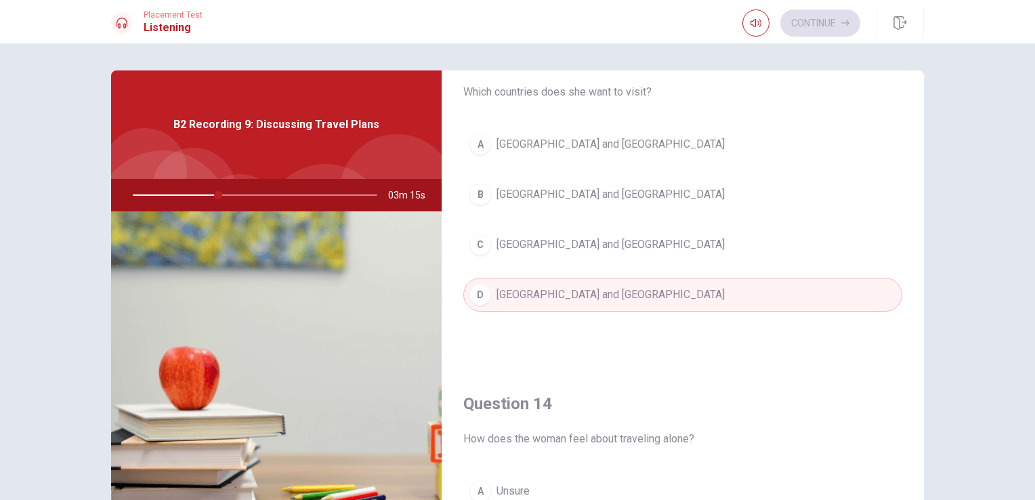
scroll to position [949, 0]
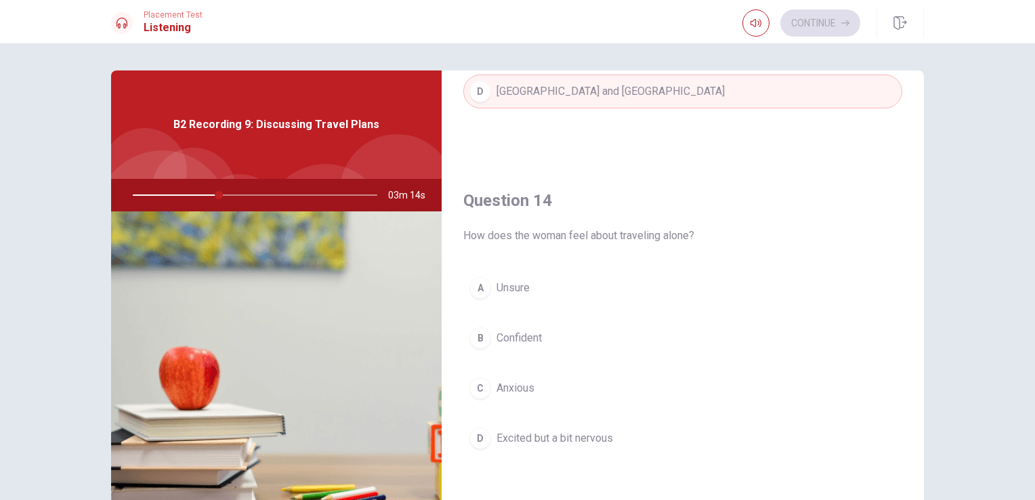
click at [523, 287] on span "Unsure" at bounding box center [513, 288] width 33 height 16
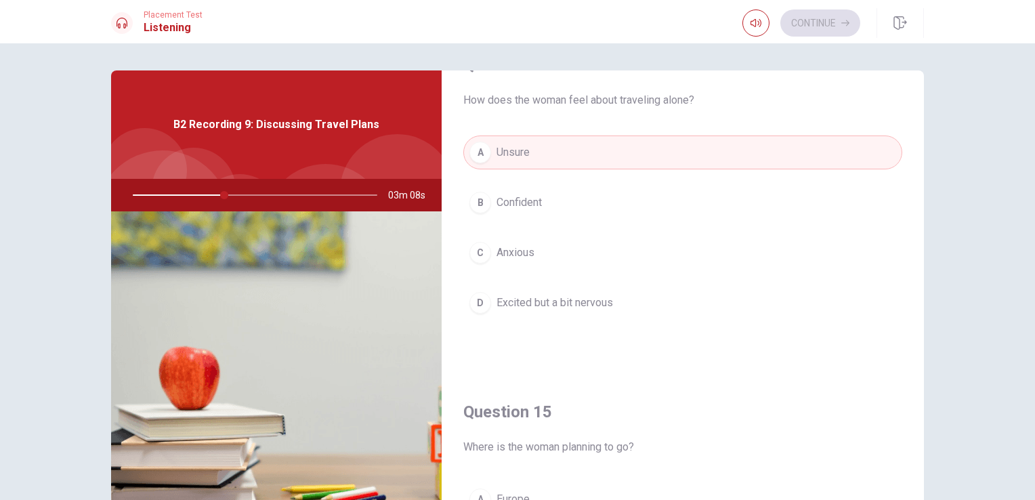
scroll to position [1152, 0]
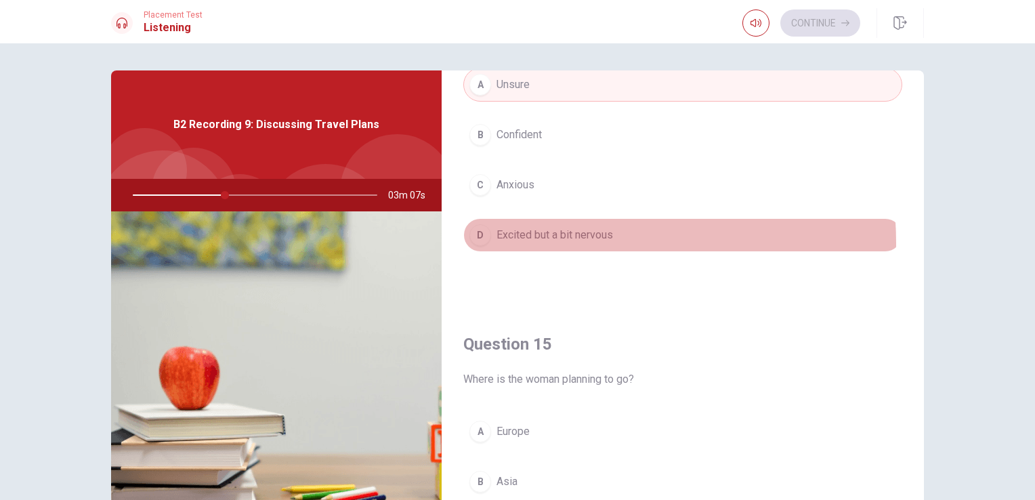
click at [532, 239] on button "D Excited but a bit nervous" at bounding box center [682, 235] width 439 height 34
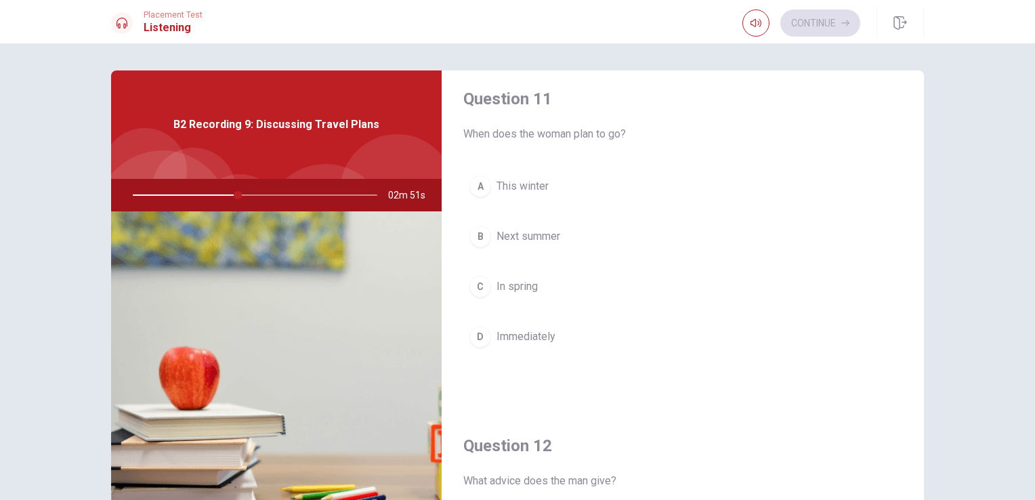
scroll to position [0, 0]
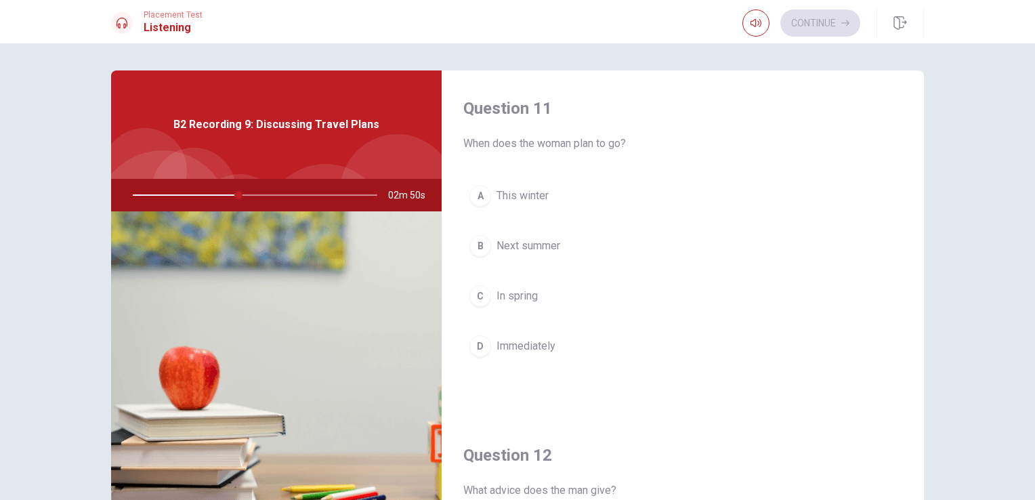
click at [541, 252] on span "Next summer" at bounding box center [529, 246] width 64 height 16
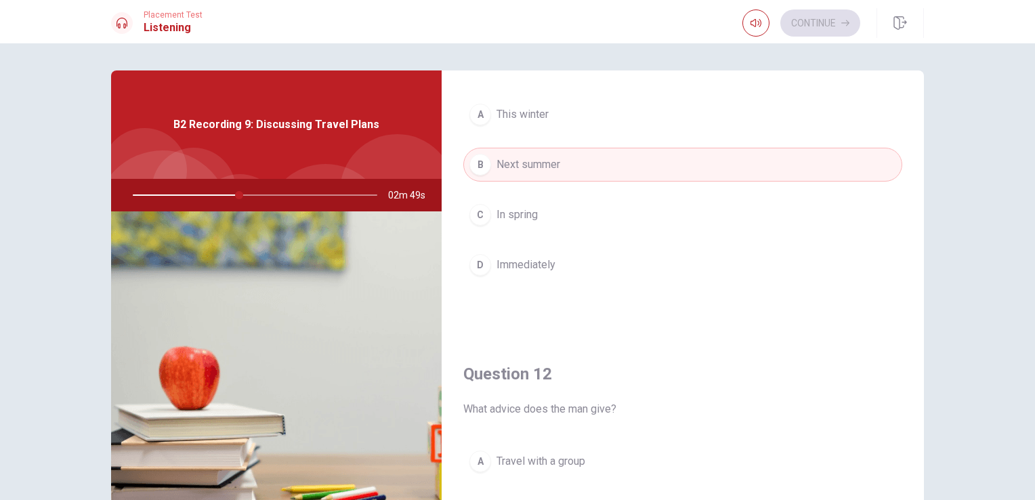
scroll to position [271, 0]
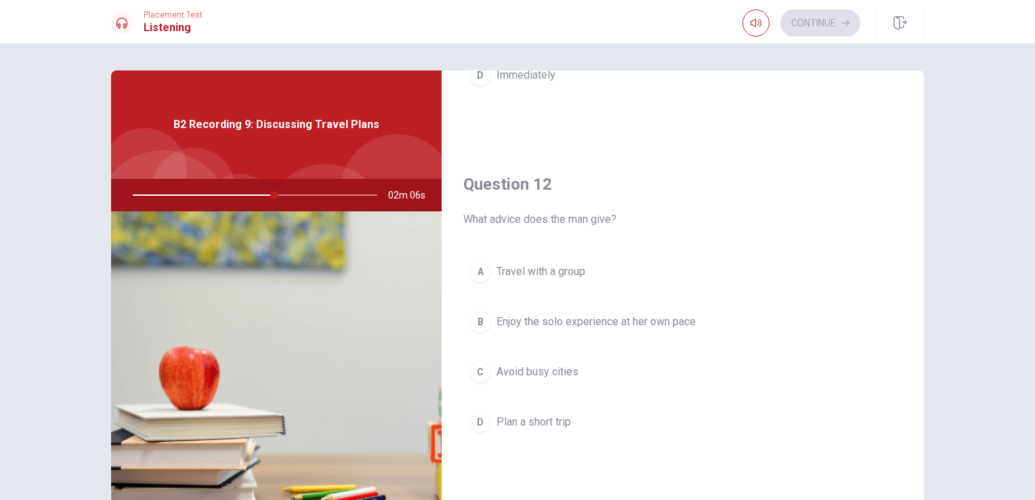
click at [541, 314] on span "Enjoy the solo experience at her own pace" at bounding box center [596, 322] width 199 height 16
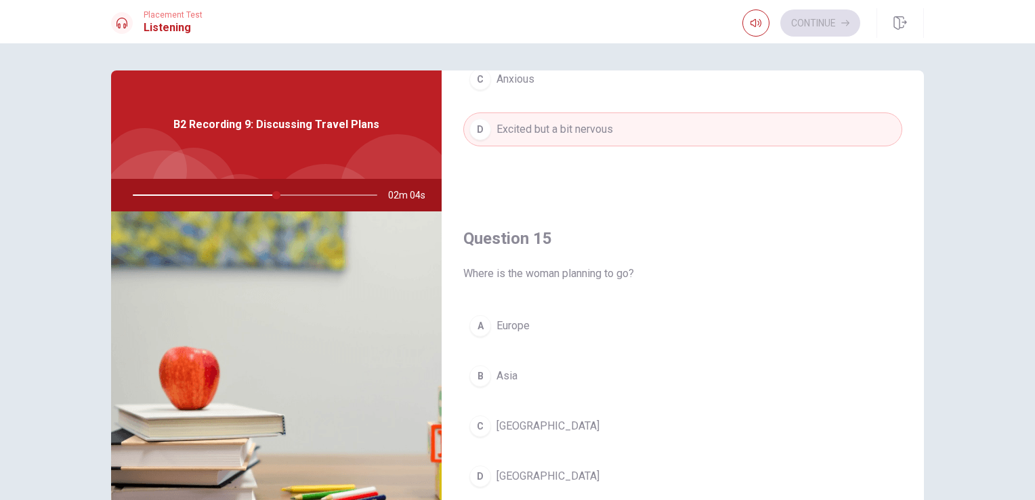
scroll to position [111, 0]
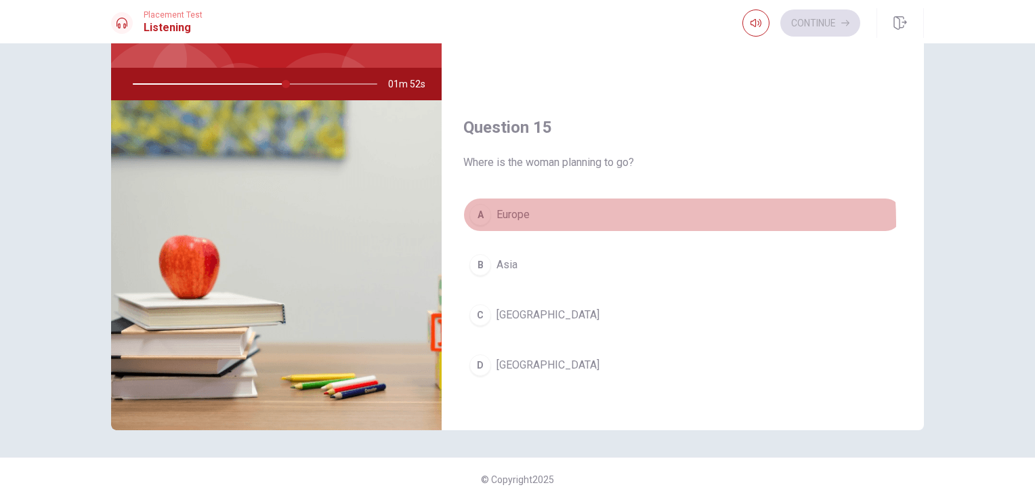
click at [548, 217] on button "A [GEOGRAPHIC_DATA]" at bounding box center [682, 215] width 439 height 34
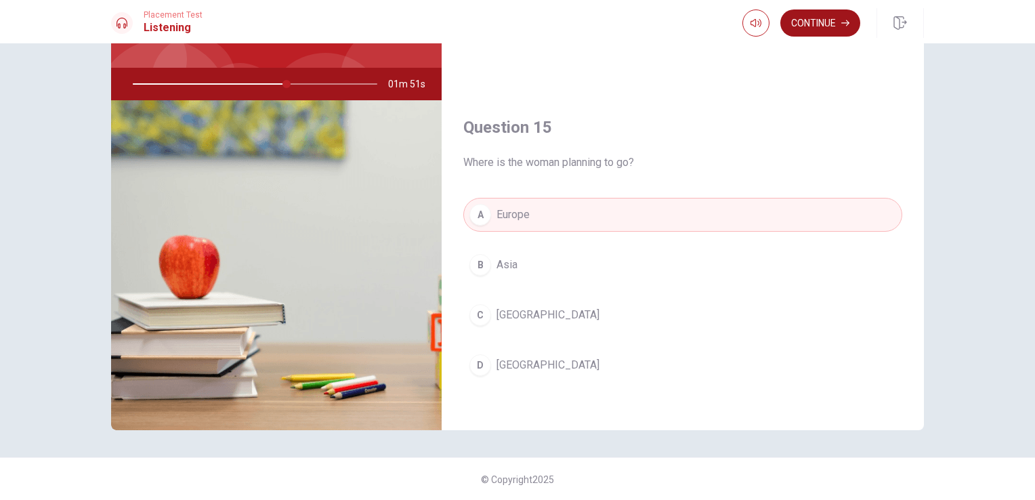
click at [807, 24] on button "Continue" at bounding box center [821, 22] width 80 height 27
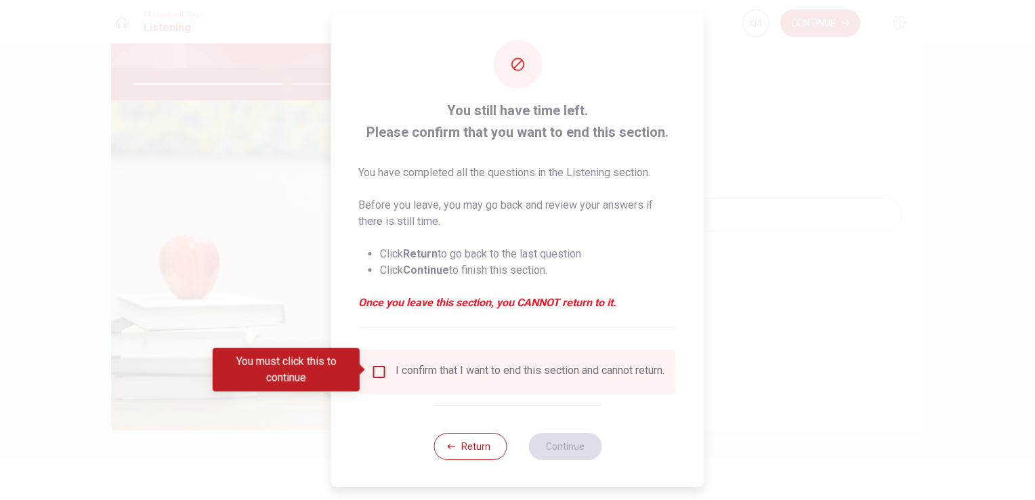
click at [486, 375] on div "I confirm that I want to end this section and cannot return." at bounding box center [530, 372] width 269 height 16
click at [379, 364] on input "You must click this to continue" at bounding box center [379, 372] width 16 height 16
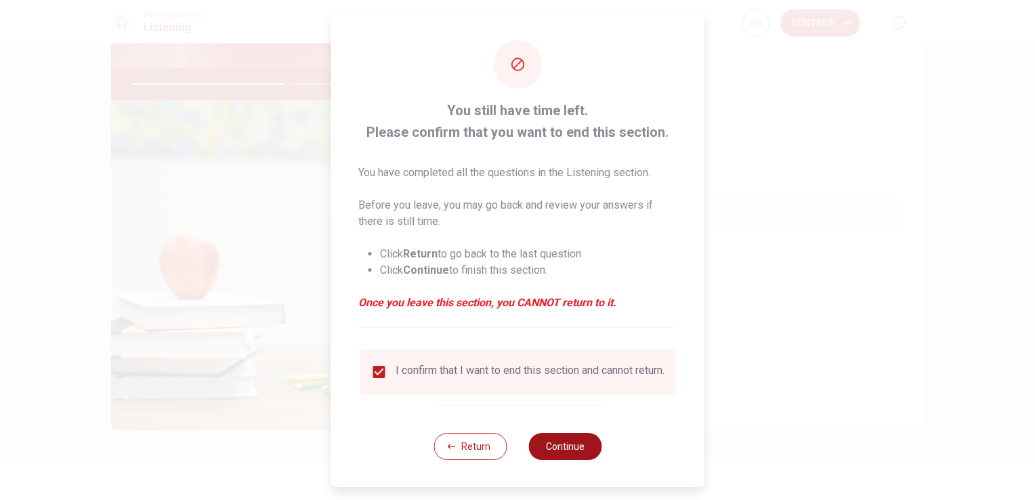
click at [570, 453] on button "Continue" at bounding box center [565, 446] width 73 height 27
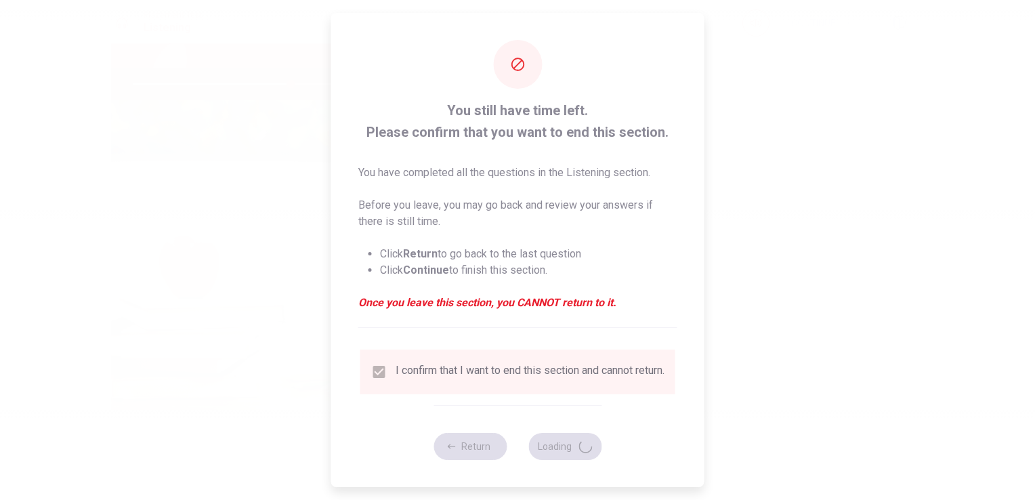
type input "65"
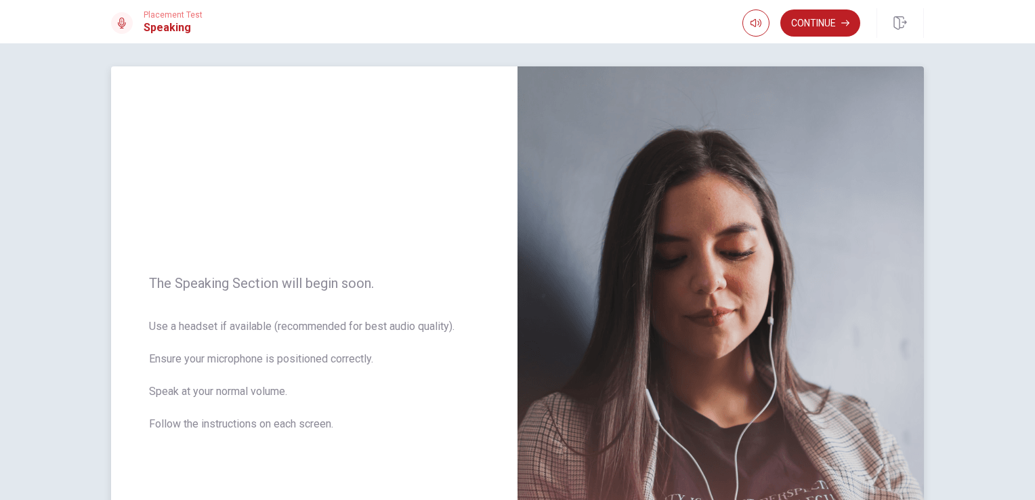
scroll to position [0, 0]
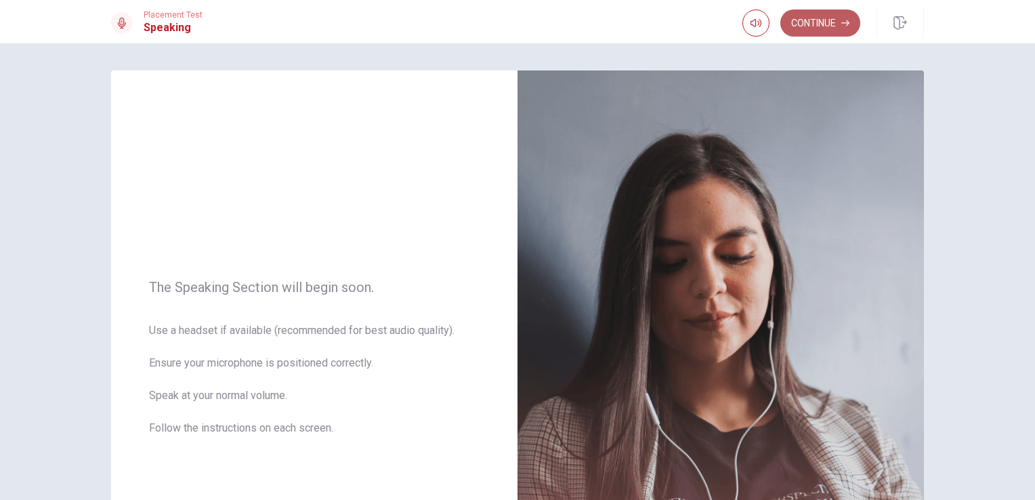
click at [802, 25] on button "Continue" at bounding box center [821, 22] width 80 height 27
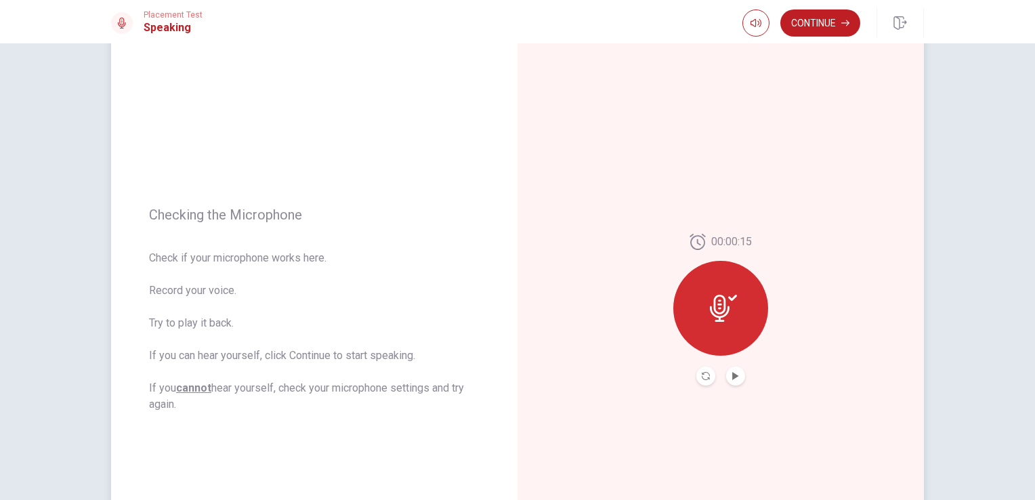
scroll to position [136, 0]
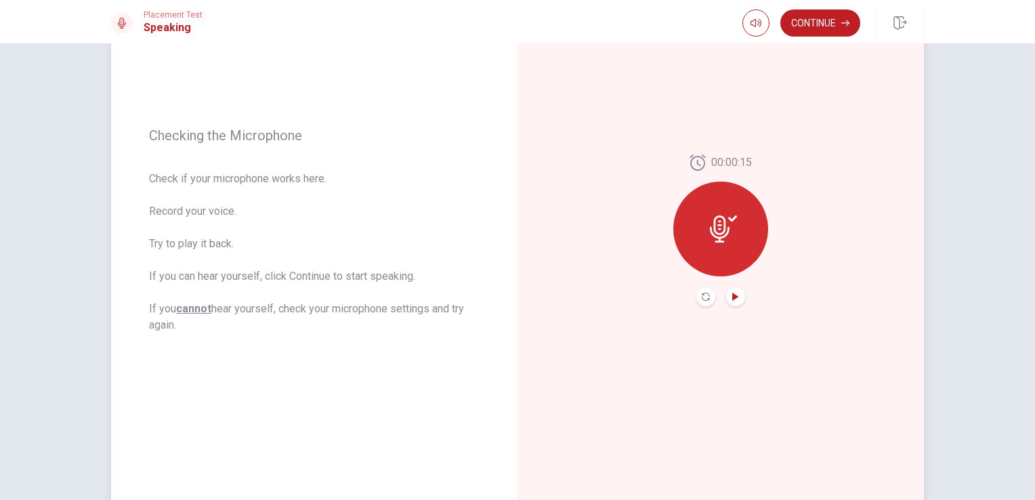
click at [733, 294] on icon "Play Audio" at bounding box center [736, 297] width 8 height 8
click at [702, 299] on icon "Record Again" at bounding box center [706, 297] width 8 height 8
click at [702, 293] on icon "Record Again" at bounding box center [706, 297] width 8 height 8
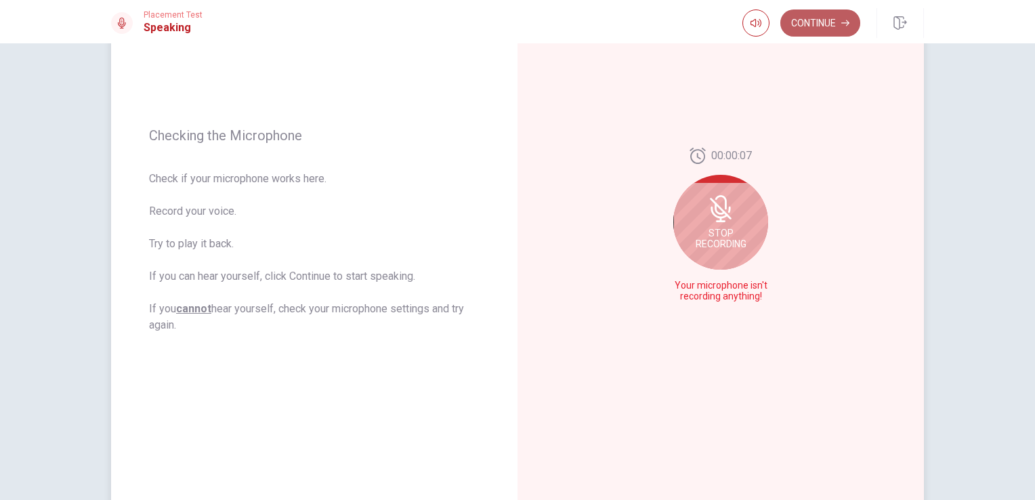
click at [809, 20] on button "Continue" at bounding box center [821, 22] width 80 height 27
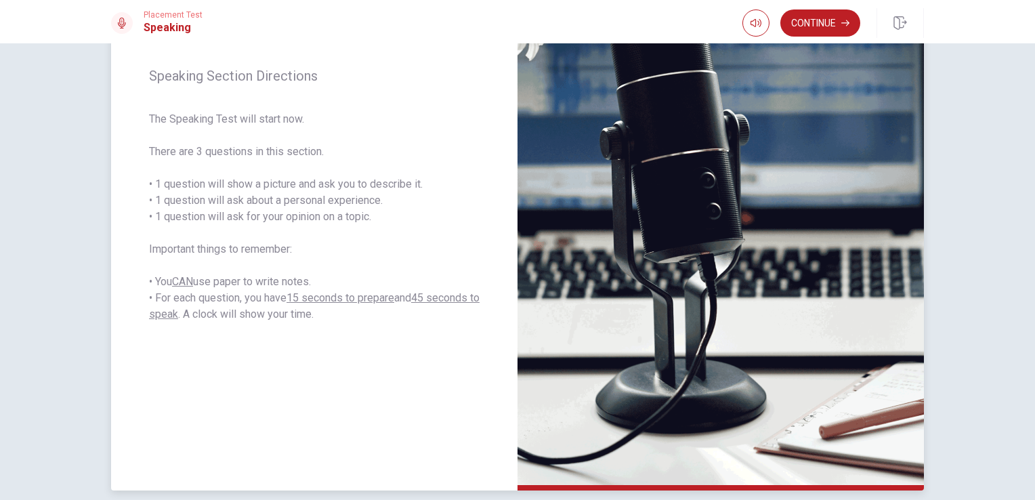
scroll to position [203, 0]
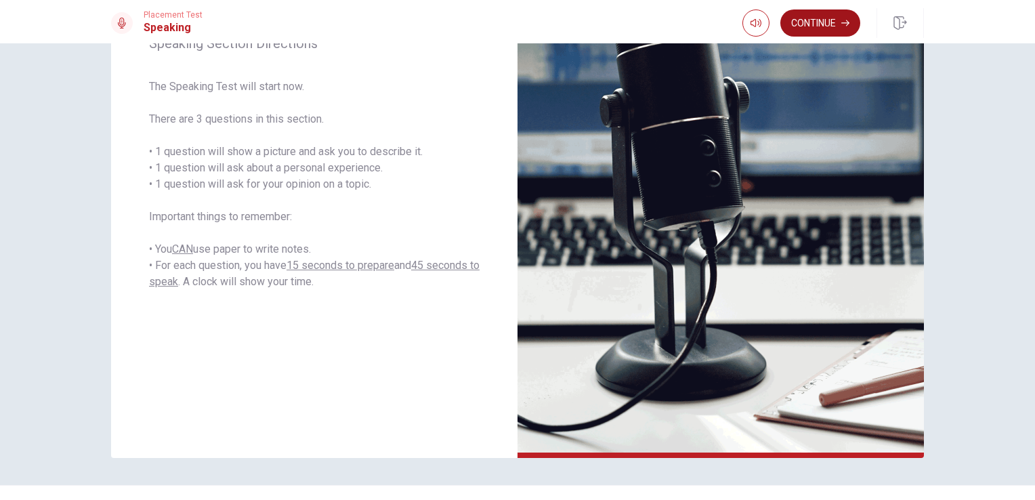
click at [812, 20] on button "Continue" at bounding box center [821, 22] width 80 height 27
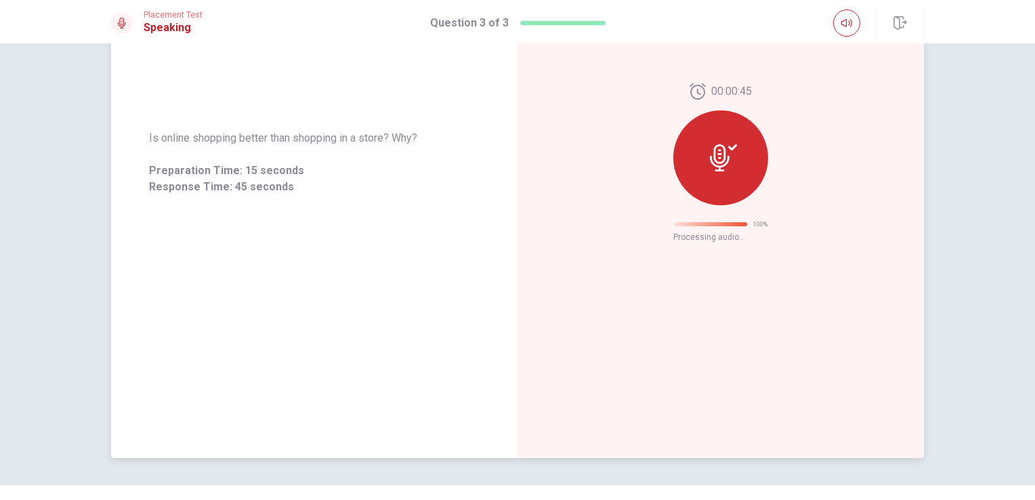
scroll to position [0, 0]
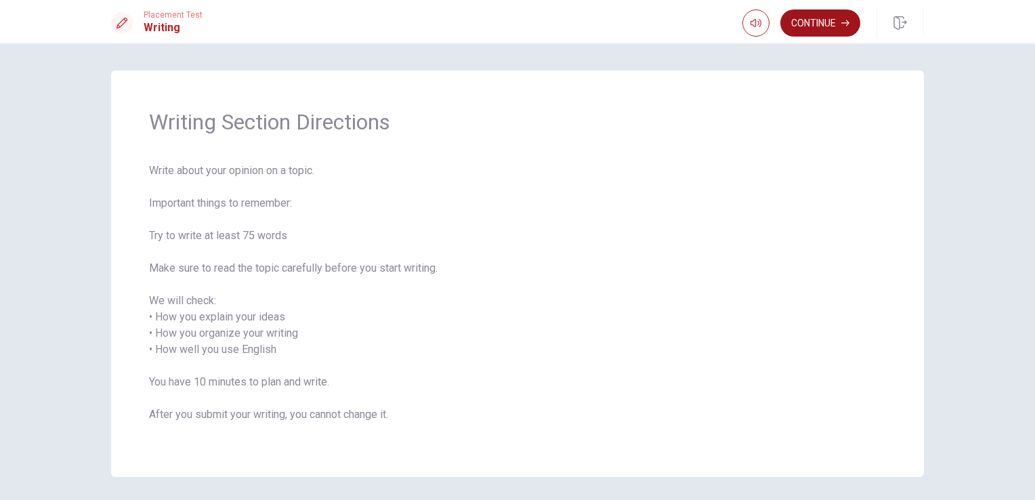
click at [821, 33] on button "Continue" at bounding box center [821, 22] width 80 height 27
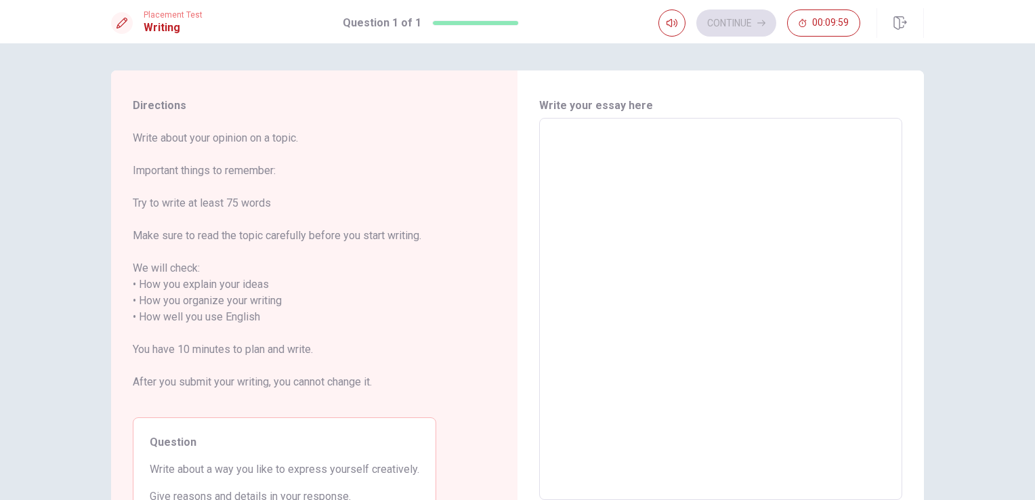
click at [579, 151] on textarea at bounding box center [721, 309] width 344 height 360
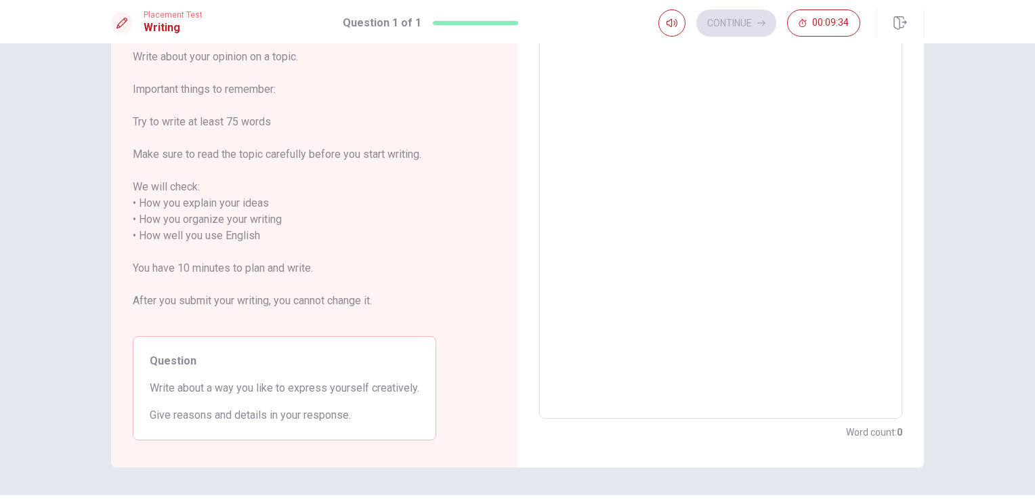
scroll to position [51, 0]
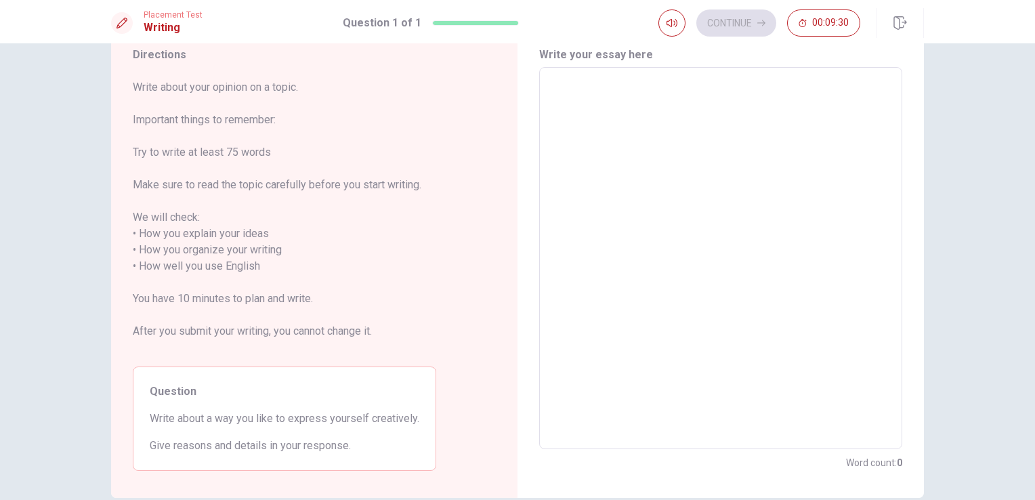
type textarea "i"
type textarea "x"
type textarea "I"
type textarea "x"
type textarea "I"
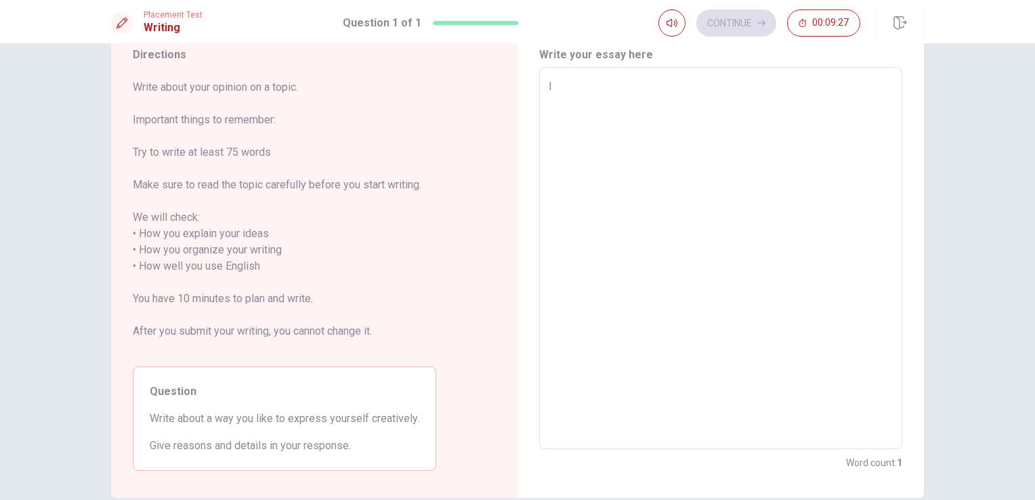
type textarea "x"
type textarea "I t"
type textarea "x"
type textarea "I th"
type textarea "x"
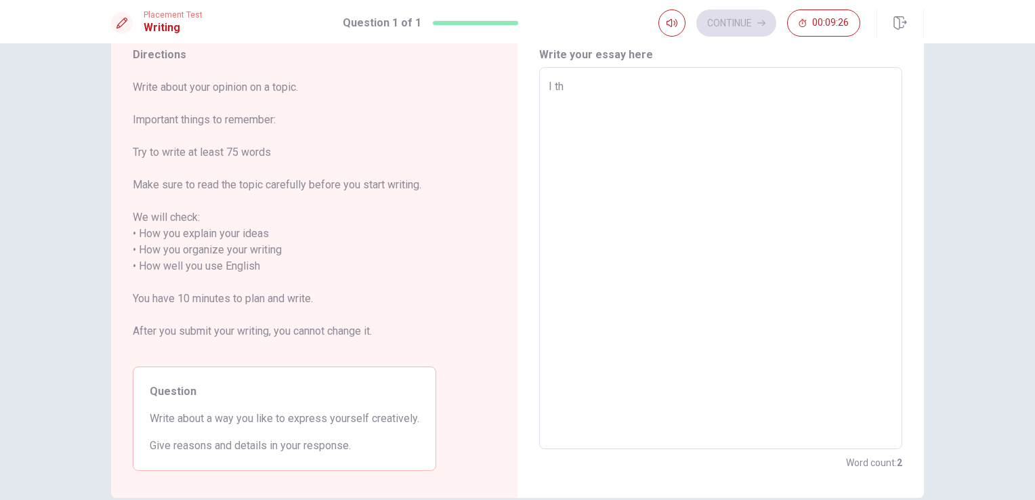
type textarea "I thi"
type textarea "x"
type textarea "I thin"
type textarea "x"
type textarea "I thinn"
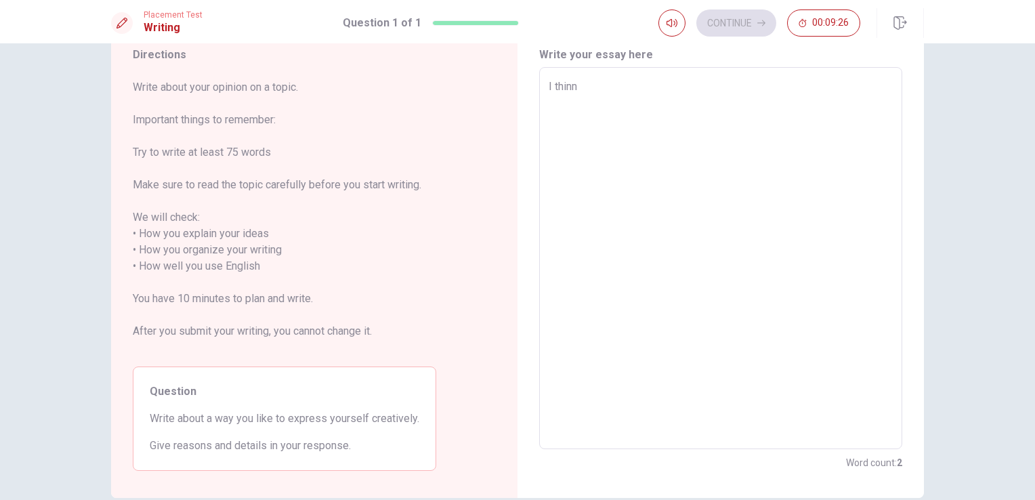
type textarea "x"
type textarea "I thinnk"
type textarea "x"
type textarea "I thinn"
type textarea "x"
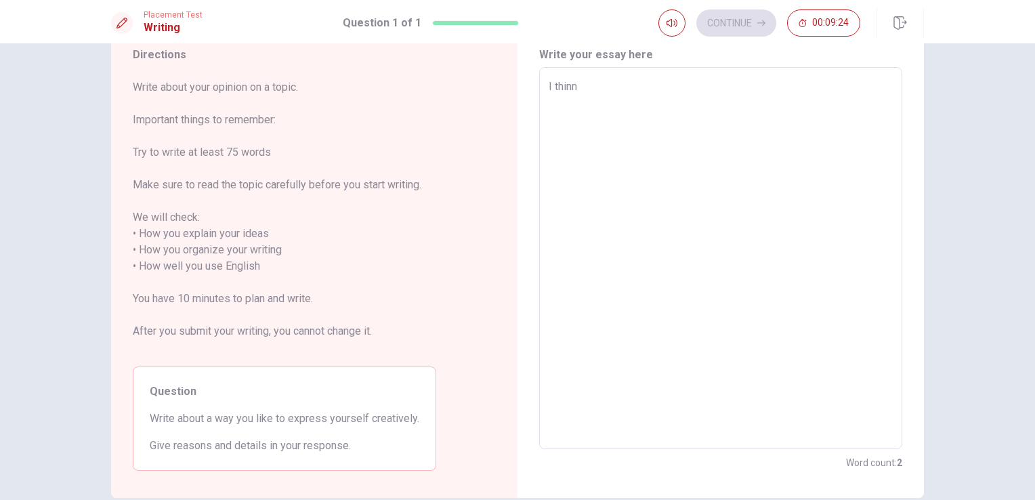
type textarea "I thin"
type textarea "x"
type textarea "I think"
type textarea "x"
type textarea "I think"
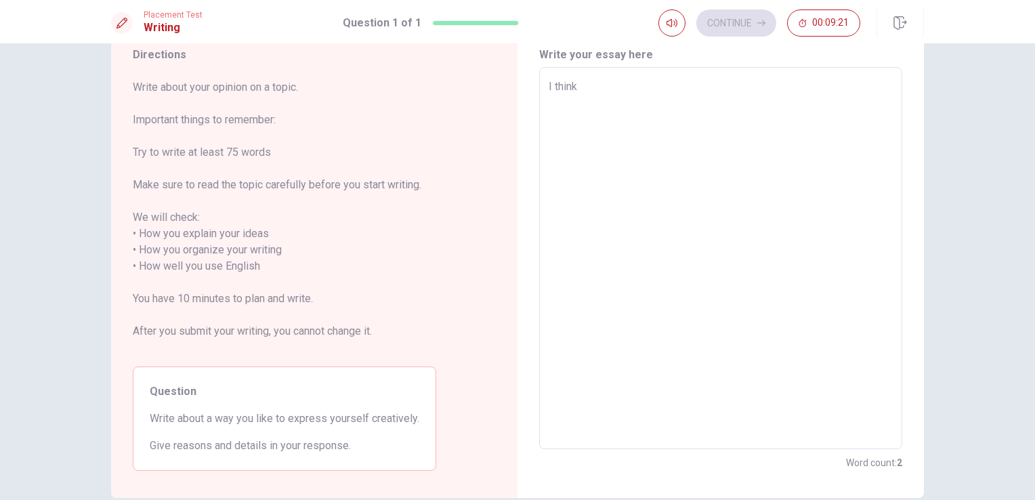
type textarea "x"
type textarea "I think t"
type textarea "x"
type textarea "I think th"
type textarea "x"
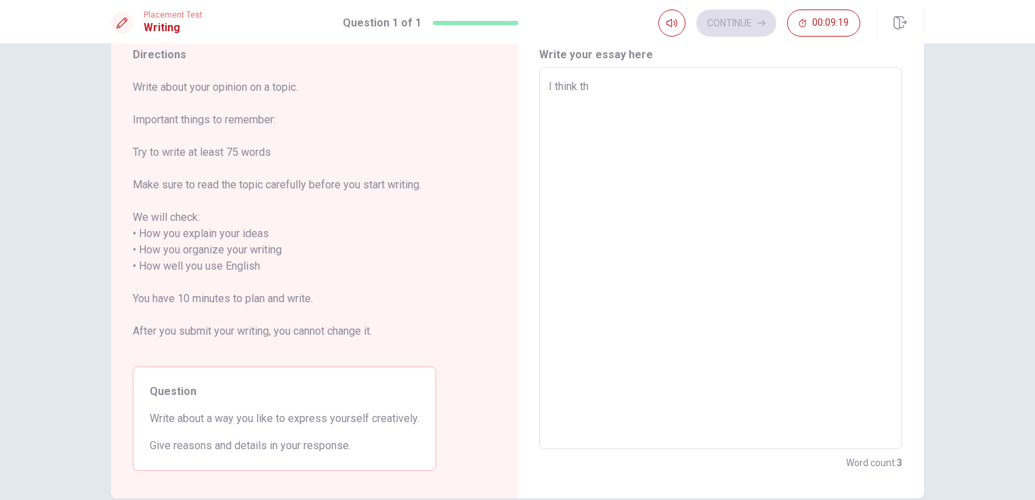
type textarea "I think tha"
type textarea "x"
type textarea "I think that"
type textarea "x"
type textarea "I think that"
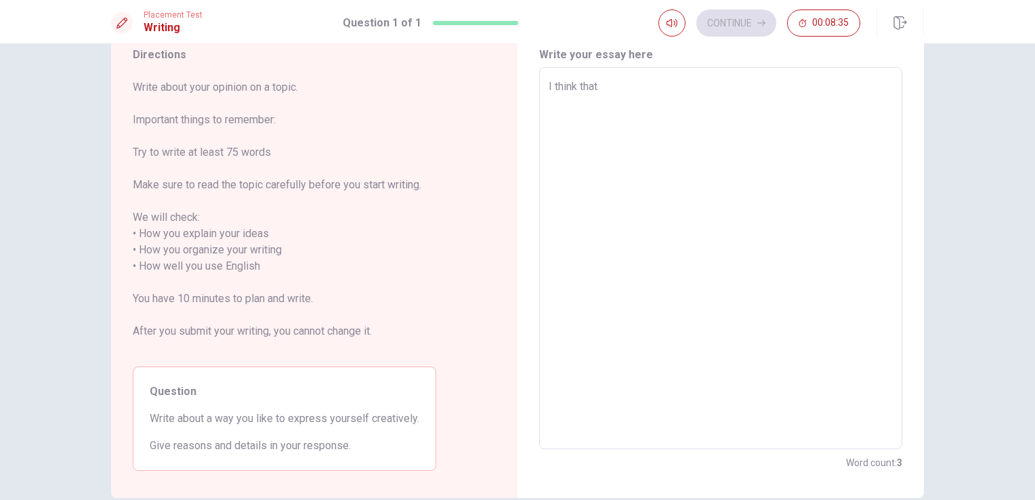
type textarea "x"
type textarea "I think that i"
type textarea "x"
type textarea "I think that it"
type textarea "x"
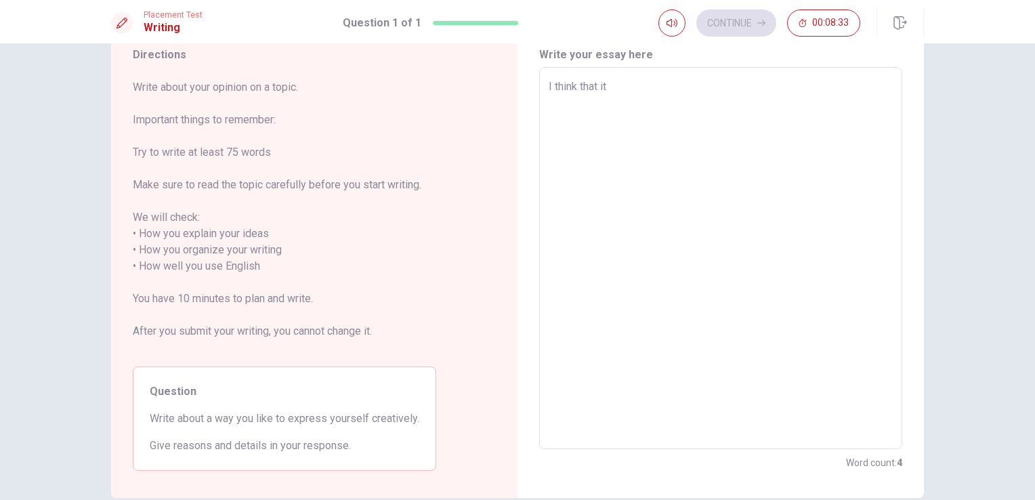
type textarea "I think that it"
type textarea "x"
type textarea "I think that it i"
type textarea "x"
type textarea "I think that it is"
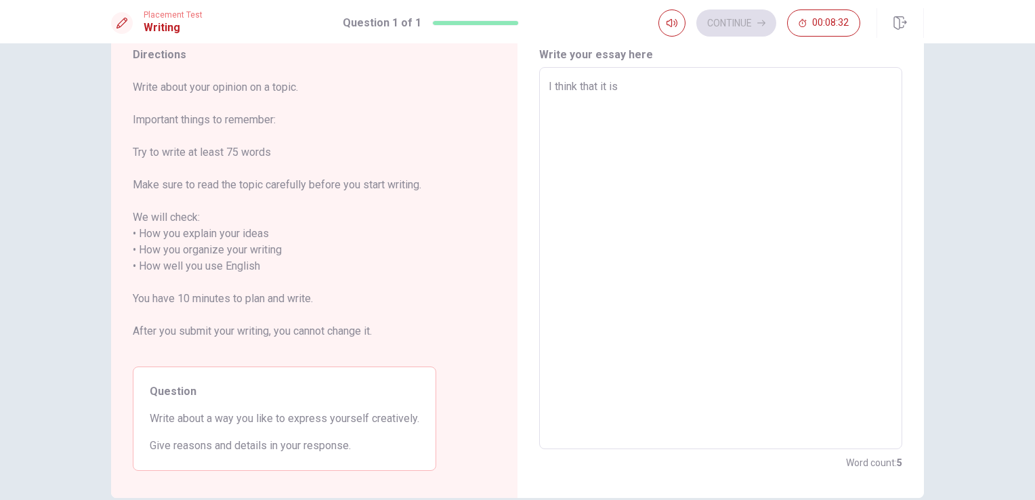
type textarea "x"
type textarea "I think that it is"
type textarea "x"
type textarea "I think that it is u"
type textarea "x"
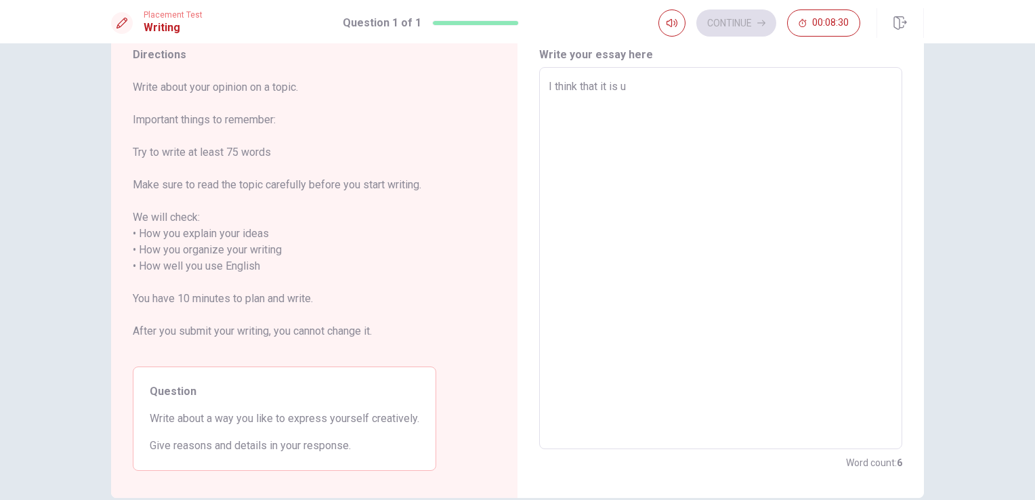
type textarea "I think that it is us"
type textarea "x"
type textarea "I think that it is usu"
type textarea "x"
type textarea "I think that it is usuf"
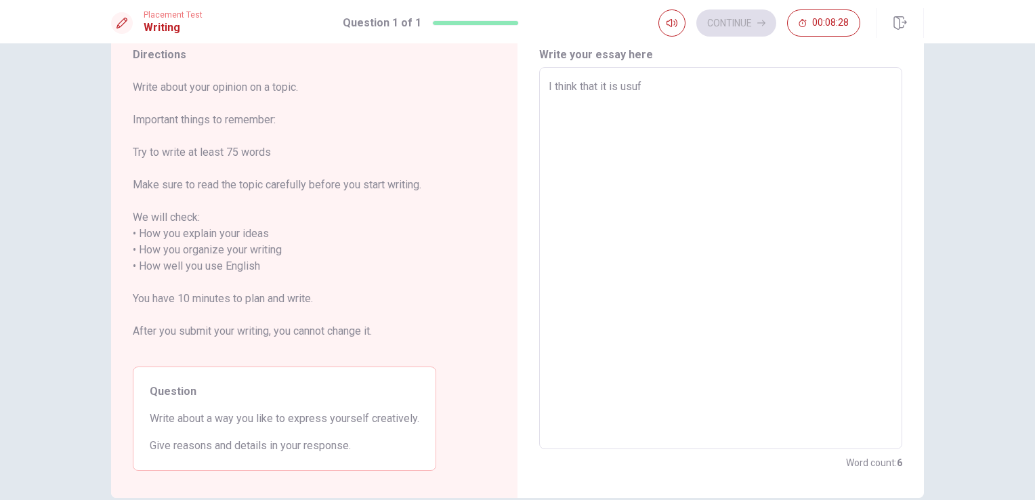
type textarea "x"
type textarea "I think that it is usufu"
type textarea "x"
type textarea "I think that it is usuf"
type textarea "x"
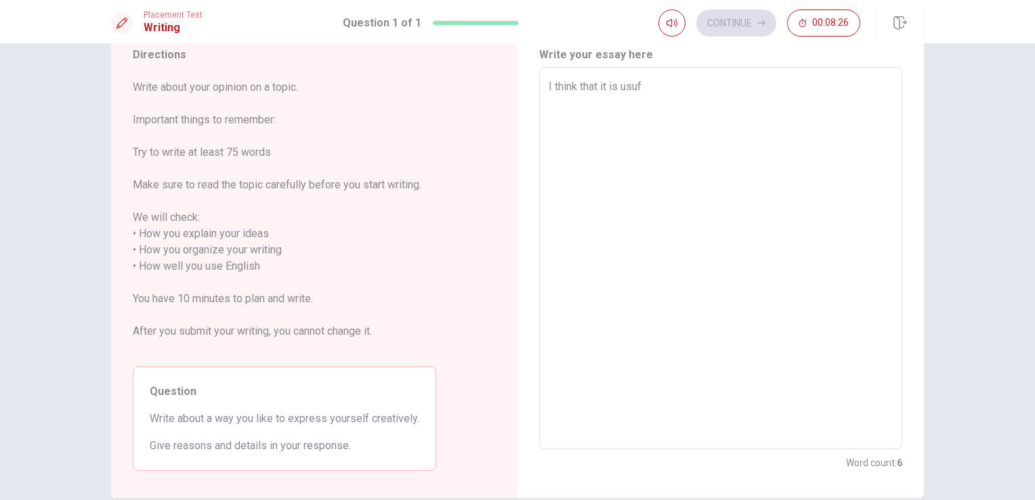
type textarea "I think that it is usu"
type textarea "x"
type textarea "I think that it is us"
type textarea "x"
type textarea "I think that it is use"
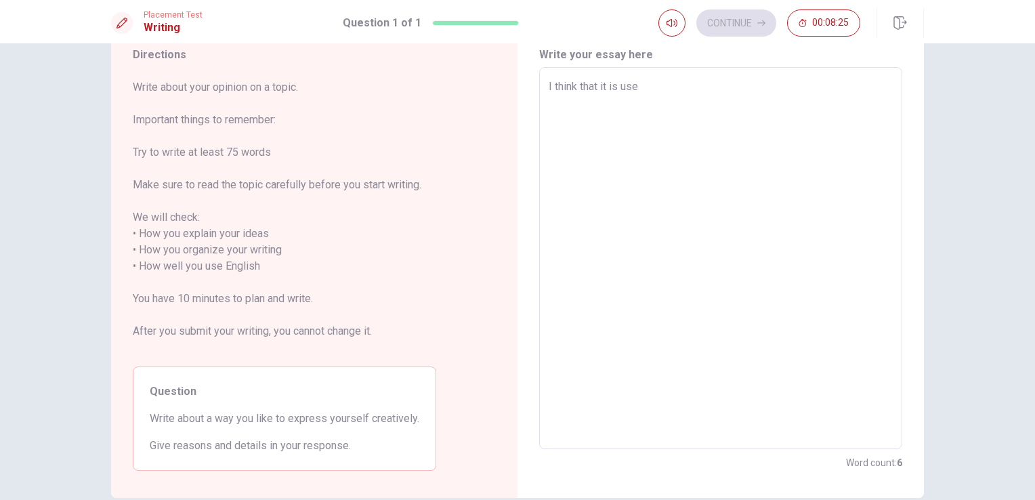
type textarea "x"
type textarea "I think that it is usef"
type textarea "x"
type textarea "I think that it is usefu"
type textarea "x"
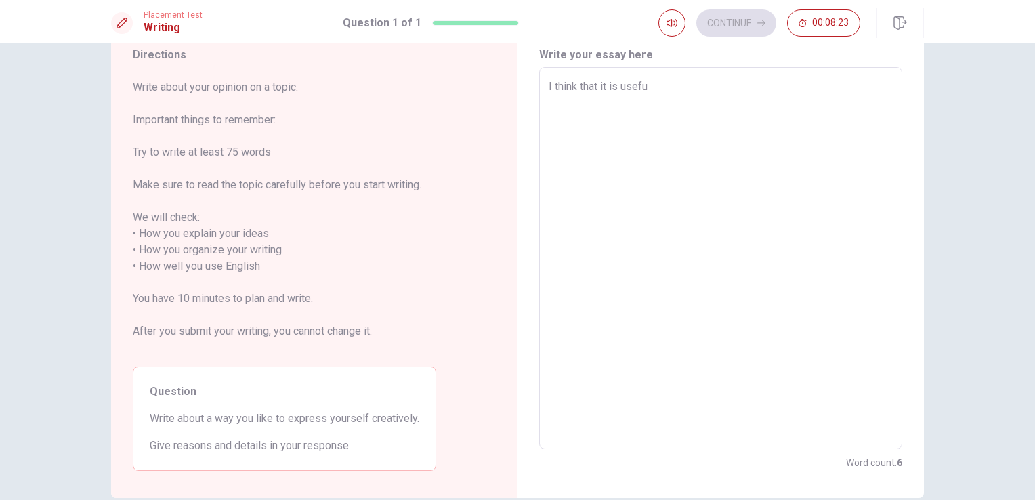
type textarea "I think that it is useful"
type textarea "x"
type textarea "I think that it is useful"
type textarea "x"
type textarea "I think that it is useful t"
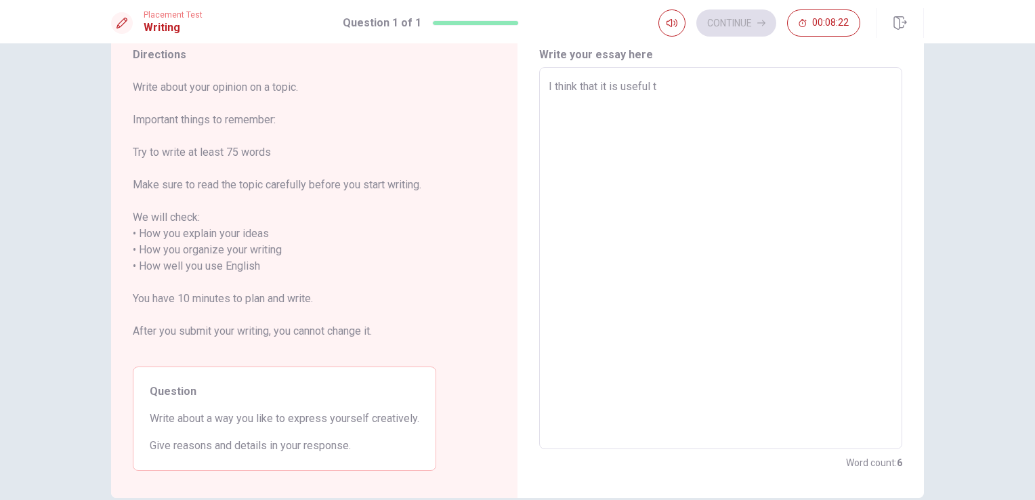
type textarea "x"
type textarea "I think that it is useful to"
type textarea "x"
type textarea "I think that it is useful to"
type textarea "x"
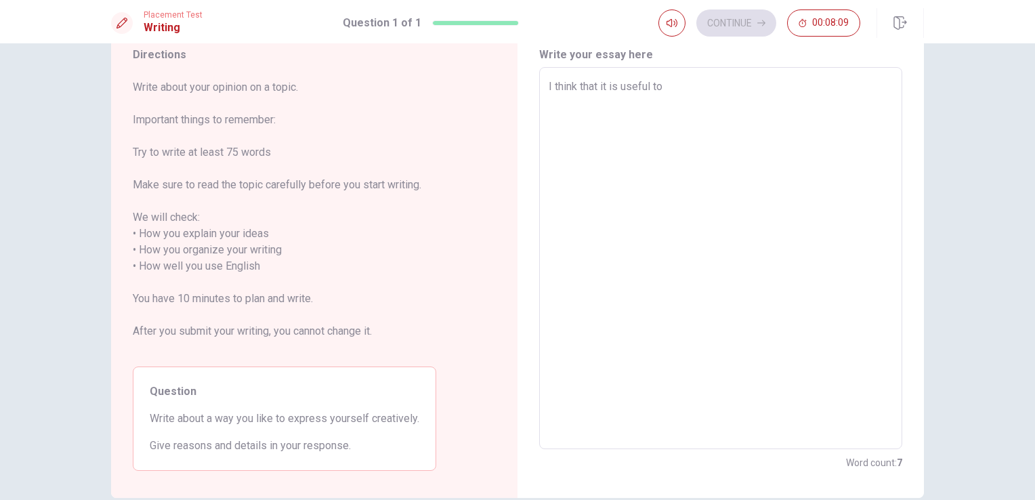
type textarea "I think that it is useful to m"
type textarea "x"
type textarea "I think that it is useful to ma"
type textarea "x"
type textarea "I think that it is useful to mak"
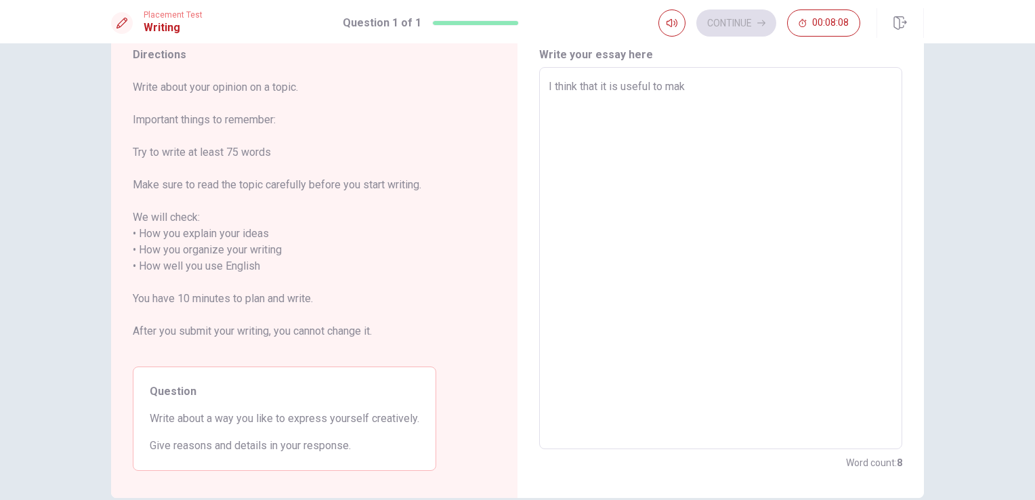
type textarea "x"
type textarea "I think that it is useful to make"
type textarea "x"
type textarea "I think that it is useful to make"
type textarea "x"
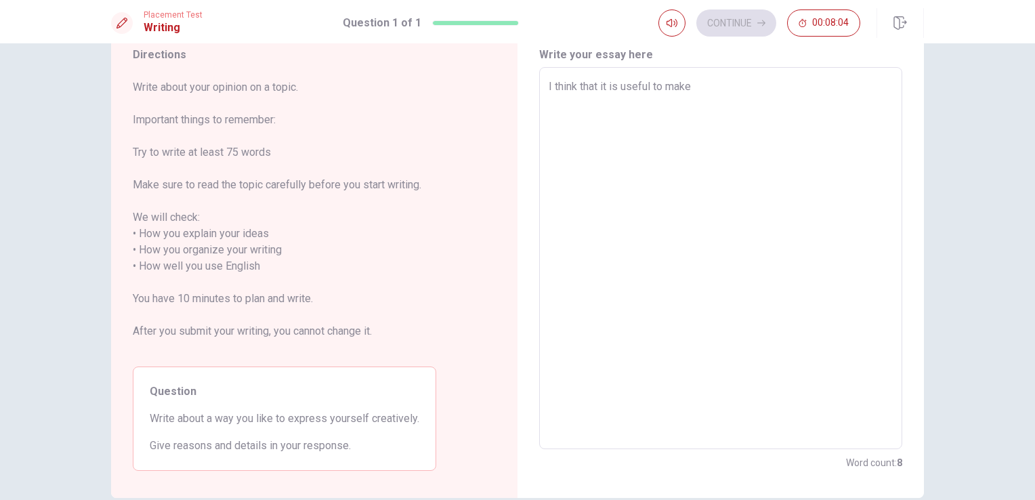
type textarea "I think that it is useful to make m"
type textarea "x"
type textarea "I think that it is useful to make my"
type textarea "x"
type textarea "I think that it is useful to make my"
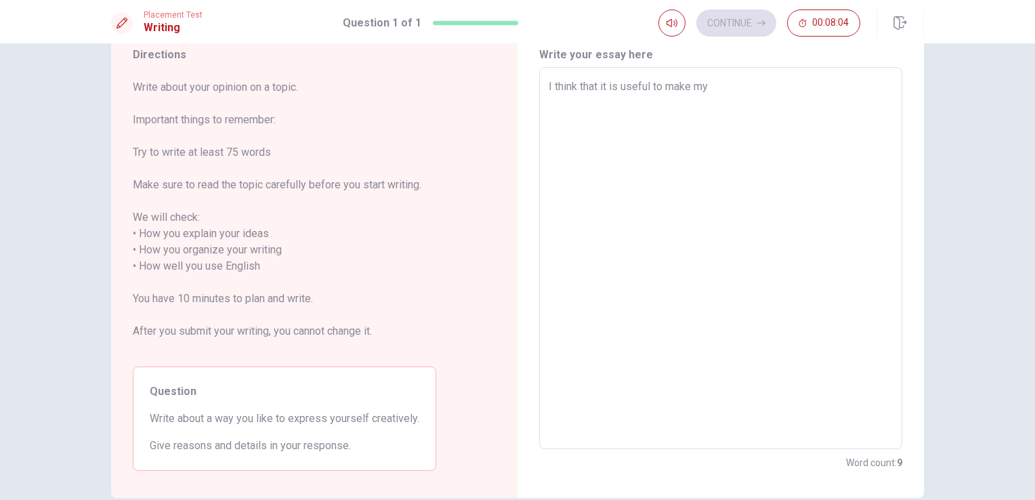
type textarea "x"
type textarea "I think that it is useful to make my r"
type textarea "x"
type textarea "I think that it is useful to make my ro"
type textarea "x"
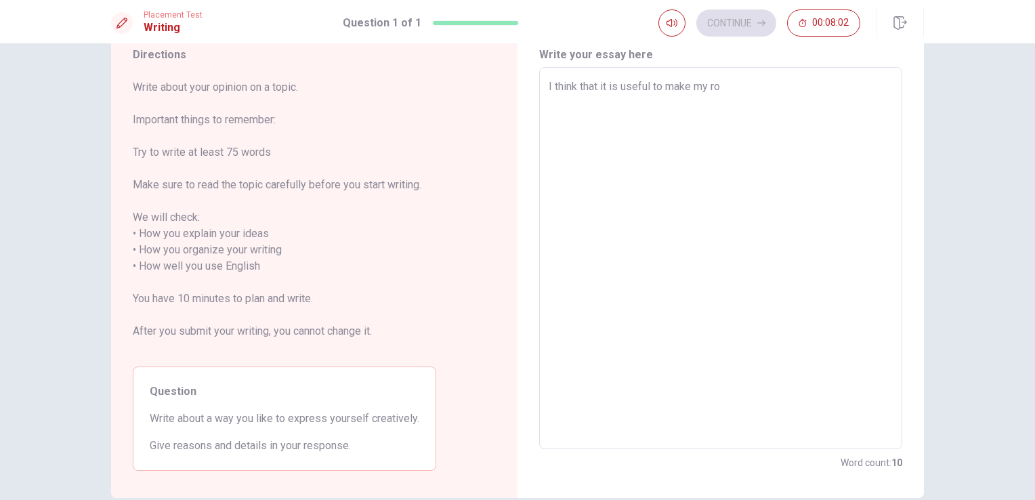
type textarea "I think that it is useful to make my roo"
type textarea "x"
type textarea "I think that it is useful to make my room"
type textarea "x"
type textarea "I think that it is useful to make my room."
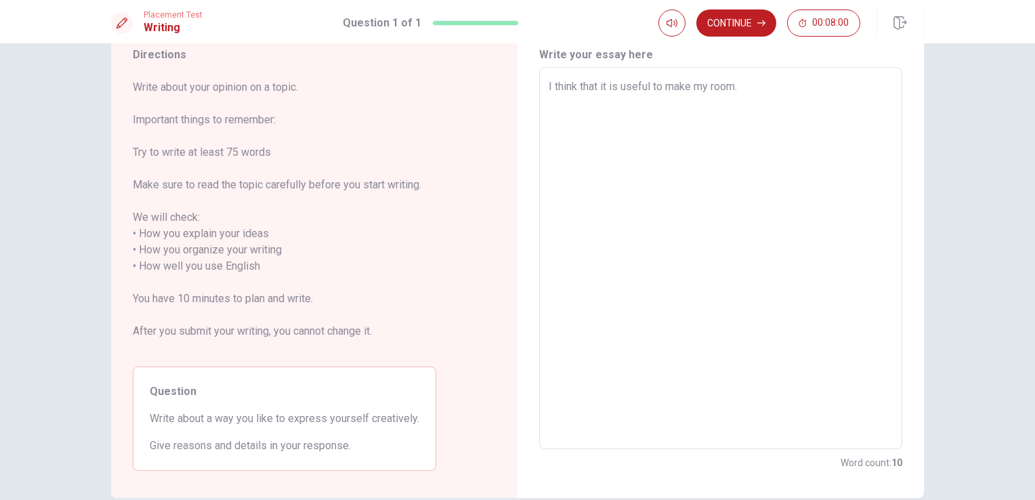
type textarea "x"
type textarea "I think that it is useful to make my room."
type textarea "x"
type textarea "I think that it is useful to make my room. I"
type textarea "x"
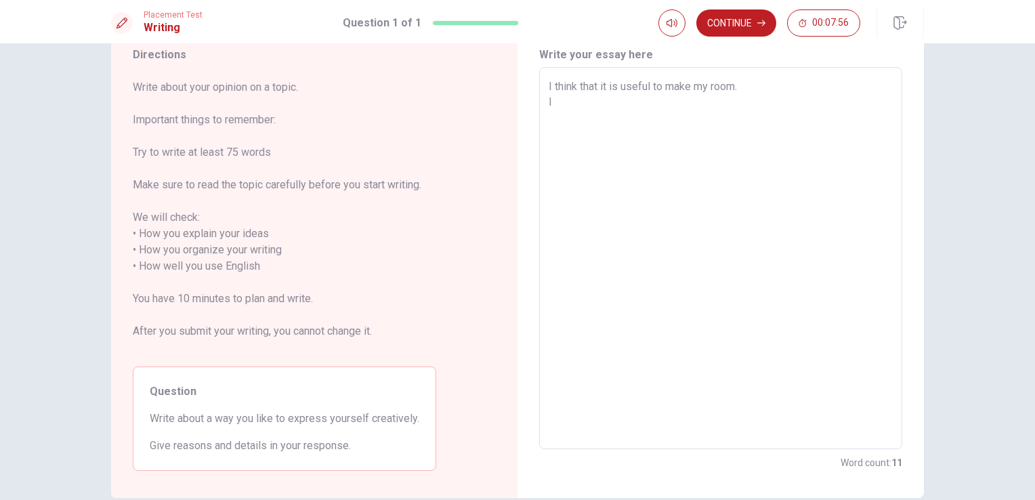
type textarea "I think that it is useful to make my room. It"
type textarea "x"
type textarea "I think that it is useful to make my room. It"
type textarea "x"
type textarea "I think that it is useful to make my room. It i"
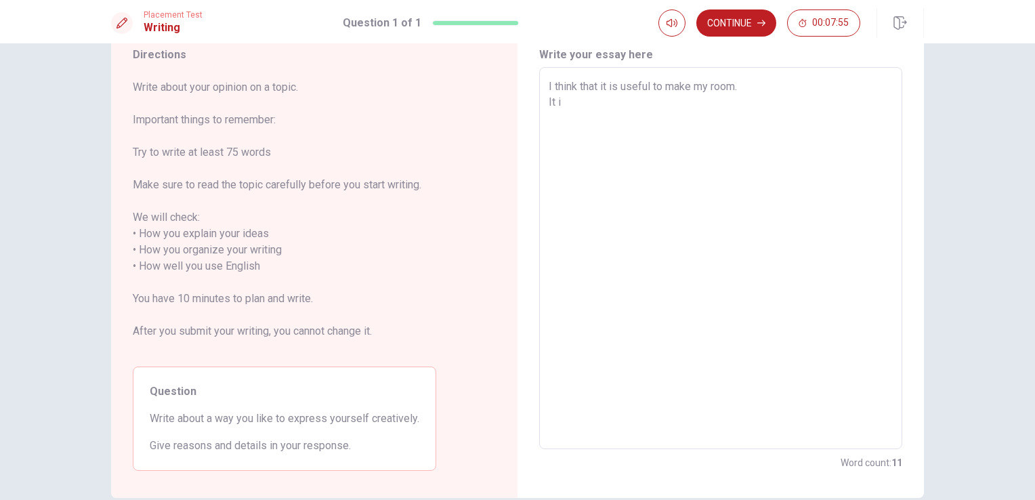
type textarea "x"
type textarea "I think that it is useful to make my room. It is"
type textarea "x"
type textarea "I think that it is useful to make my room. It is"
type textarea "x"
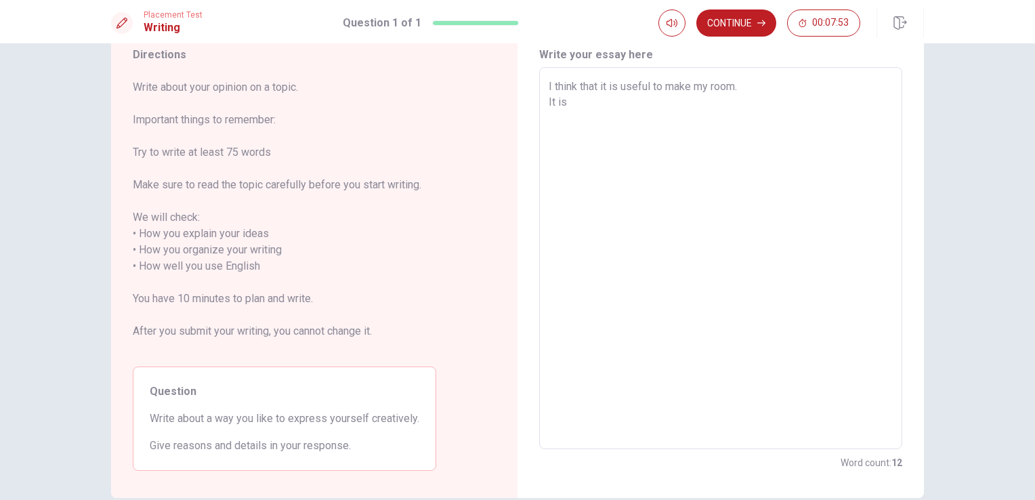
type textarea "I think that it is useful to make my room. It is"
type textarea "x"
type textarea "I think that it is useful to make my room. It i"
type textarea "x"
type textarea "I think that it is useful to make my room. It"
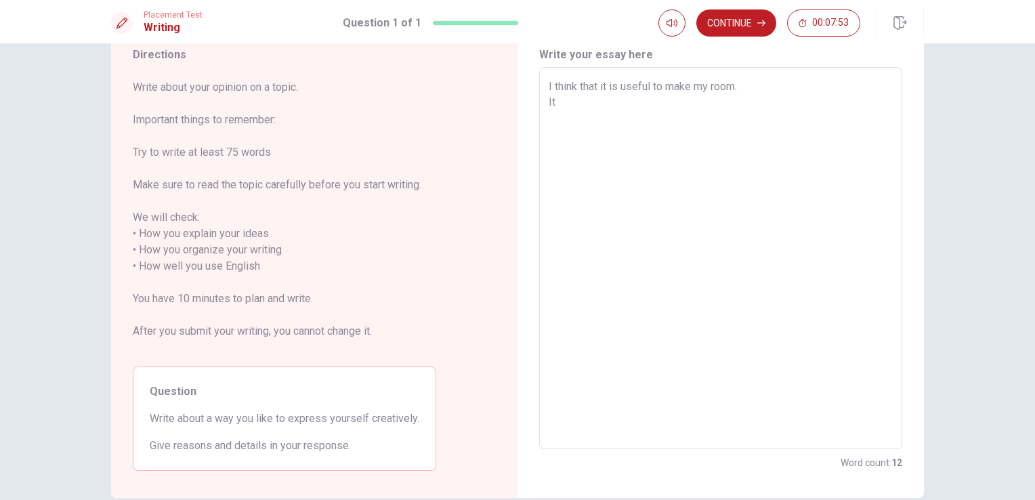
type textarea "x"
type textarea "I think that it is useful to make my room. It"
type textarea "x"
type textarea "I think that it is useful to make my room. I"
type textarea "x"
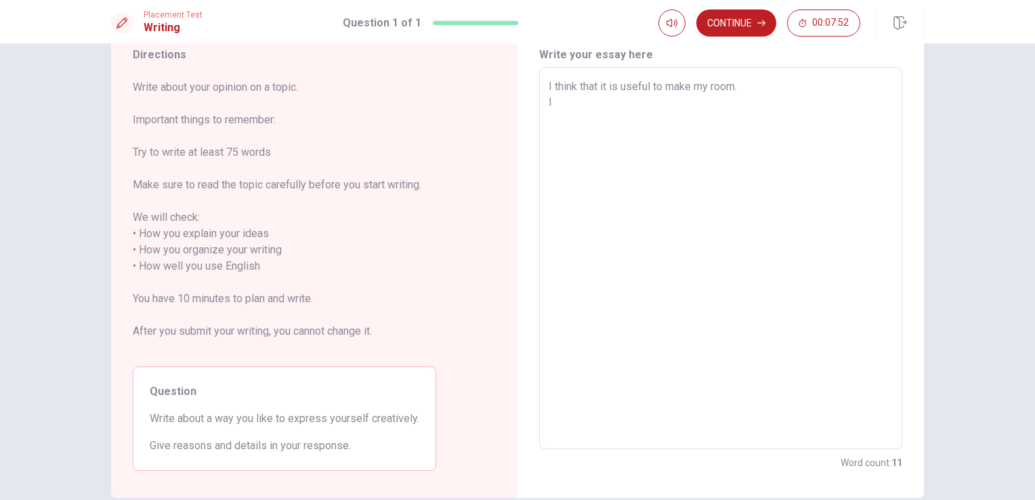
type textarea "I think that it is useful to make my room. I"
type textarea "x"
type textarea "I think that it is useful to make my room. I h"
type textarea "x"
type textarea "I think that it is useful to make my room. I ha"
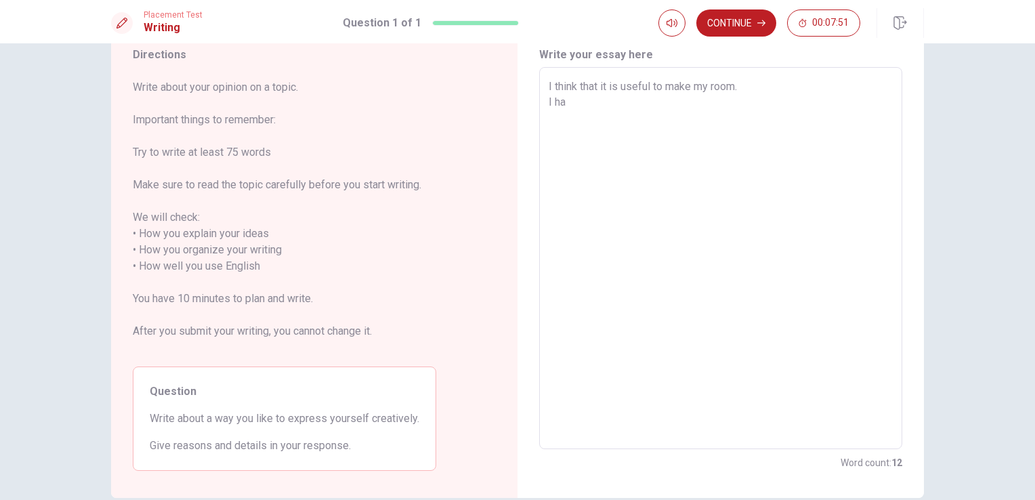
type textarea "x"
type textarea "I think that it is useful to make my room. I hav"
type textarea "x"
type textarea "I think that it is useful to make my room. I have"
type textarea "x"
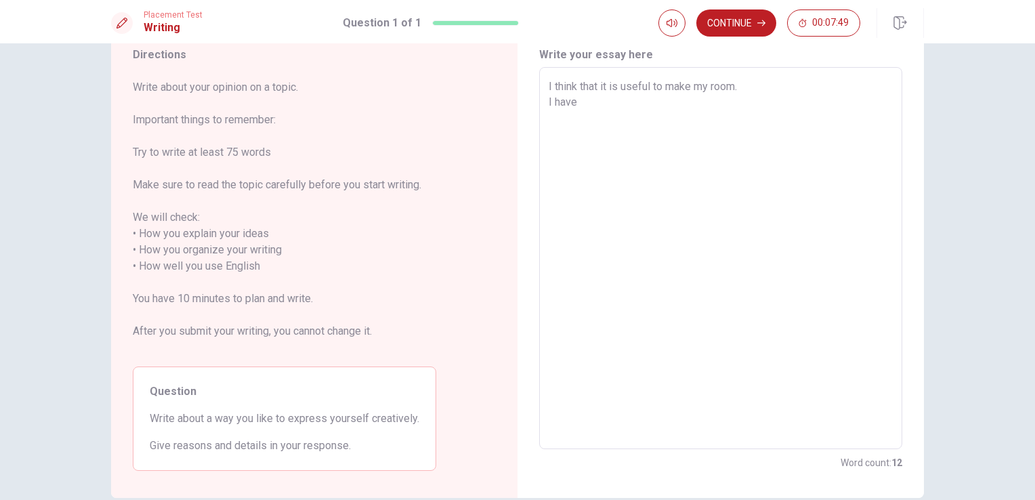
type textarea "I think that it is useful to make my room. I have"
type textarea "x"
type textarea "I think that it is useful to make my room. I have t"
type textarea "x"
type textarea "I think that it is useful to make my room. I have tw"
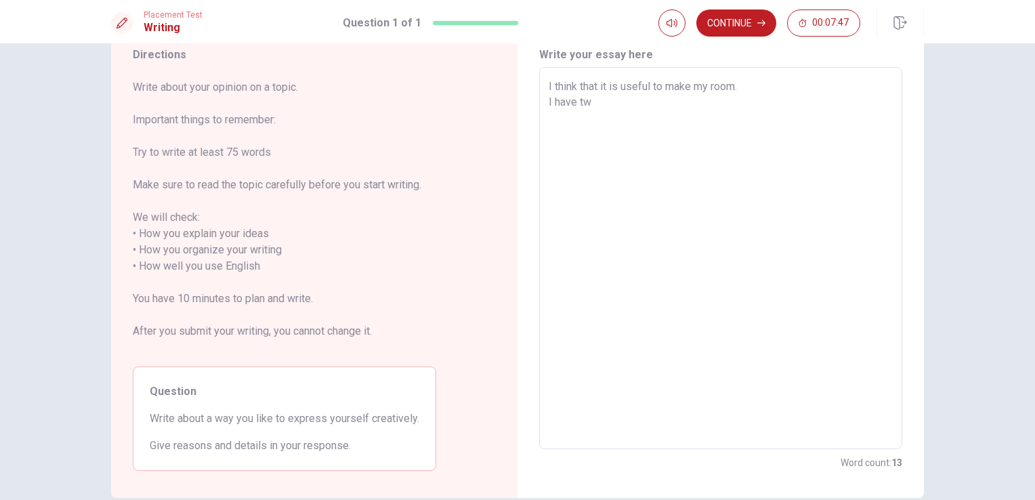
type textarea "x"
type textarea "I think that it is useful to make my room. I have two"
type textarea "x"
type textarea "I think that it is useful to make my room. I have two"
type textarea "x"
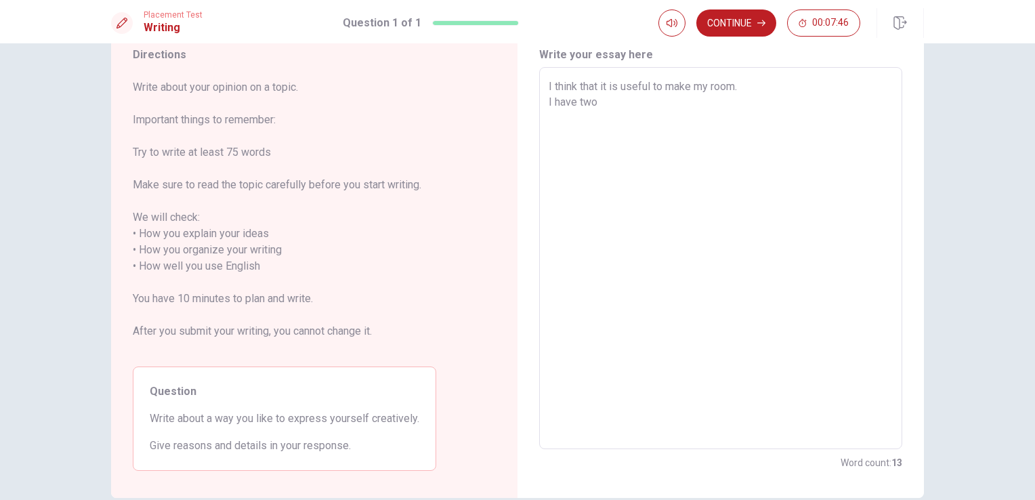
type textarea "I think that it is useful to make my room. I have two r"
type textarea "x"
type textarea "I think that it is useful to make my room. I have two re"
type textarea "x"
type textarea "I think that it is useful to make my room. I have two rea"
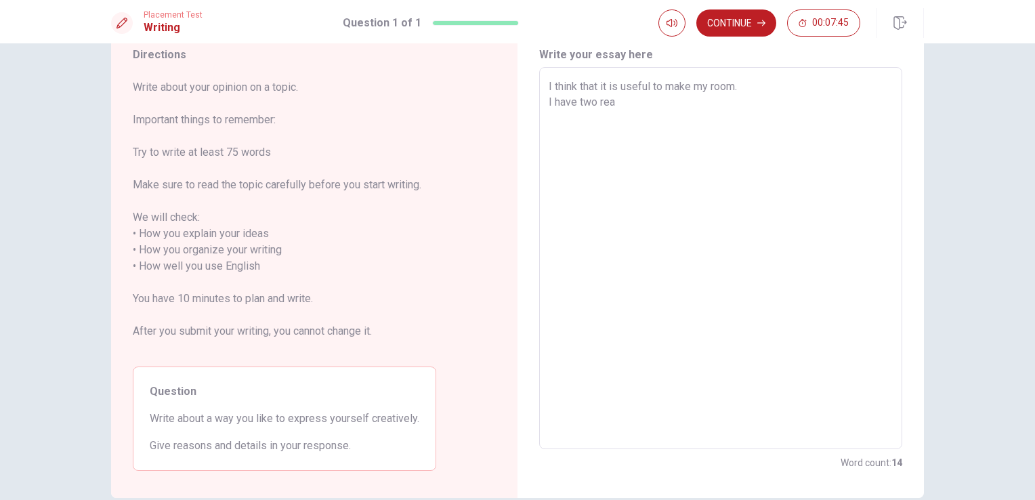
type textarea "x"
type textarea "I think that it is useful to make my room. I have two reas"
type textarea "x"
type textarea "I think that it is useful to make my room. I have two reaso"
type textarea "x"
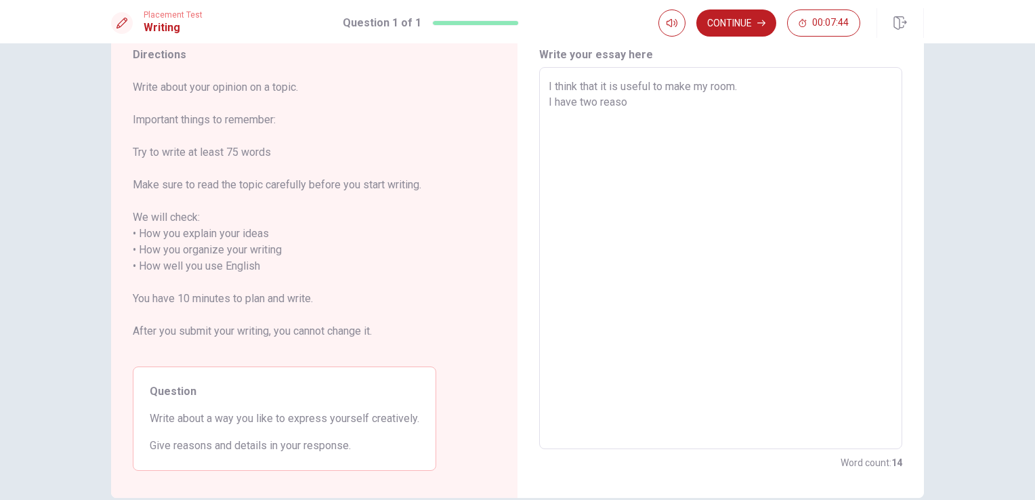
type textarea "I think that it is useful to make my room. I have two reason"
type textarea "x"
type textarea "I think that it is useful to make my room. I have two reason"
type textarea "x"
type textarea "I think that it is useful to make my room. I have two reason"
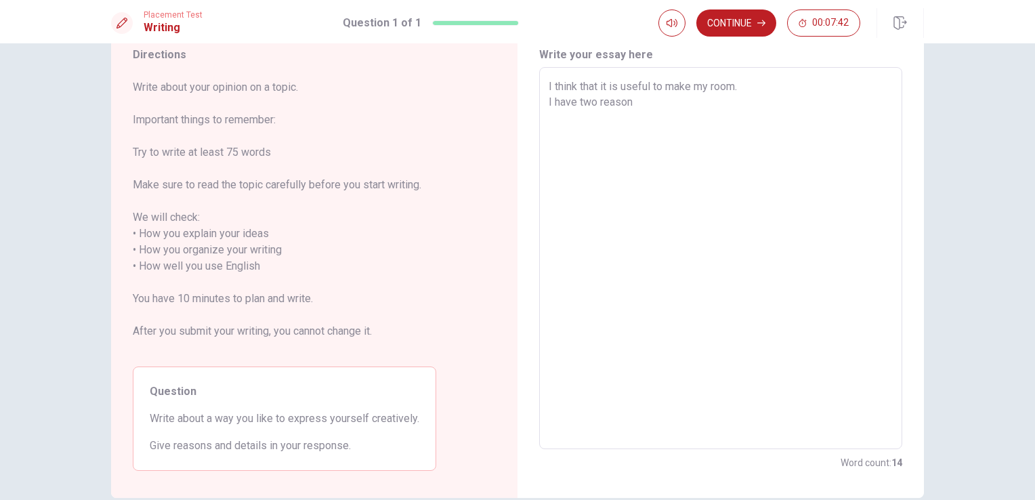
type textarea "x"
type textarea "I think that it is useful to make my room. I have two reasons"
type textarea "x"
type textarea "I think that it is useful to make my room. I have two reasons."
type textarea "x"
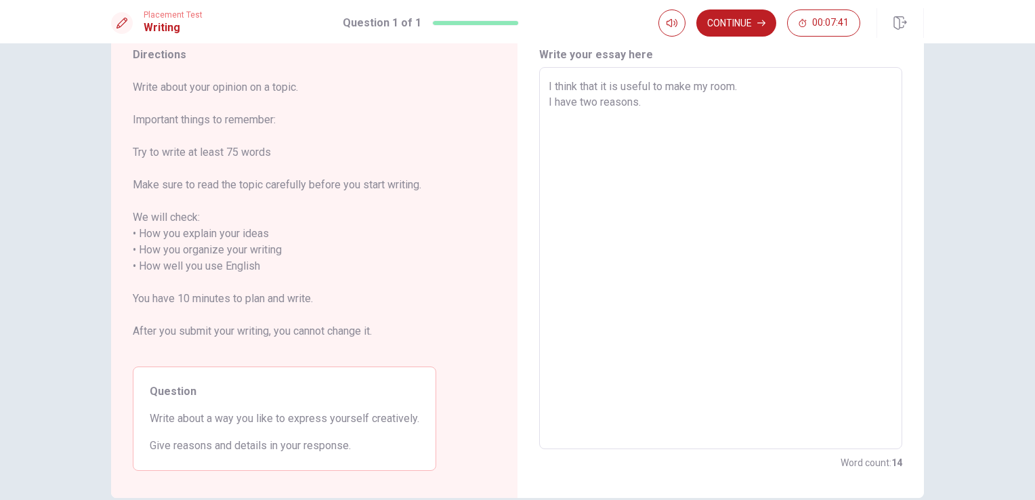
type textarea "I think that it is useful to make my room. I have two reasons."
type textarea "x"
type textarea "I think that it is useful to make my room. I have two reasons. f"
type textarea "x"
type textarea "I think that it is useful to make my room. I have two reasons."
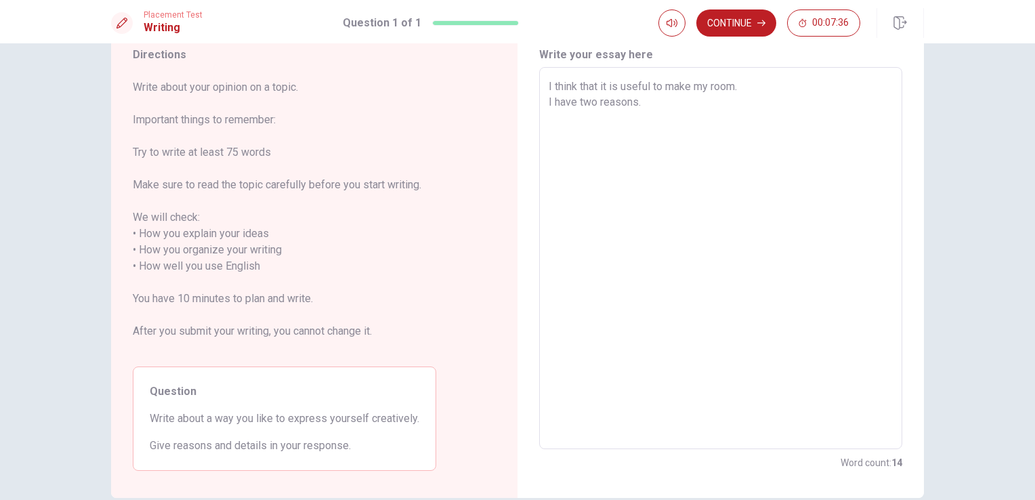
type textarea "x"
type textarea "I think that it is useful to make my room. I have two reasons. F"
type textarea "x"
type textarea "I think that it is useful to make my room. I have two reasons. Fi"
type textarea "x"
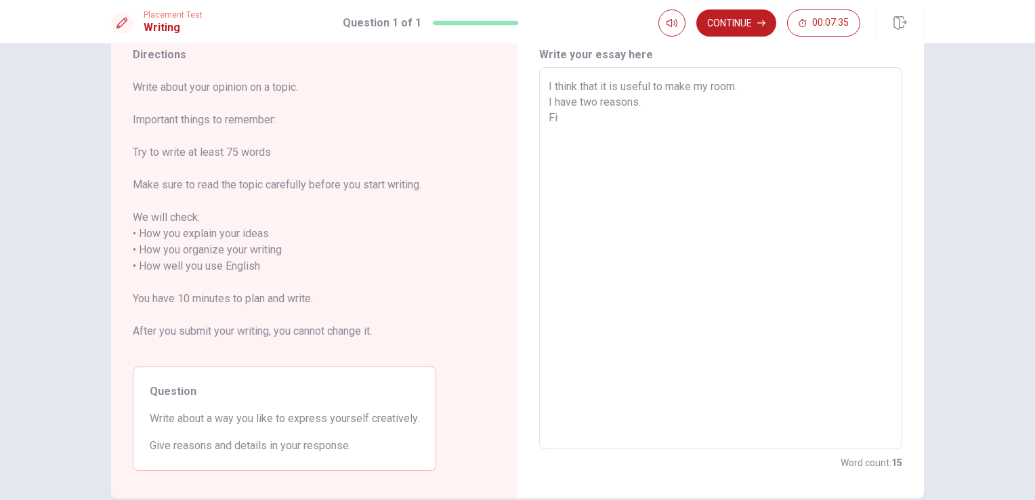
type textarea "I think that it is useful to make my room. I have two reasons. Fir"
type textarea "x"
type textarea "I think that it is useful to make my room. I have two reasons. Firs"
type textarea "x"
type textarea "I think that it is useful to make my room. I have two reasons. First"
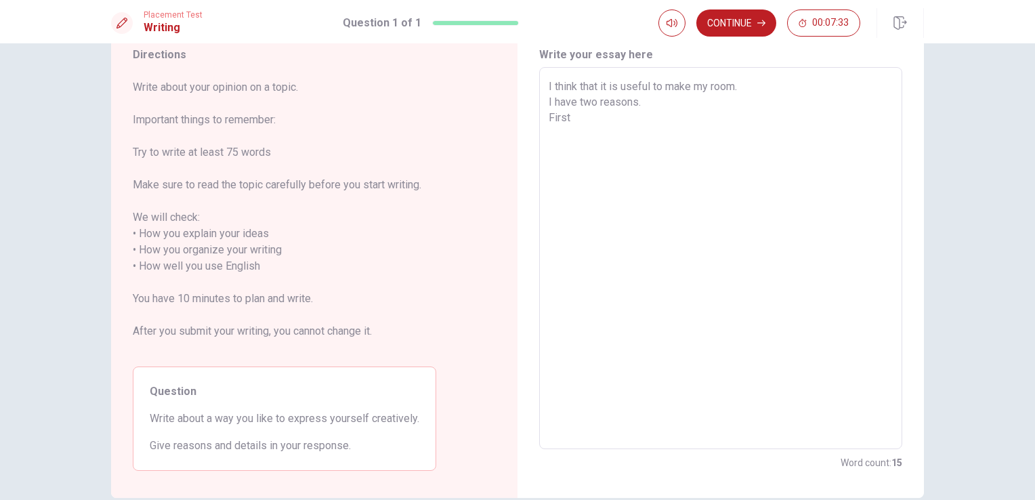
type textarea "x"
type textarea "I think that it is useful to make my room. I have two reasons. First,"
drag, startPoint x: 709, startPoint y: 90, endPoint x: 718, endPoint y: 104, distance: 17.1
click at [710, 90] on textarea "I think that it is useful to make my room. I have two reasons. First, private r…" at bounding box center [721, 259] width 344 height 360
click at [615, 147] on textarea "I think that it is useful to make private room. I have two reasons. First, priv…" at bounding box center [721, 259] width 344 height 360
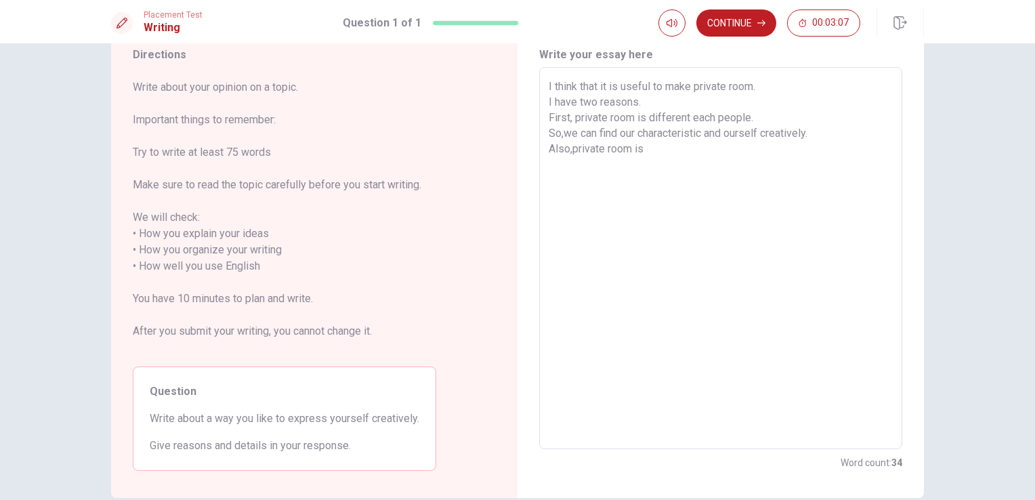
click at [568, 117] on textarea "I think that it is useful to make private room. I have two reasons. First, priv…" at bounding box center [721, 259] width 344 height 360
click at [596, 102] on textarea "I think that it is useful to make private room. I have two reasons. private roo…" at bounding box center [721, 259] width 344 height 360
click at [549, 116] on textarea "I think that it is useful to make private room. I have a reasons. private room …" at bounding box center [721, 259] width 344 height 360
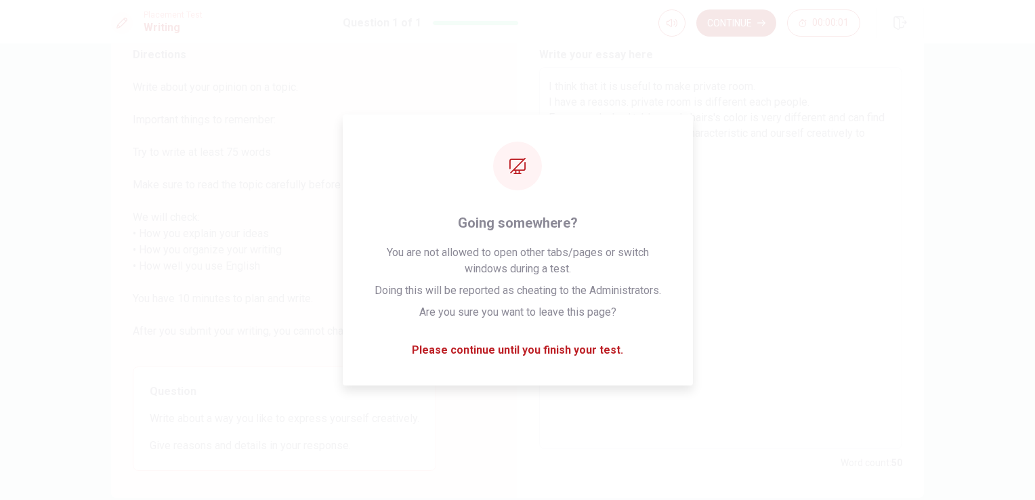
click at [741, 26] on button "Continue" at bounding box center [737, 22] width 80 height 27
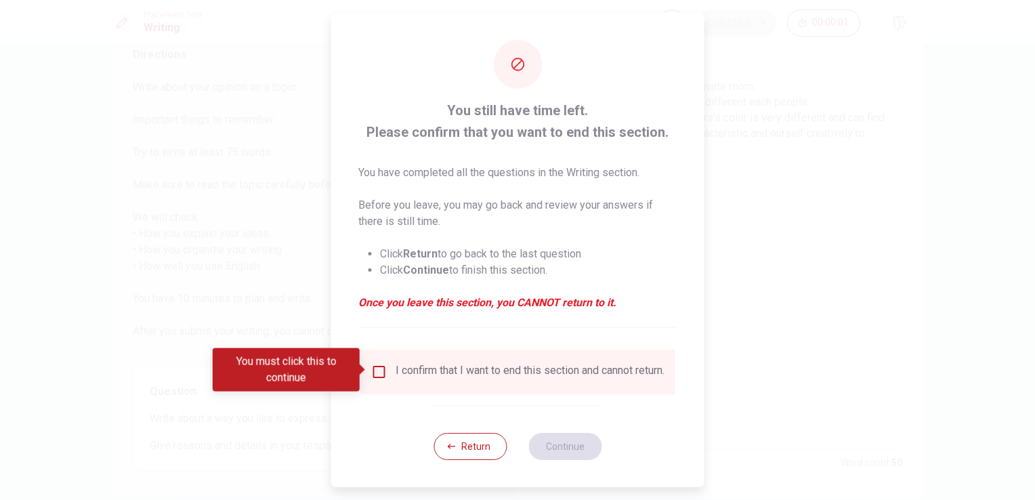
click at [741, 26] on div at bounding box center [517, 250] width 1035 height 500
click at [373, 371] on input "You must click this to continue" at bounding box center [379, 372] width 16 height 16
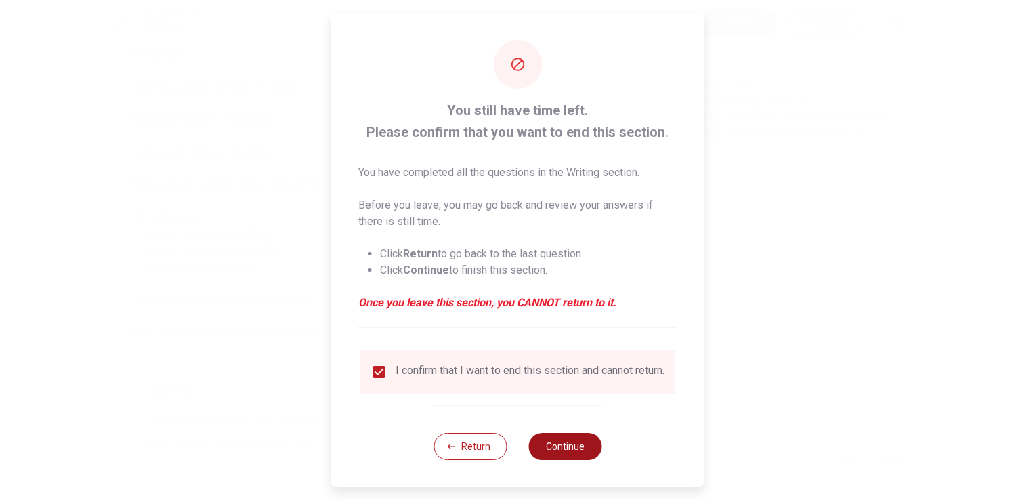
click at [564, 460] on button "Continue" at bounding box center [565, 446] width 73 height 27
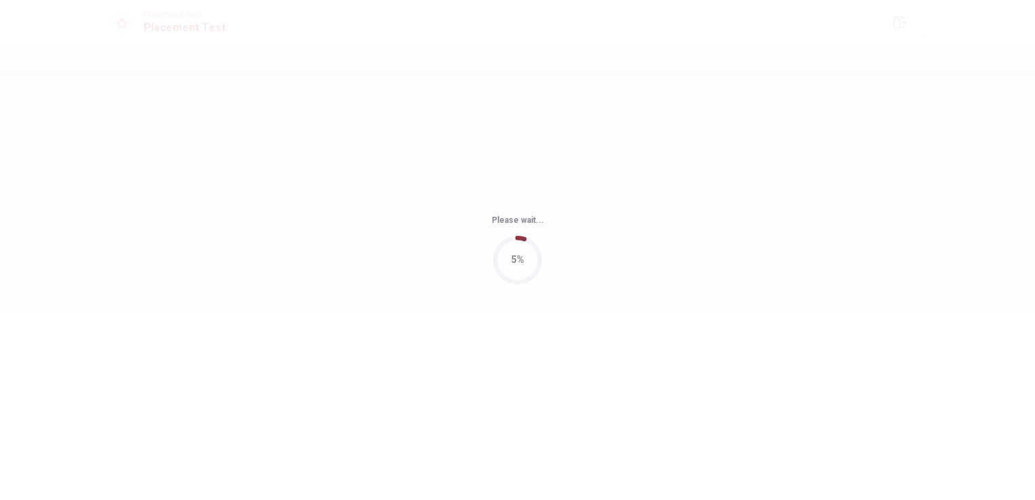
scroll to position [0, 0]
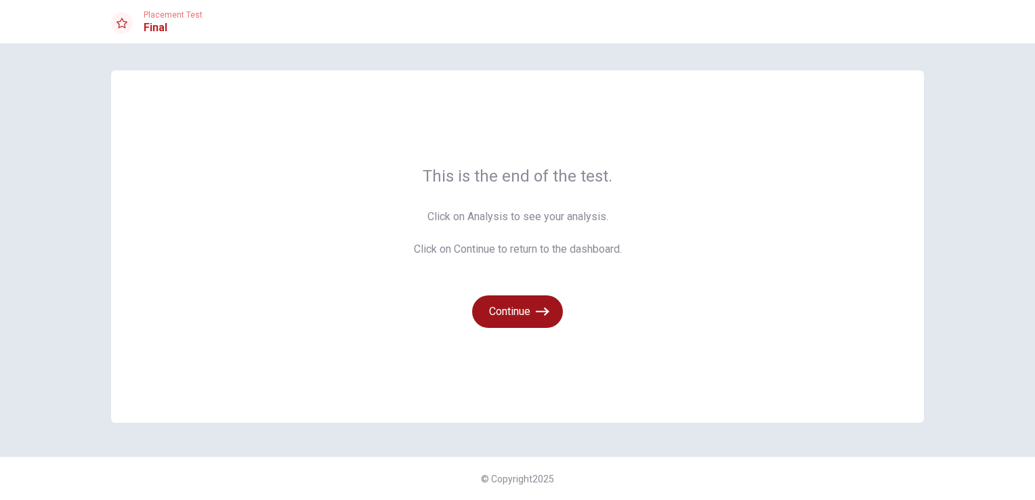
click at [514, 304] on button "Continue" at bounding box center [517, 311] width 91 height 33
